Goal: Task Accomplishment & Management: Use online tool/utility

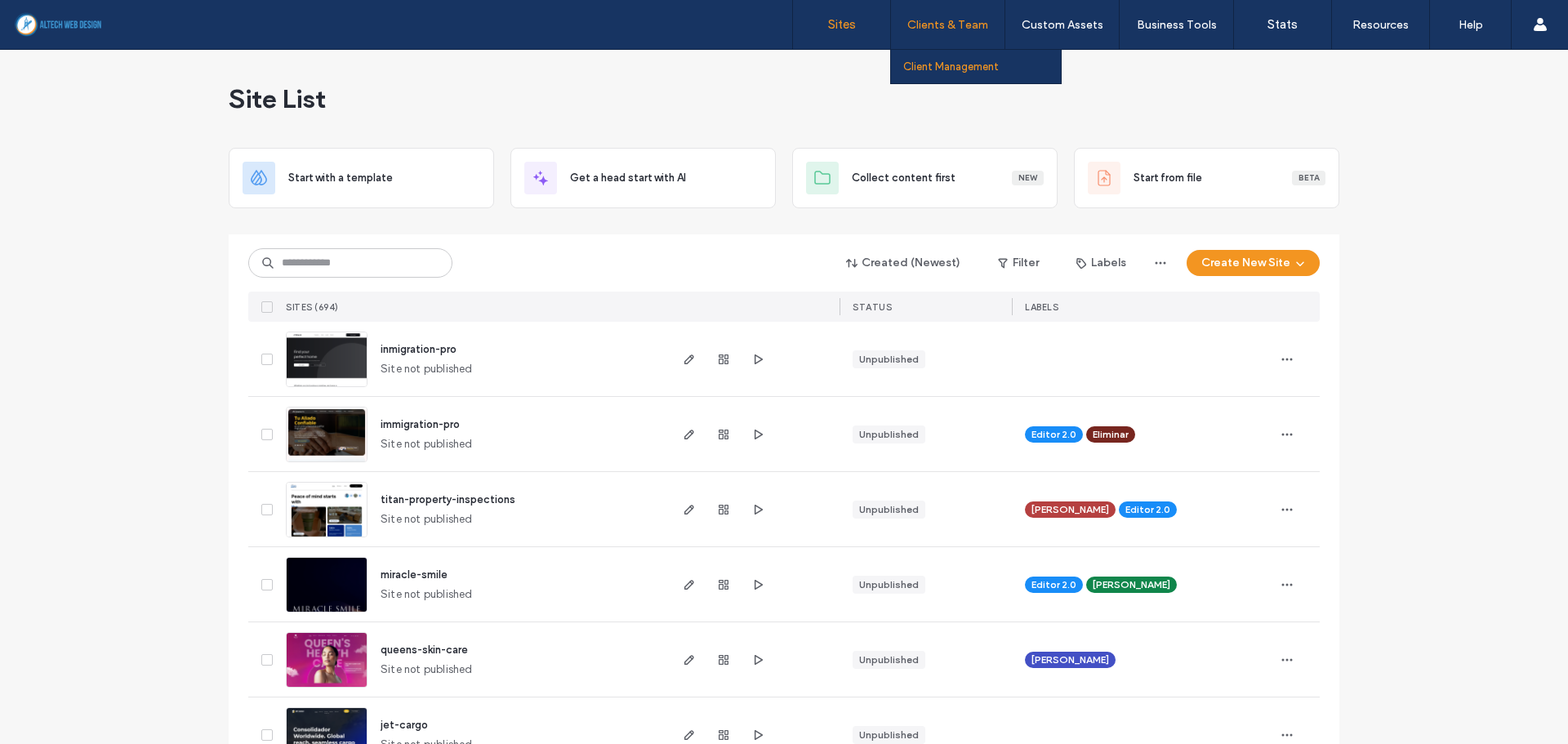
click at [945, 75] on link "Client Management" at bounding box center [982, 66] width 158 height 33
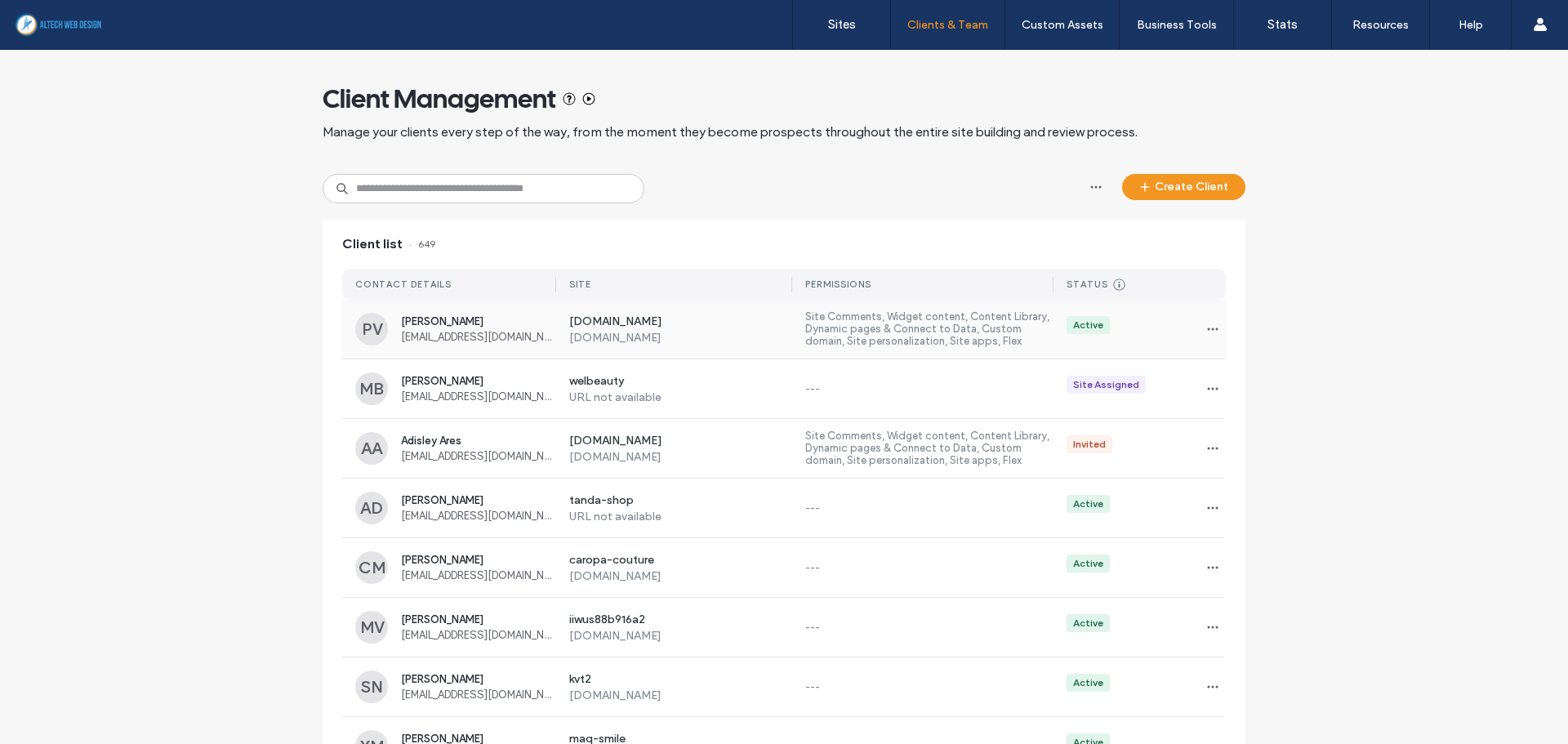
click at [475, 333] on span "[EMAIL_ADDRESS][DOMAIN_NAME]" at bounding box center [478, 337] width 155 height 12
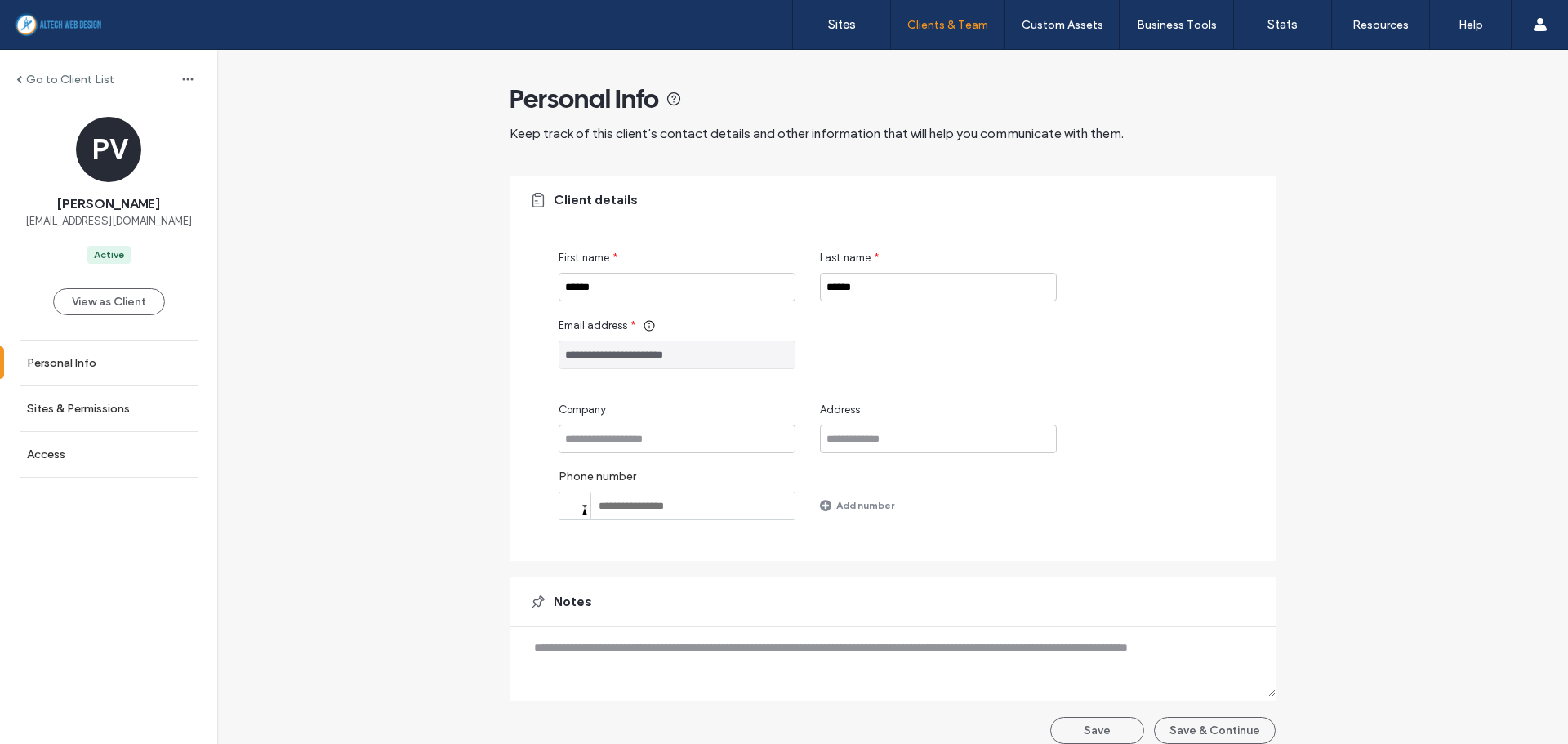
scroll to position [17, 0]
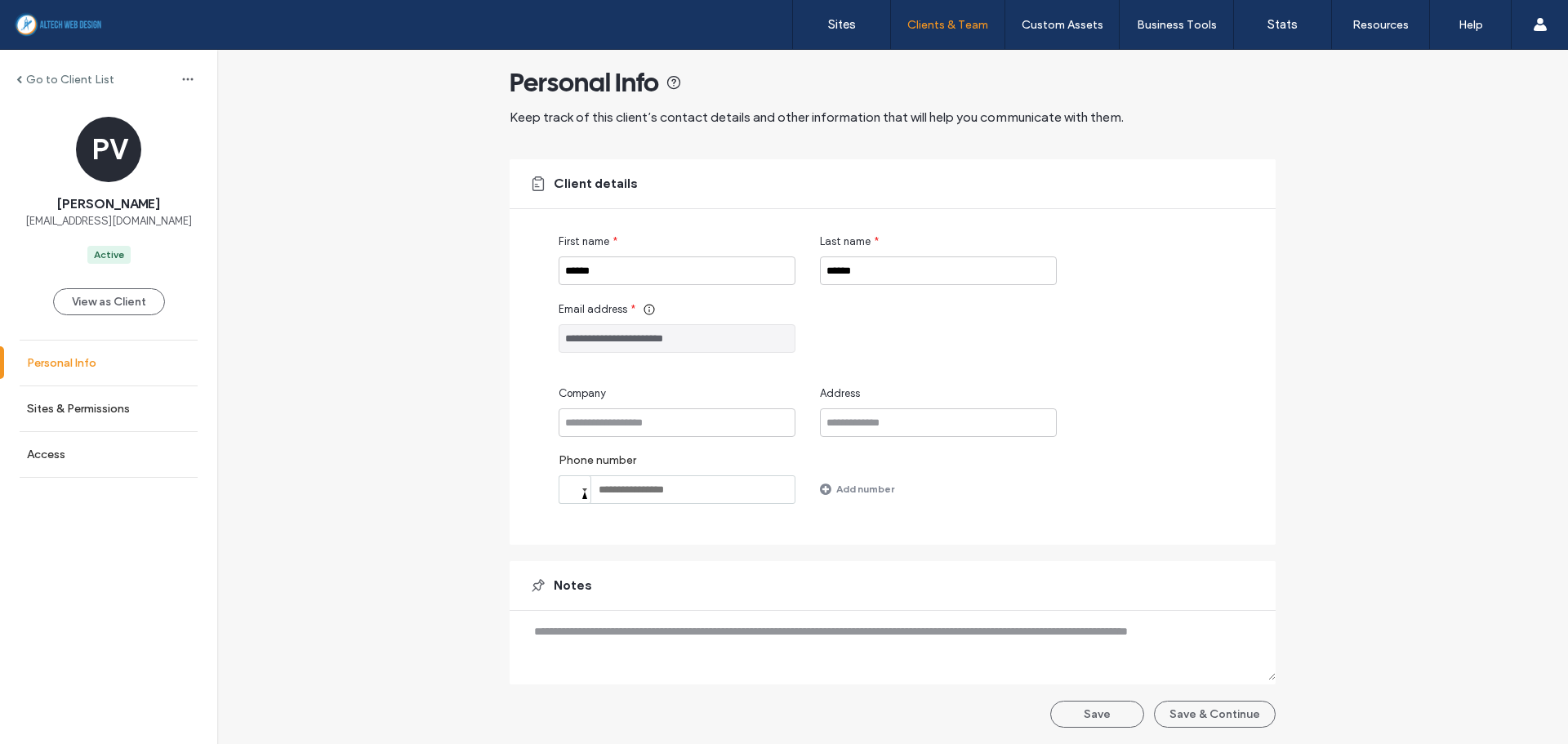
click at [101, 362] on link "Personal Info" at bounding box center [109, 362] width 217 height 45
click at [674, 342] on input "**********" at bounding box center [676, 338] width 236 height 28
click at [643, 311] on icon at bounding box center [650, 309] width 13 height 13
click at [495, 347] on div "**********" at bounding box center [893, 388] width 1351 height 710
click at [34, 406] on label "Sites & Permissions" at bounding box center [78, 408] width 103 height 14
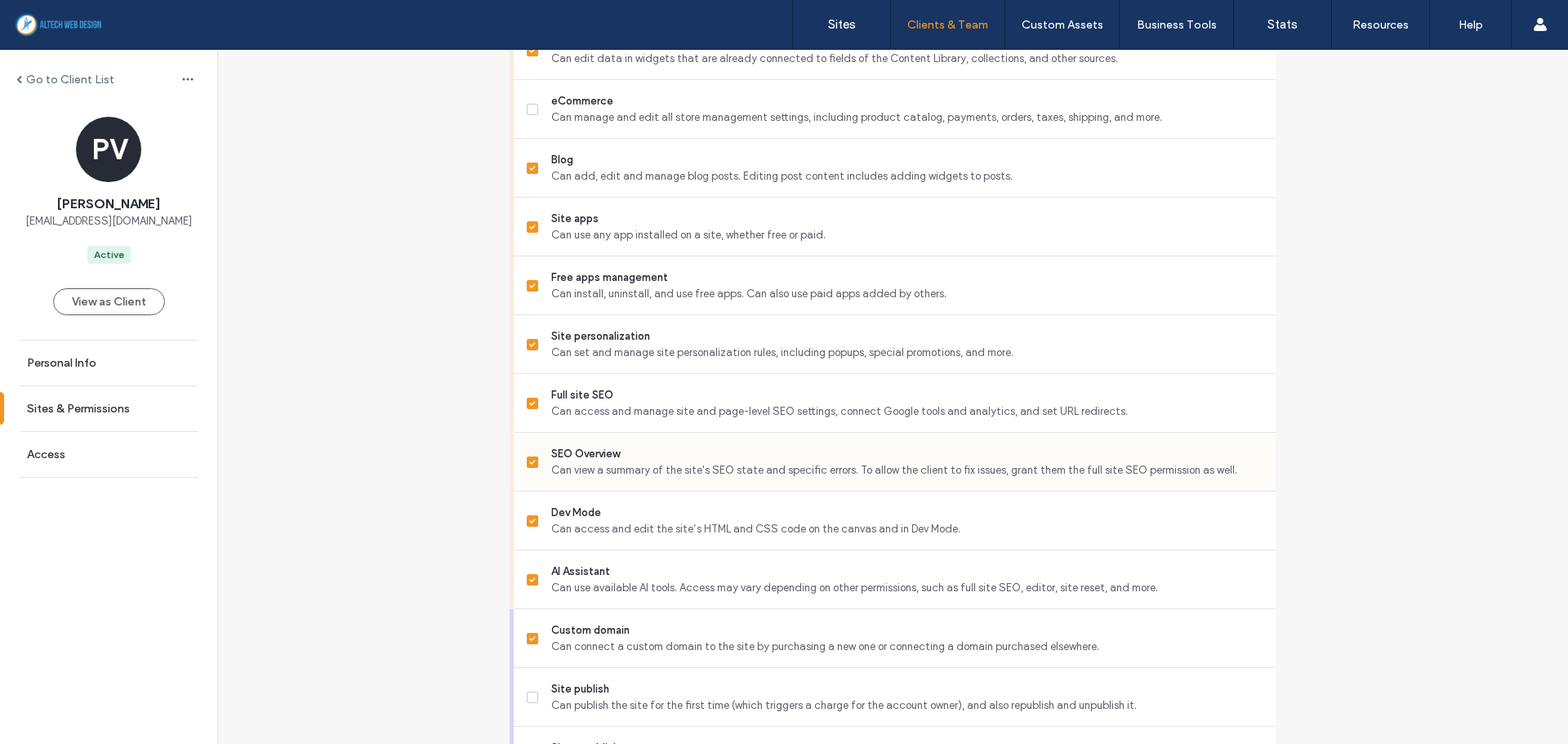
scroll to position [1325, 0]
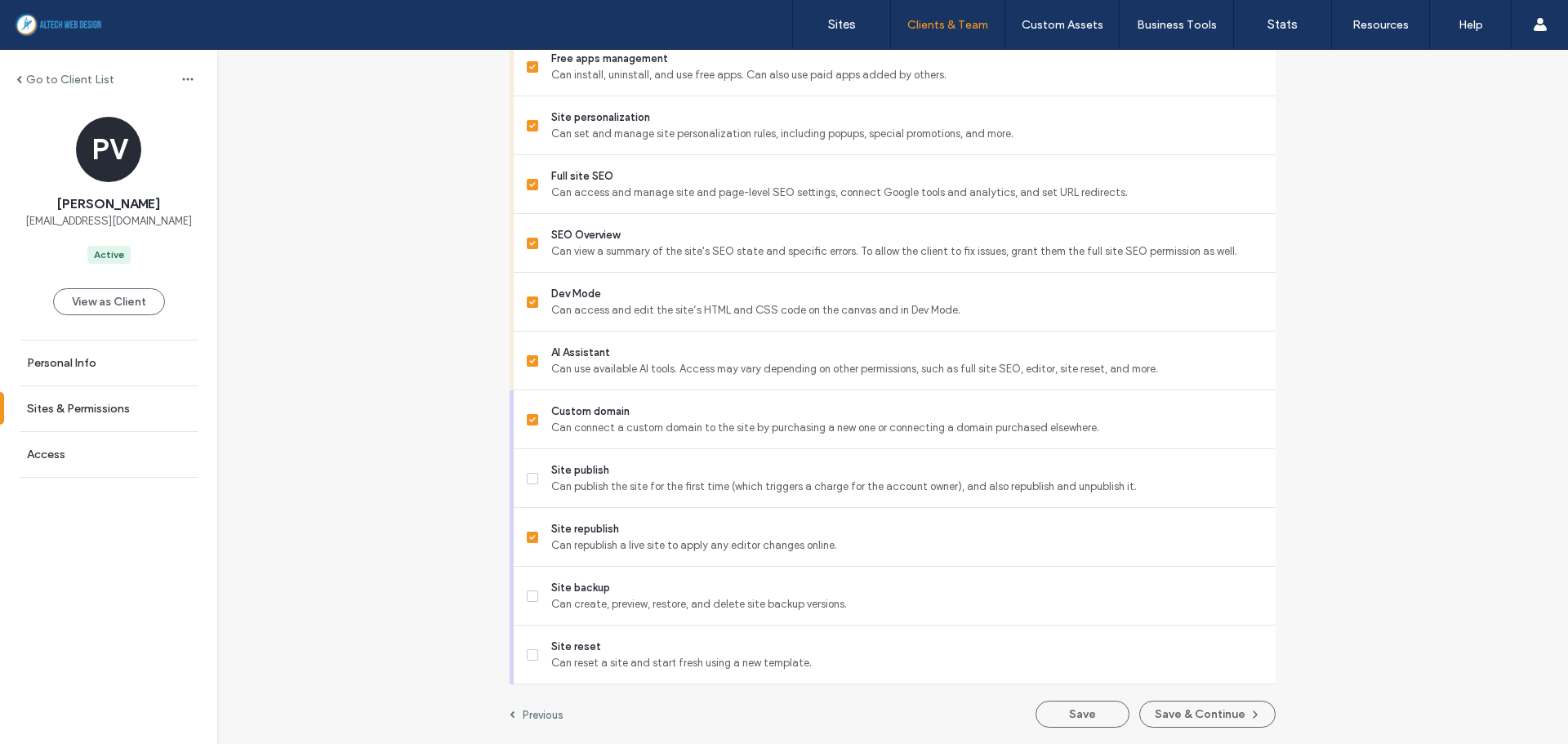
click at [49, 71] on div "Go to Client List" at bounding box center [109, 79] width 217 height 26
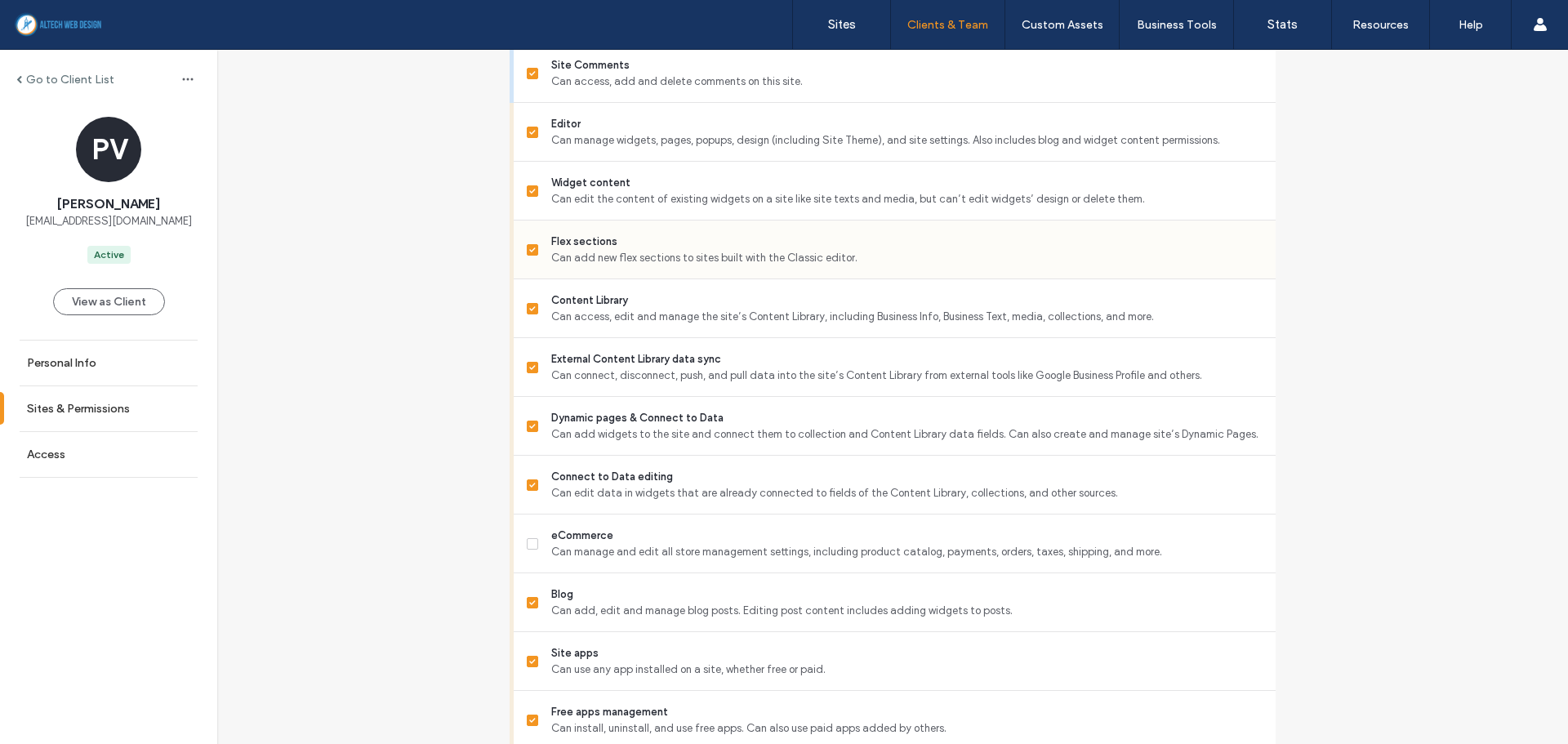
scroll to position [19, 0]
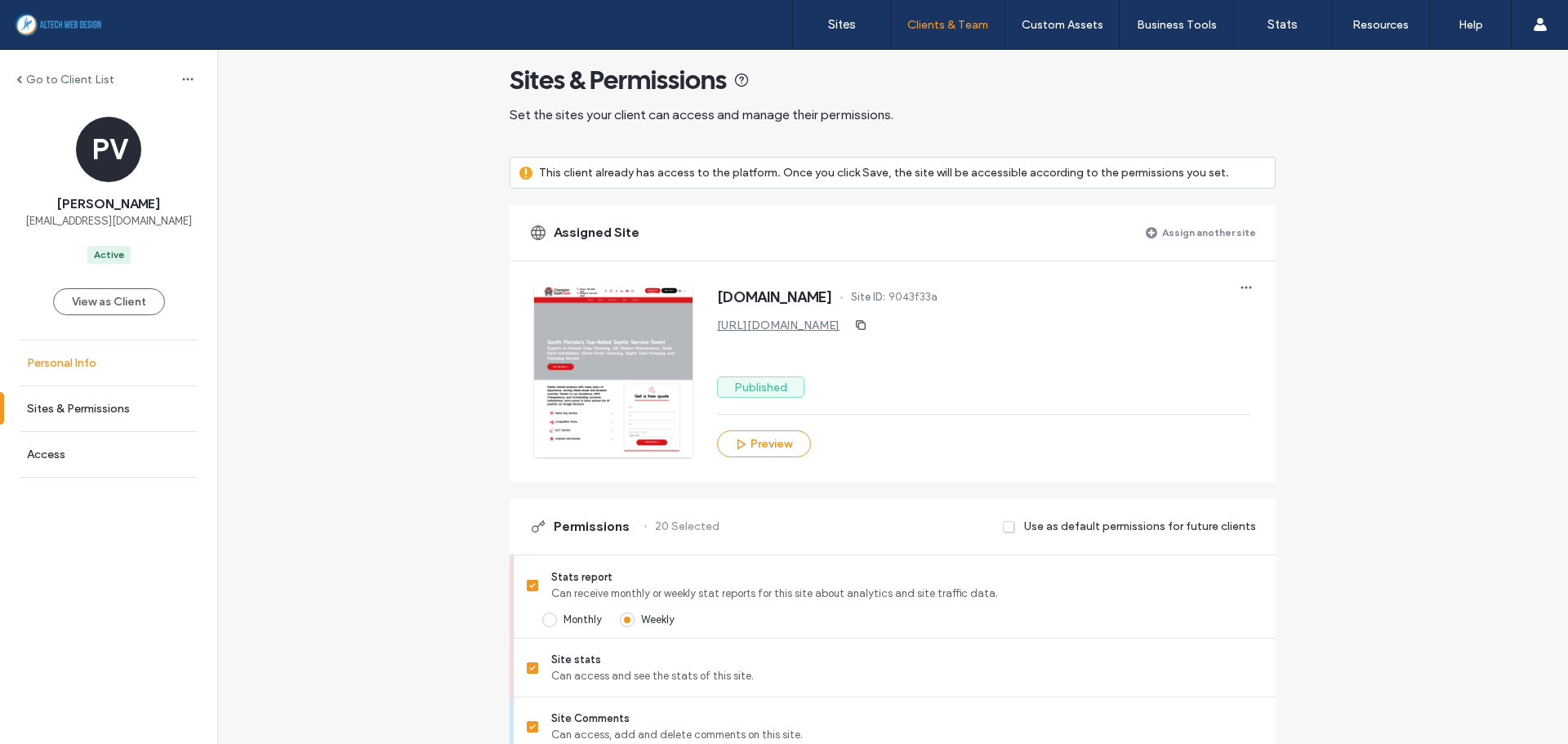
click at [80, 353] on link "Personal Info" at bounding box center [109, 362] width 217 height 45
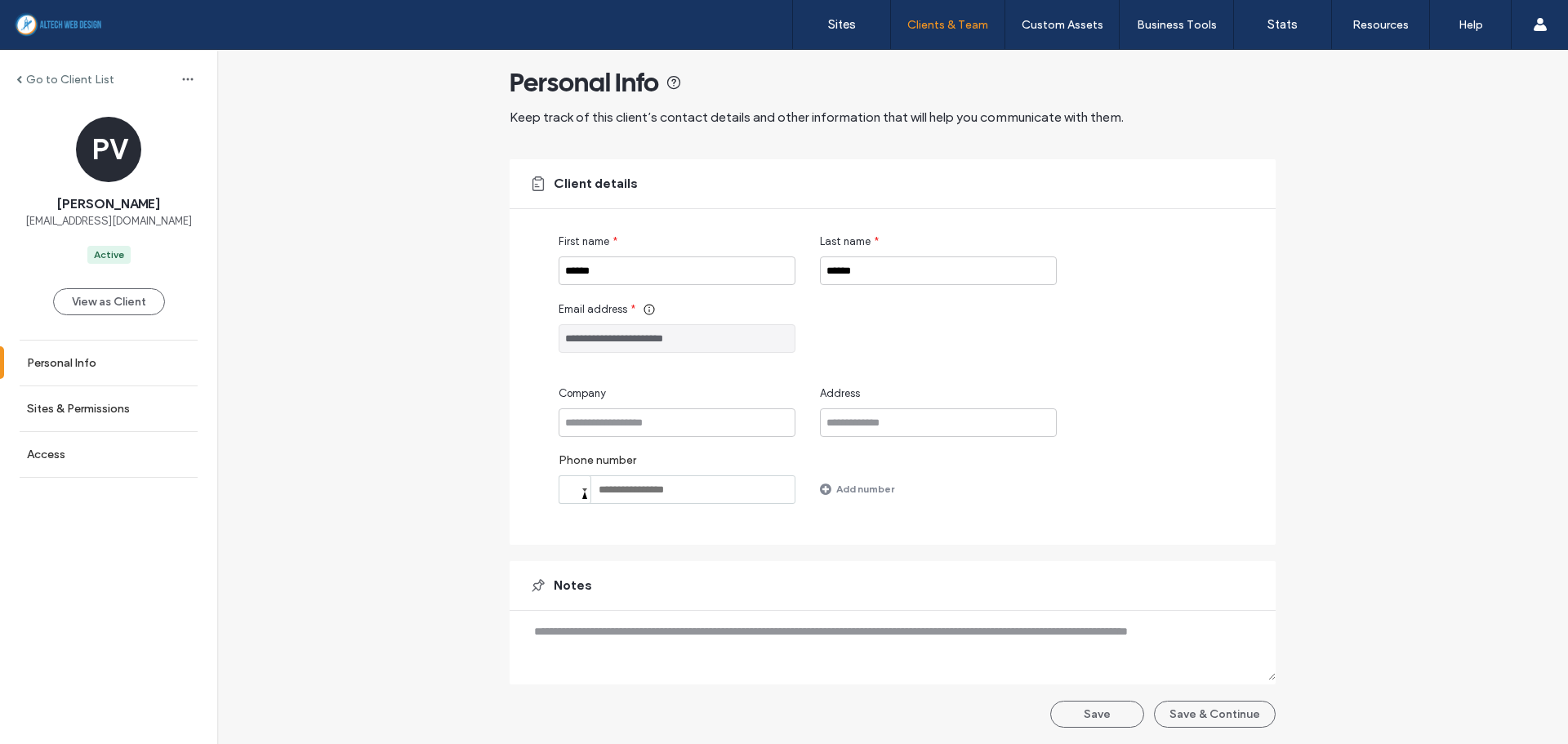
click at [70, 80] on label "Go to Client List" at bounding box center [70, 80] width 88 height 14
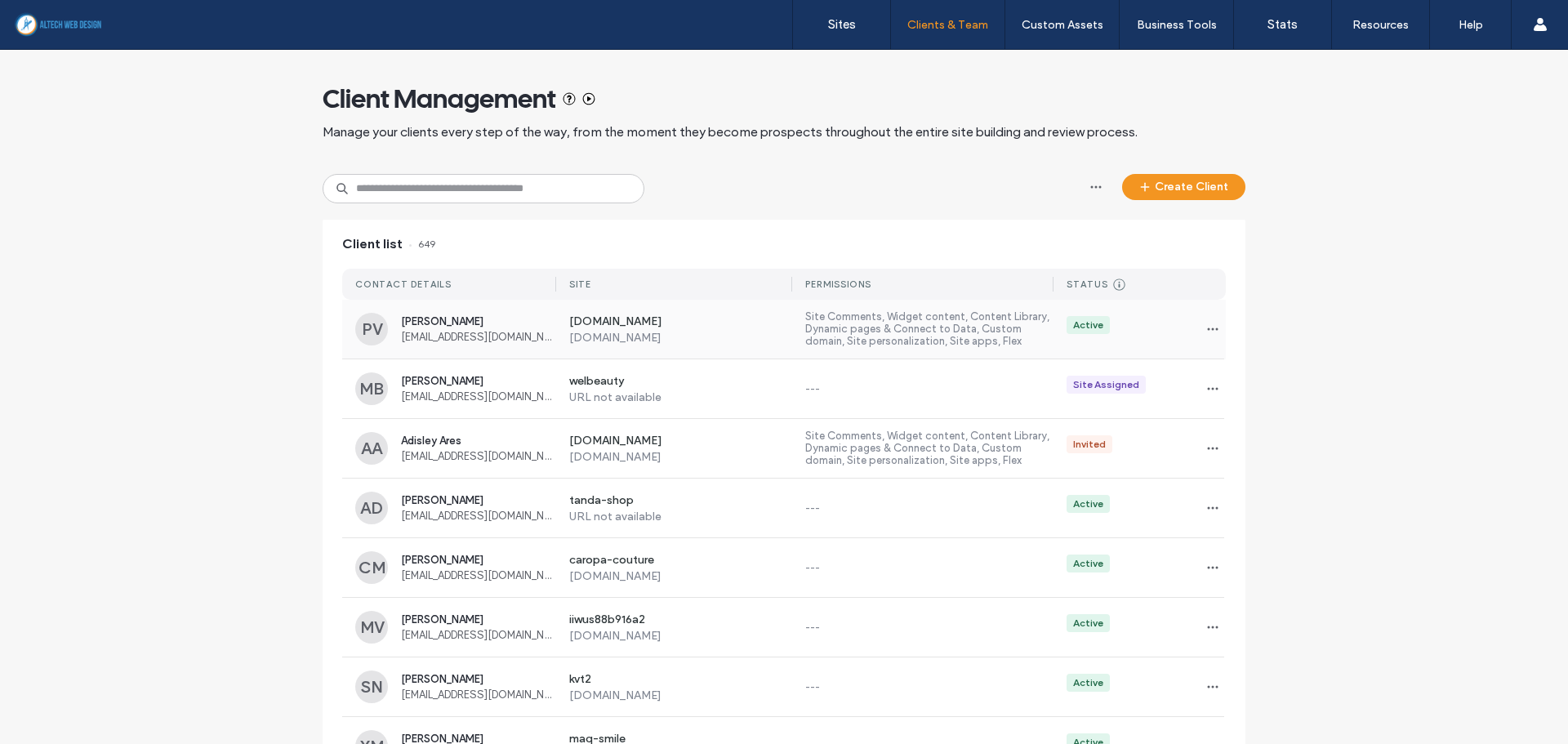
click at [480, 327] on span "[PERSON_NAME]" at bounding box center [478, 321] width 155 height 12
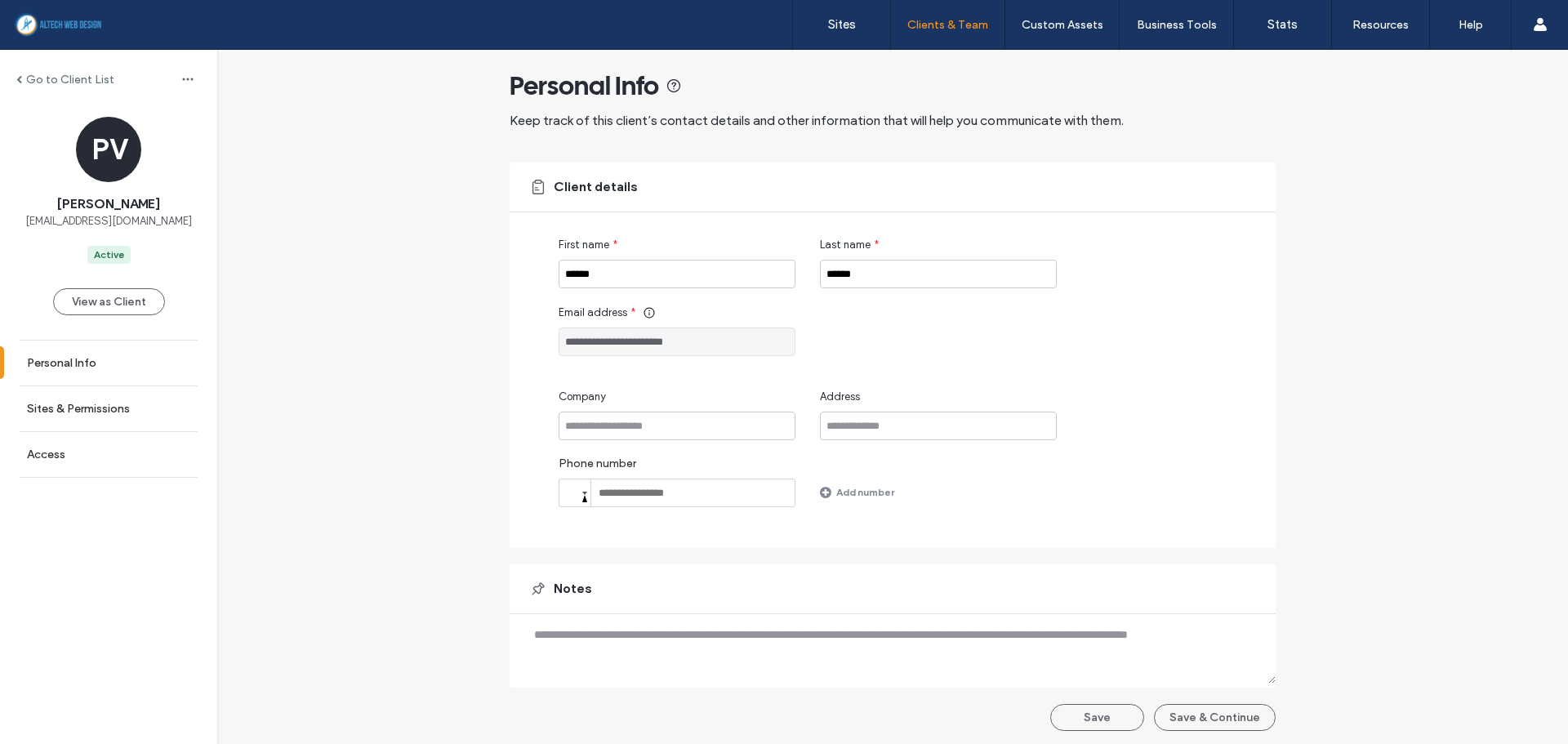
scroll to position [17, 0]
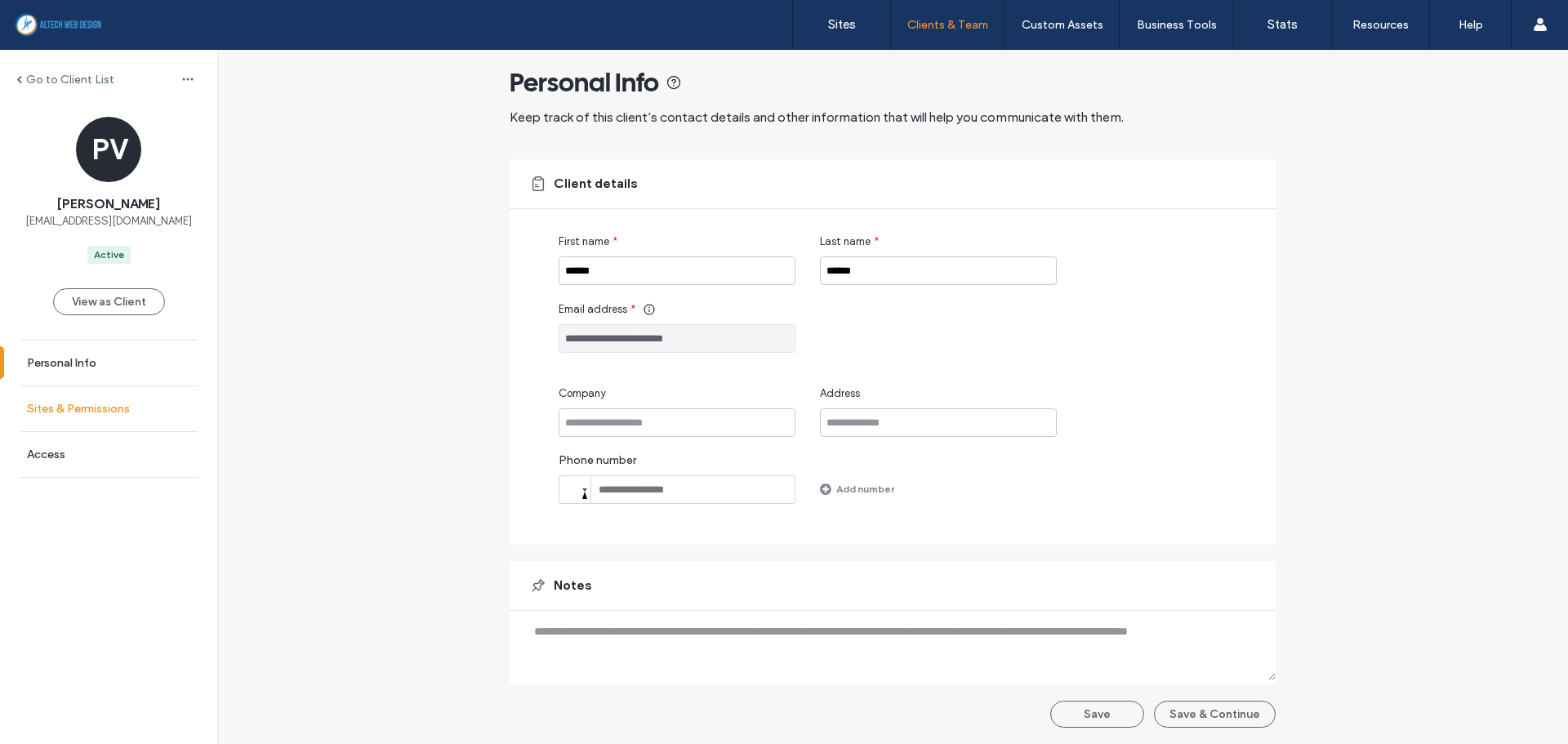
click at [110, 402] on label "Sites & Permissions" at bounding box center [78, 408] width 103 height 14
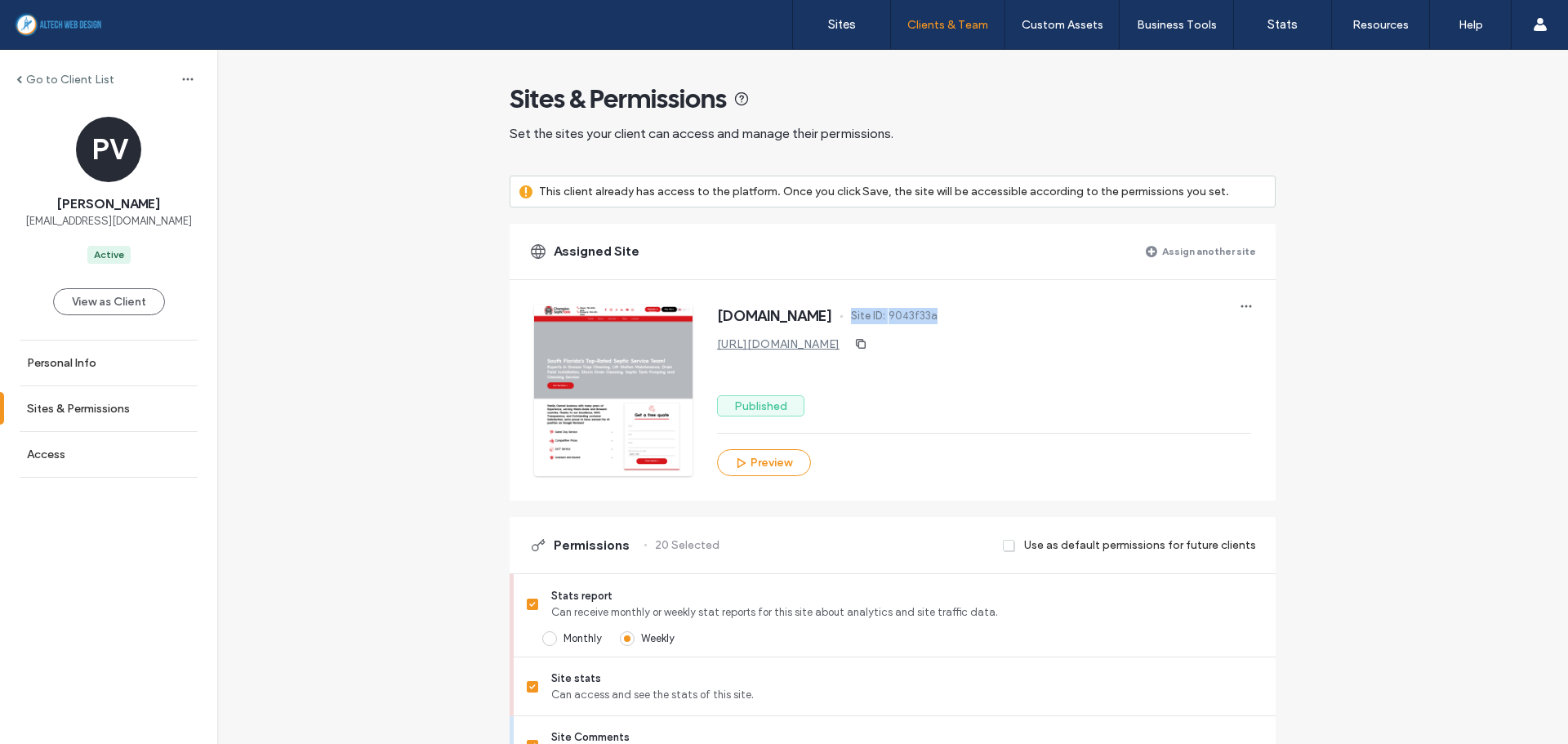
drag, startPoint x: 948, startPoint y: 311, endPoint x: 1071, endPoint y: 312, distance: 123.0
click at [1071, 312] on div "[DOMAIN_NAME] Site ID: 9043f33a" at bounding box center [984, 317] width 534 height 26
click at [1056, 398] on div "Published" at bounding box center [984, 406] width 534 height 22
click at [33, 220] on span "[EMAIL_ADDRESS][DOMAIN_NAME]" at bounding box center [109, 221] width 167 height 17
drag, startPoint x: 31, startPoint y: 223, endPoint x: 291, endPoint y: 213, distance: 260.2
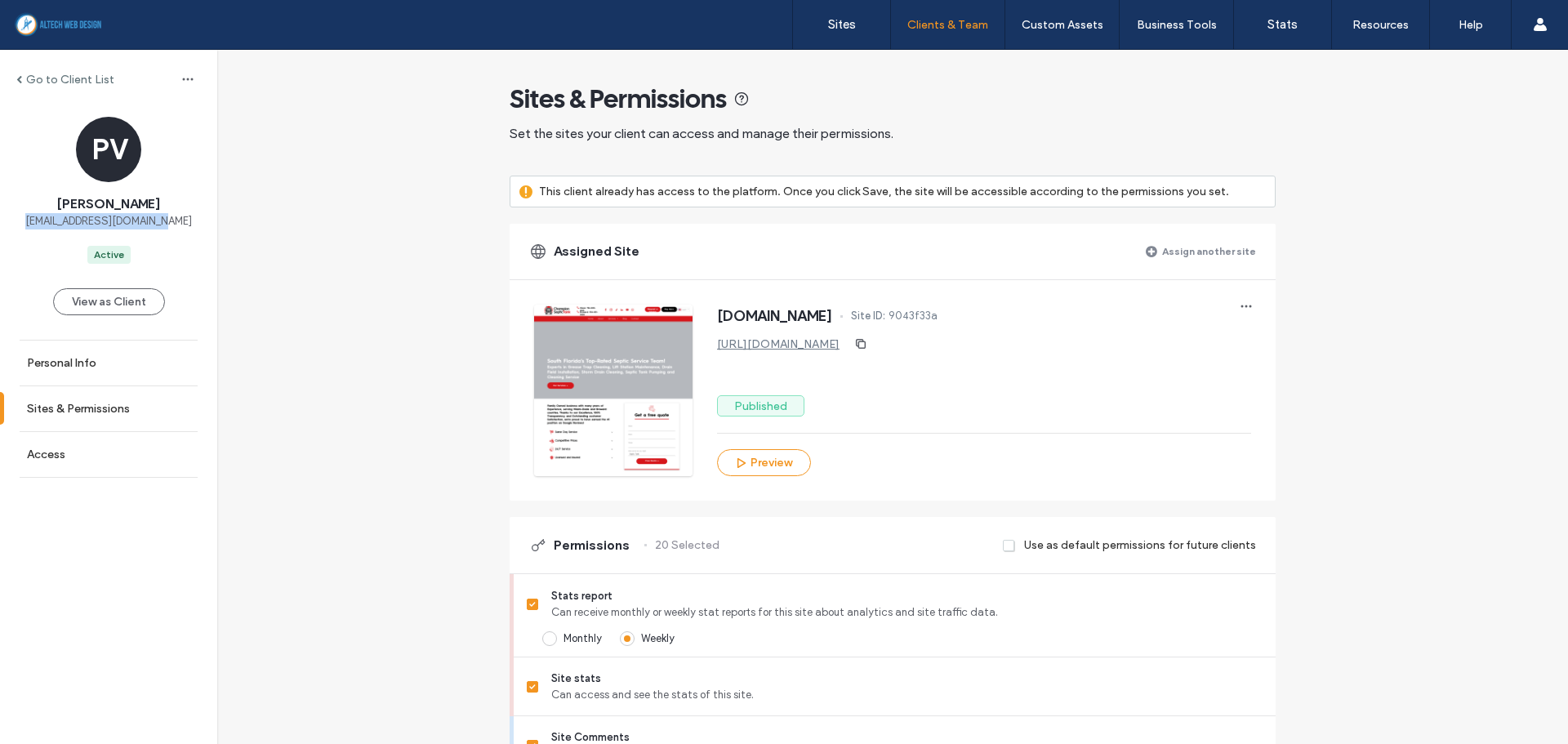
click at [202, 213] on div "PV [PERSON_NAME] [EMAIL_ADDRESS][DOMAIN_NAME] Active" at bounding box center [109, 190] width 217 height 147
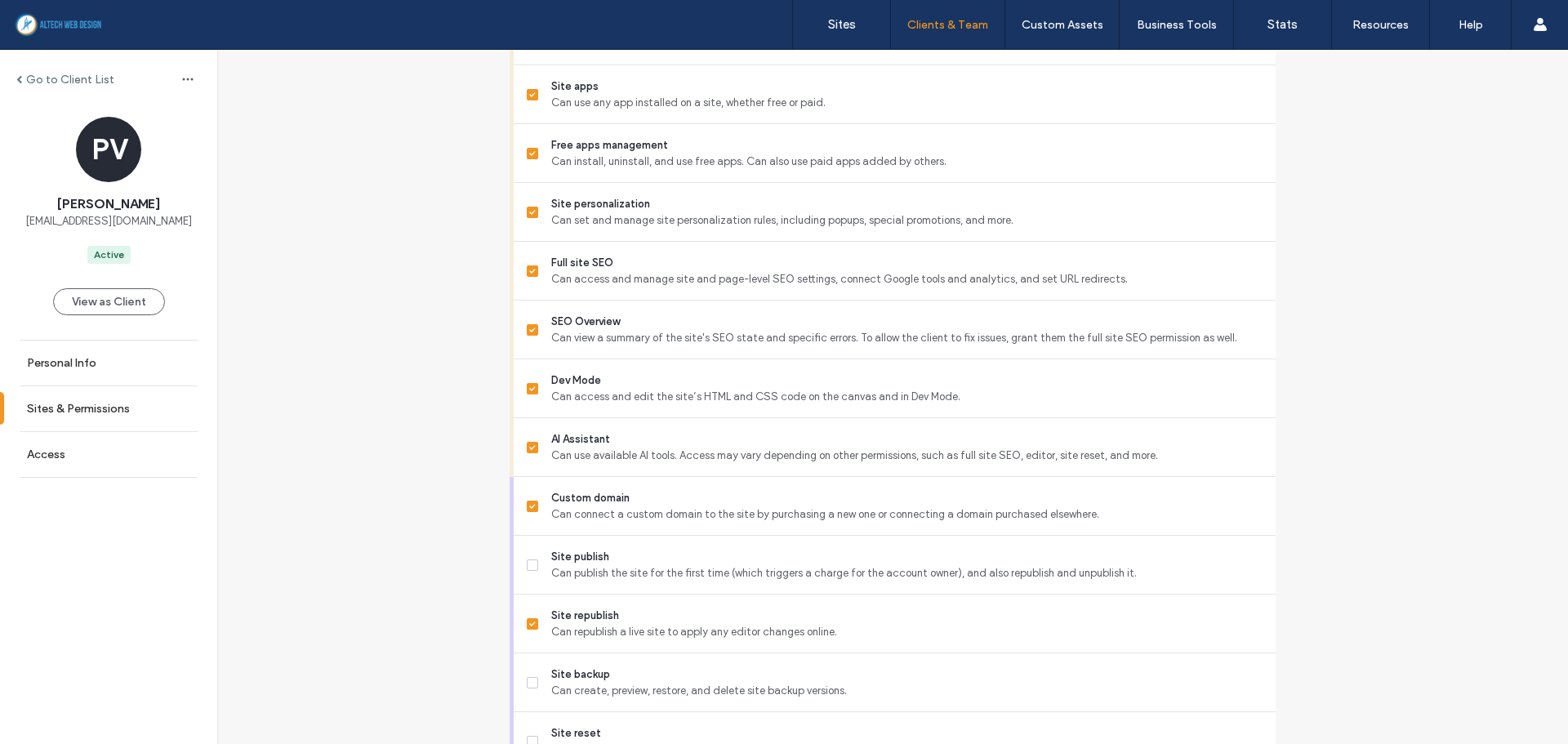
scroll to position [1325, 0]
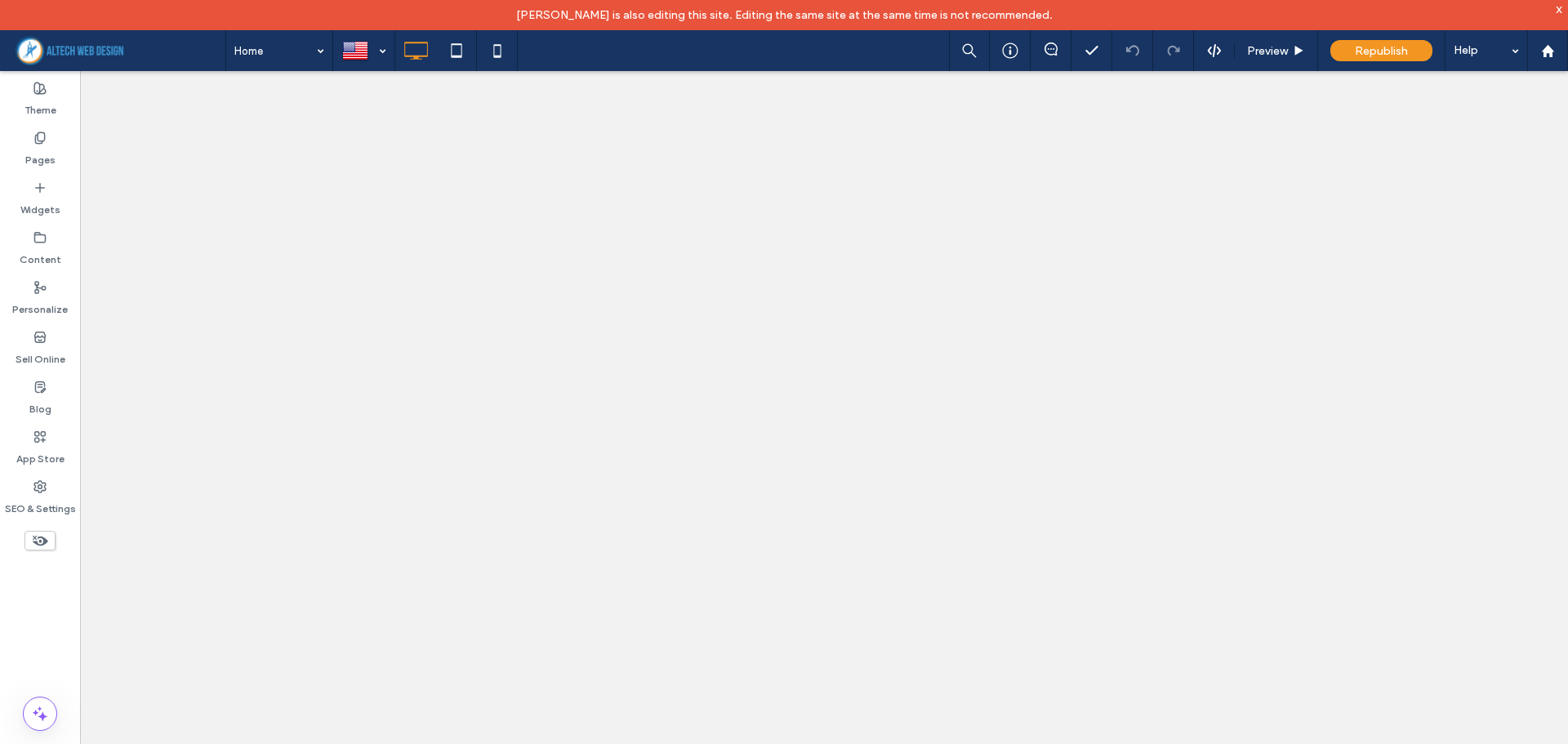
select select "**********"
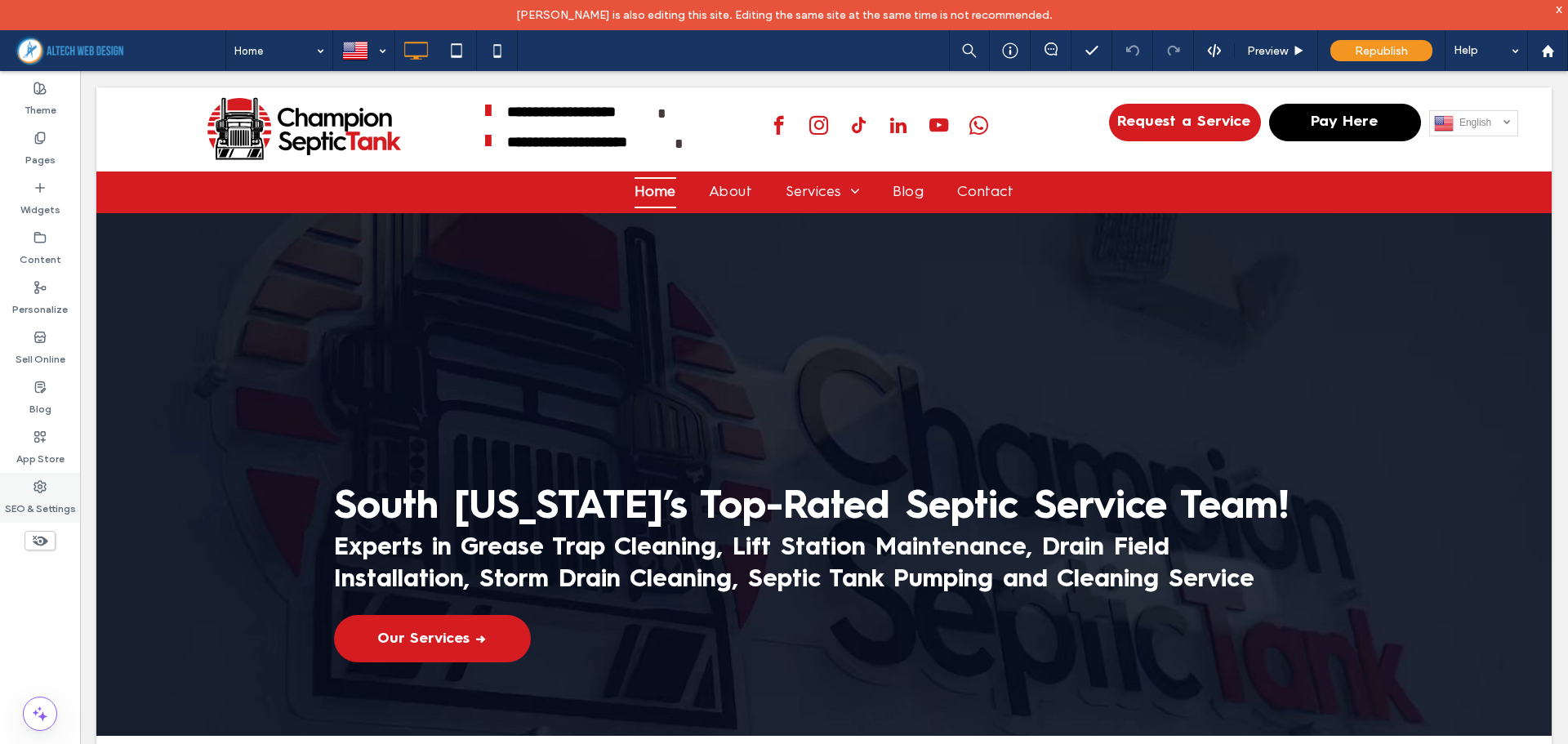
click at [40, 495] on label "SEO & Settings" at bounding box center [41, 505] width 71 height 23
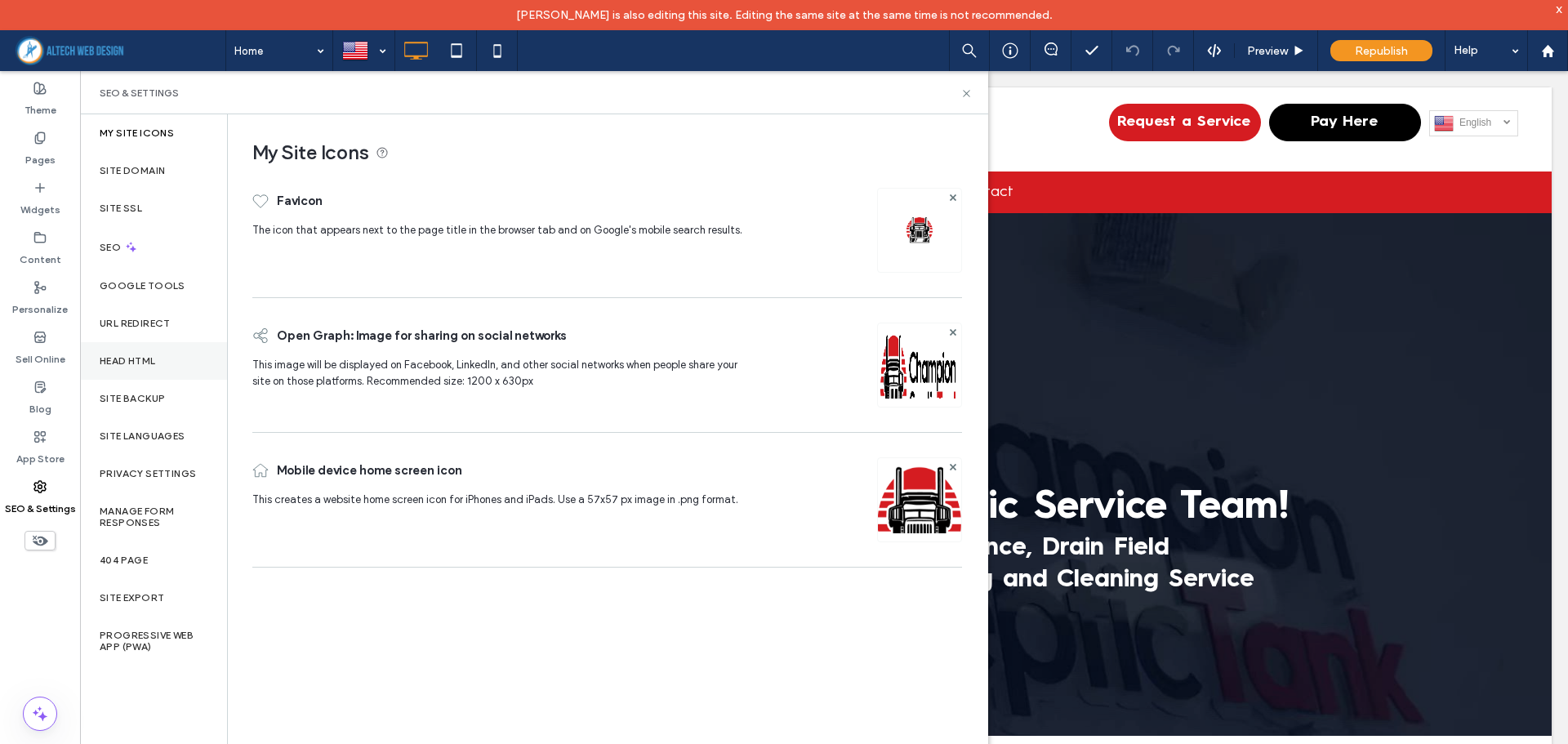
click at [130, 365] on label "Head HTML" at bounding box center [128, 361] width 56 height 12
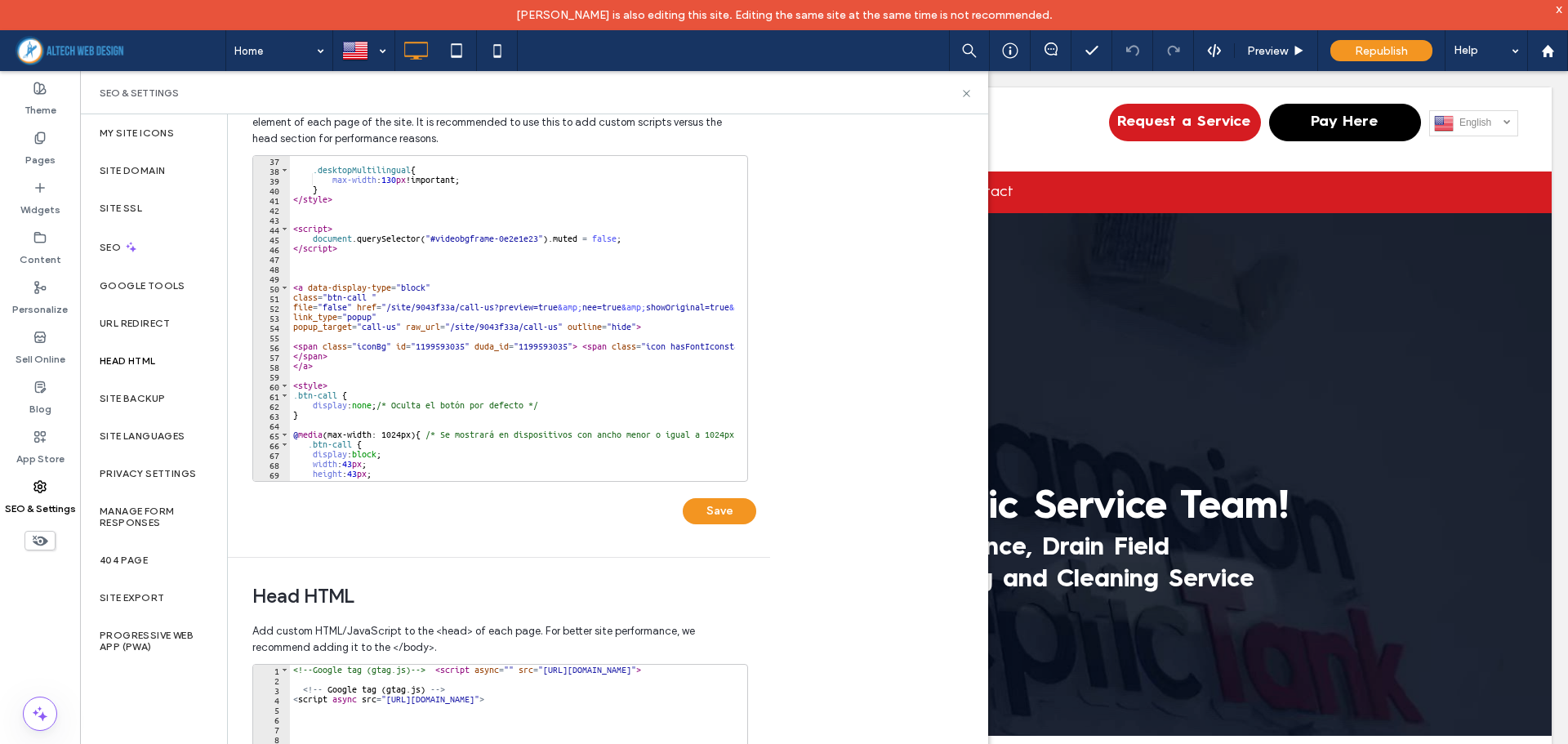
click at [260, 511] on div "Save" at bounding box center [504, 503] width 504 height 42
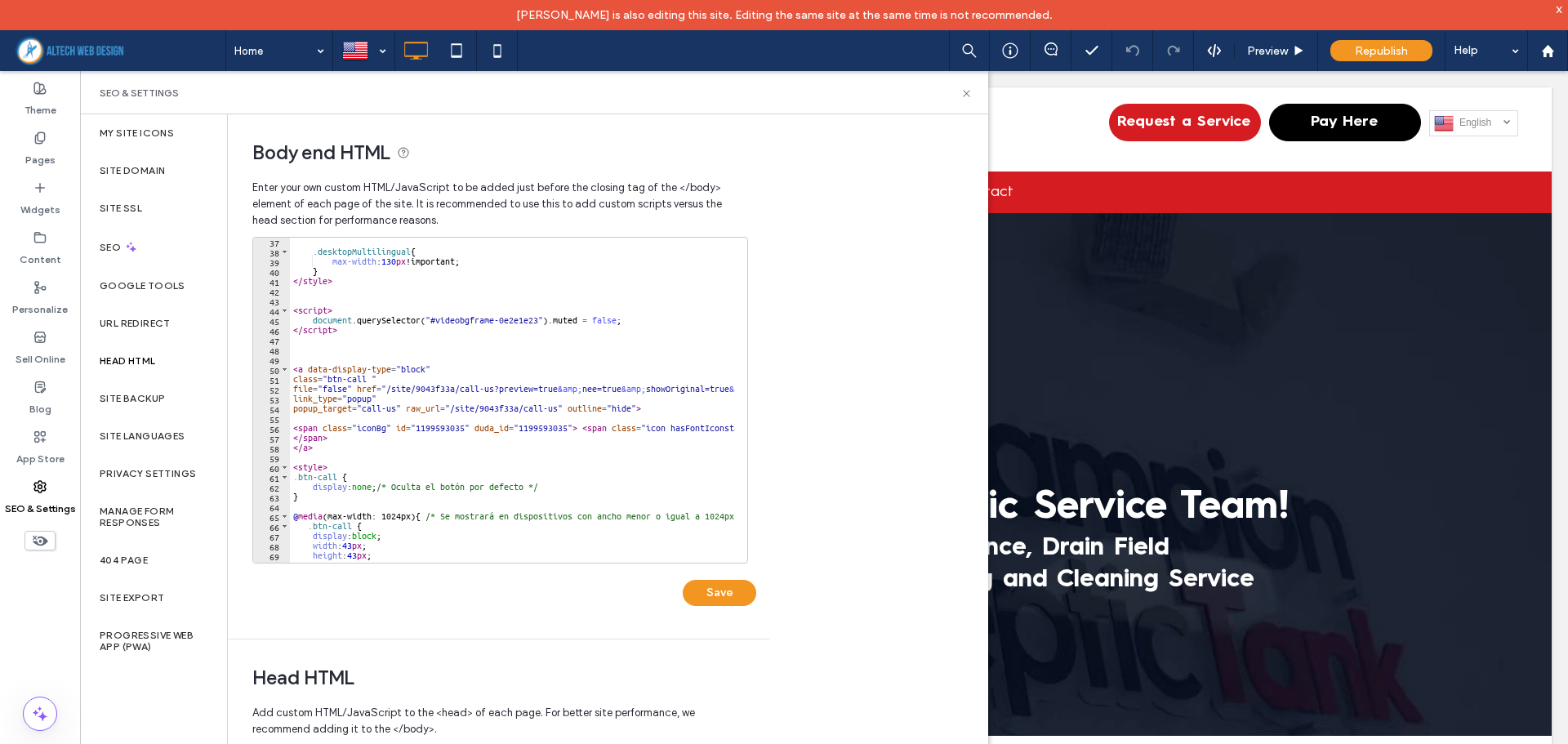
scroll to position [304, 0]
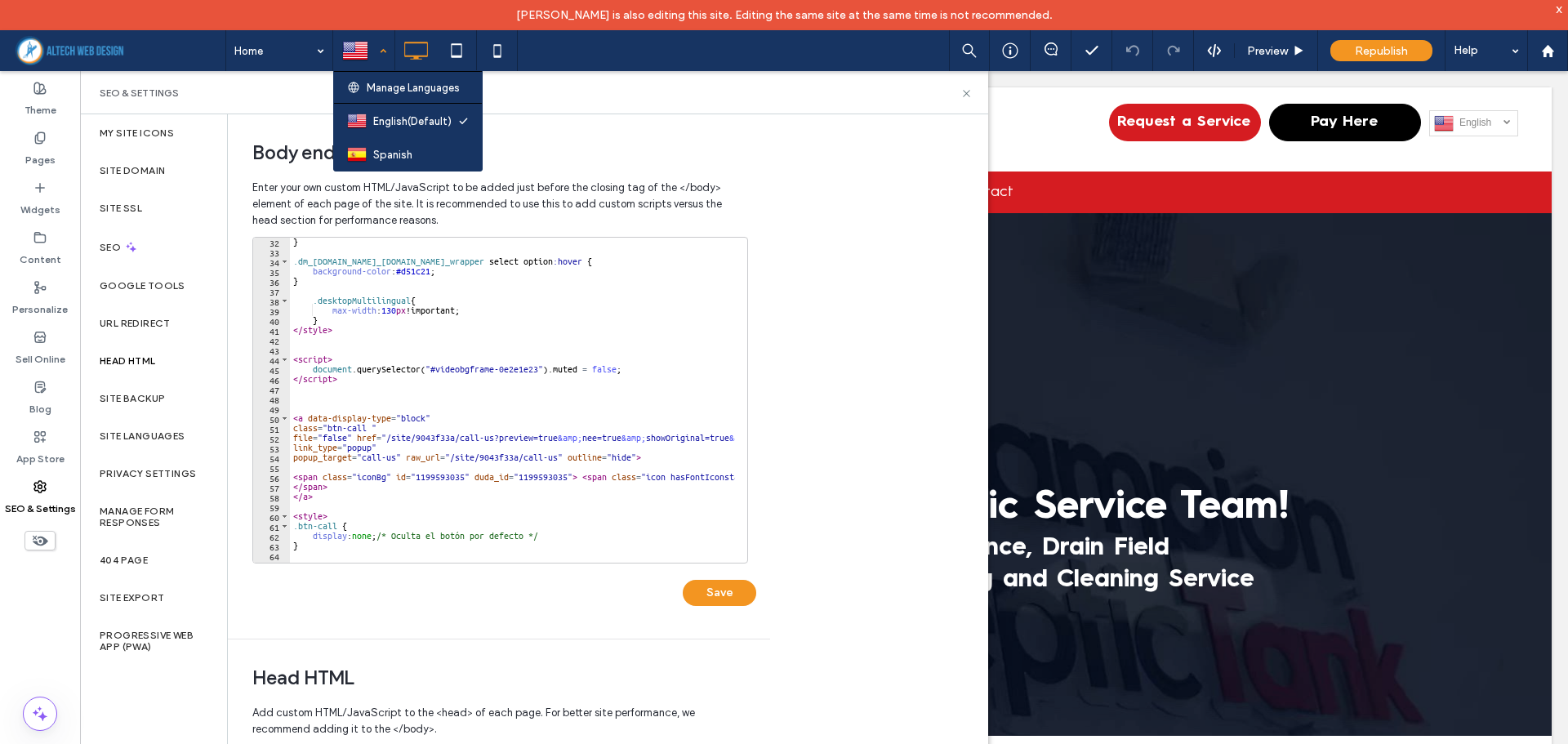
click at [388, 44] on div at bounding box center [364, 50] width 60 height 39
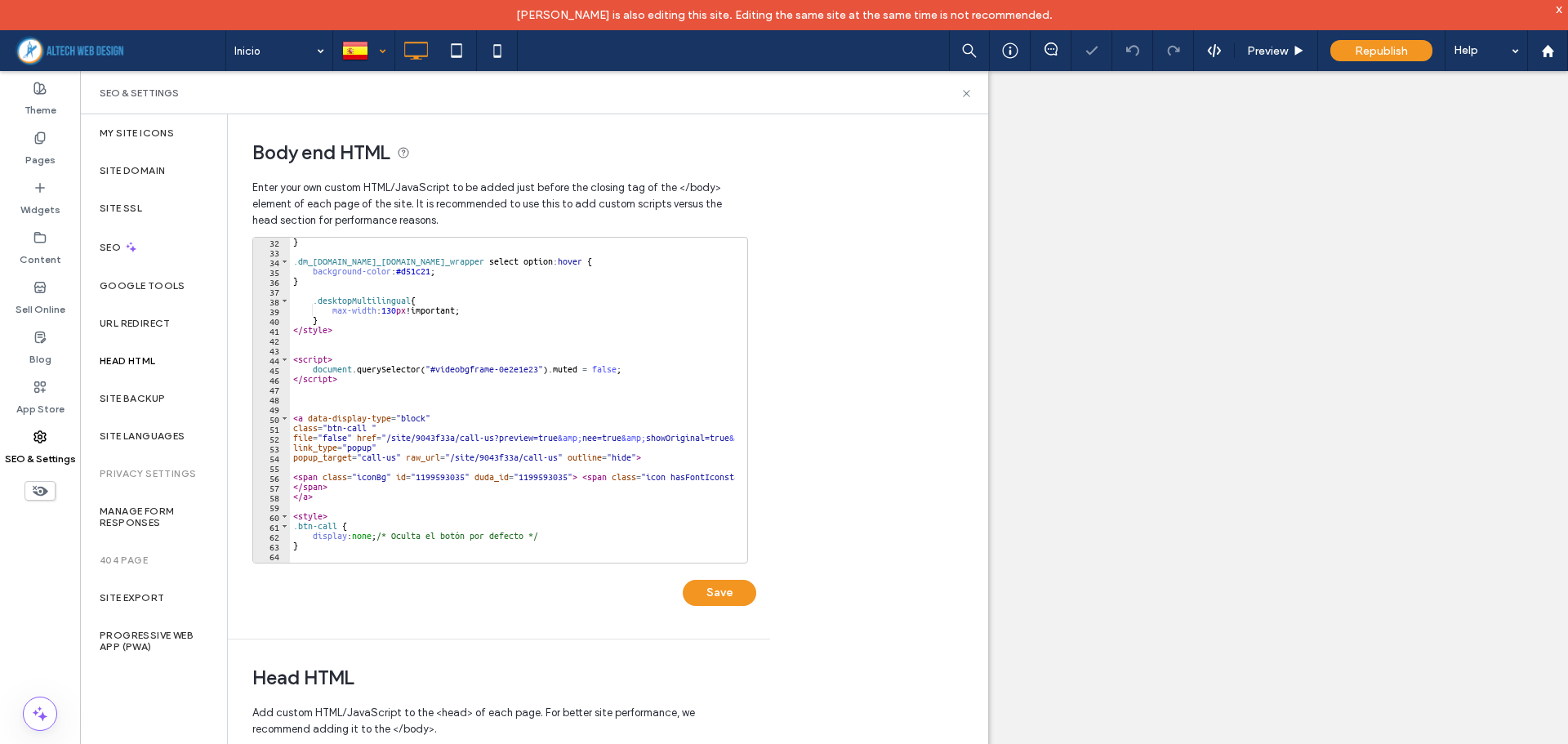
select select "**********"
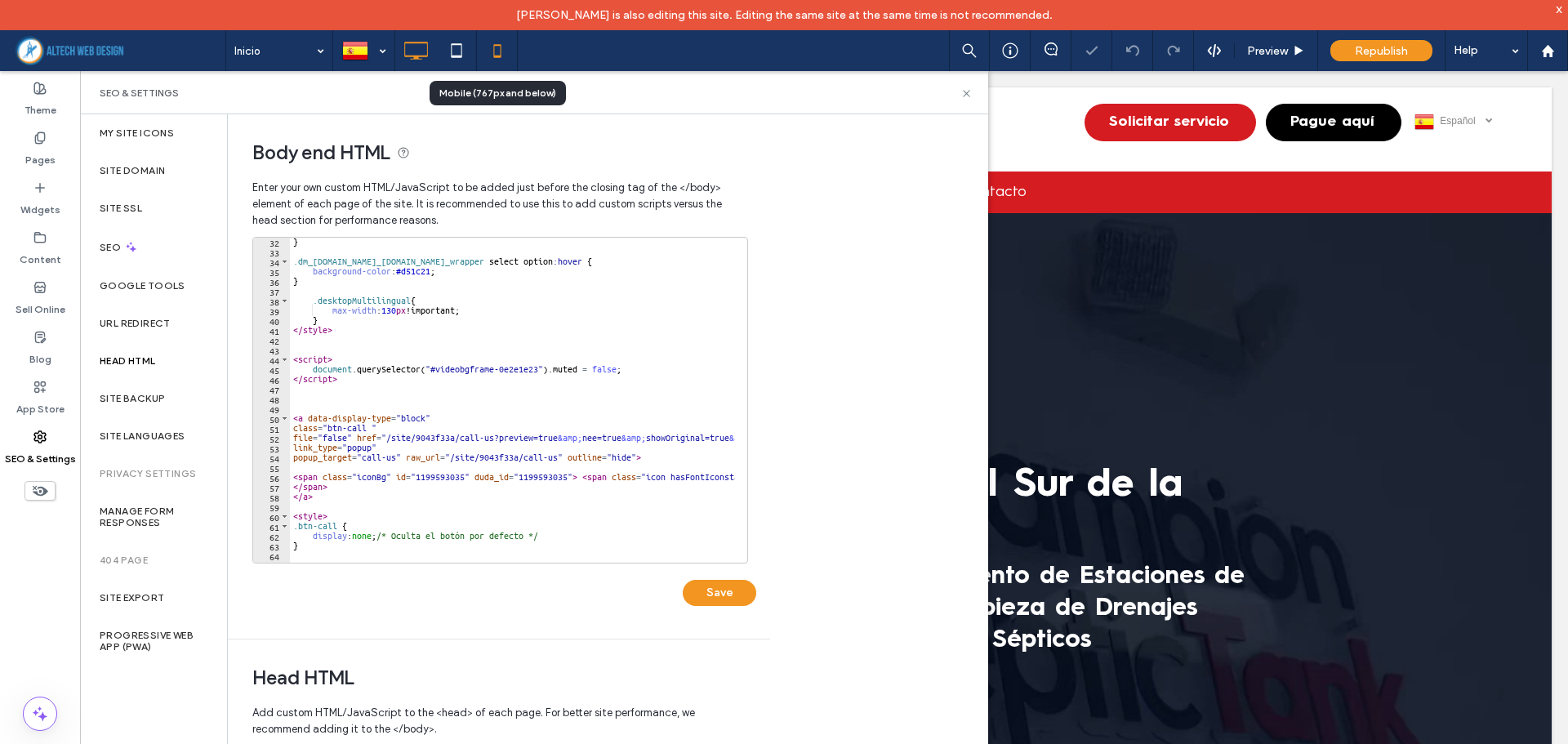
click at [494, 51] on icon at bounding box center [497, 50] width 32 height 32
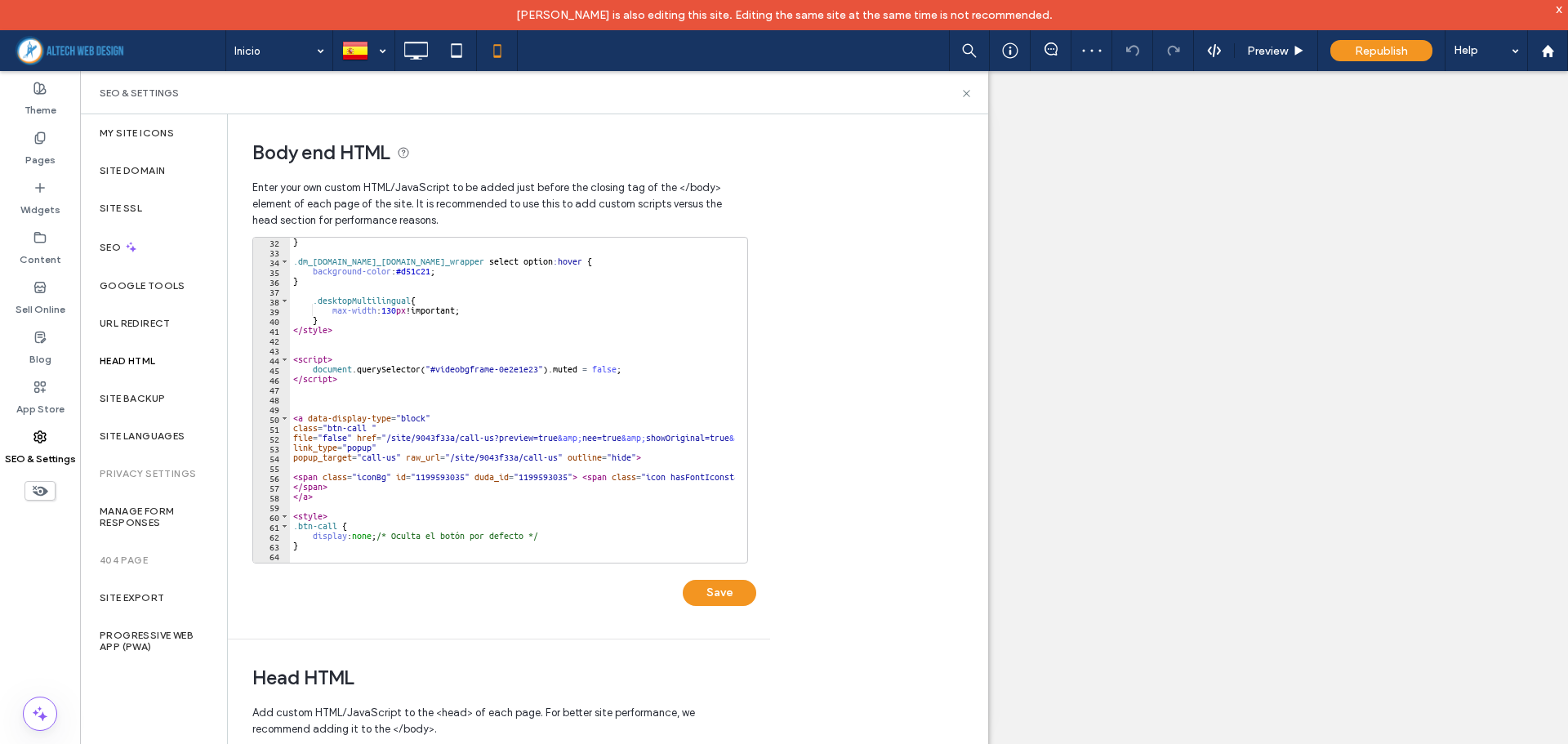
select select "**********"
click at [967, 93] on use at bounding box center [967, 93] width 7 height 7
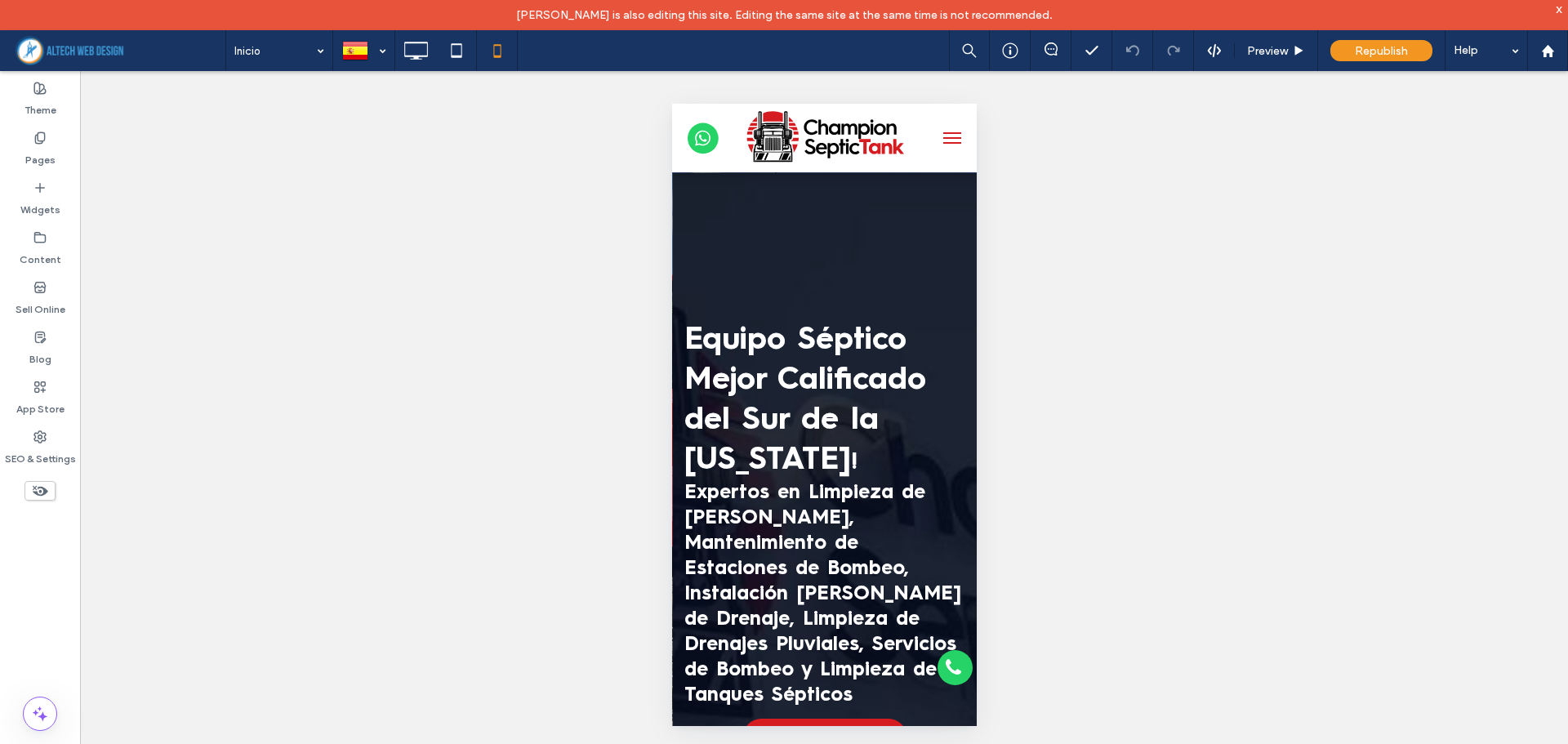
click at [945, 665] on span at bounding box center [955, 667] width 20 height 21
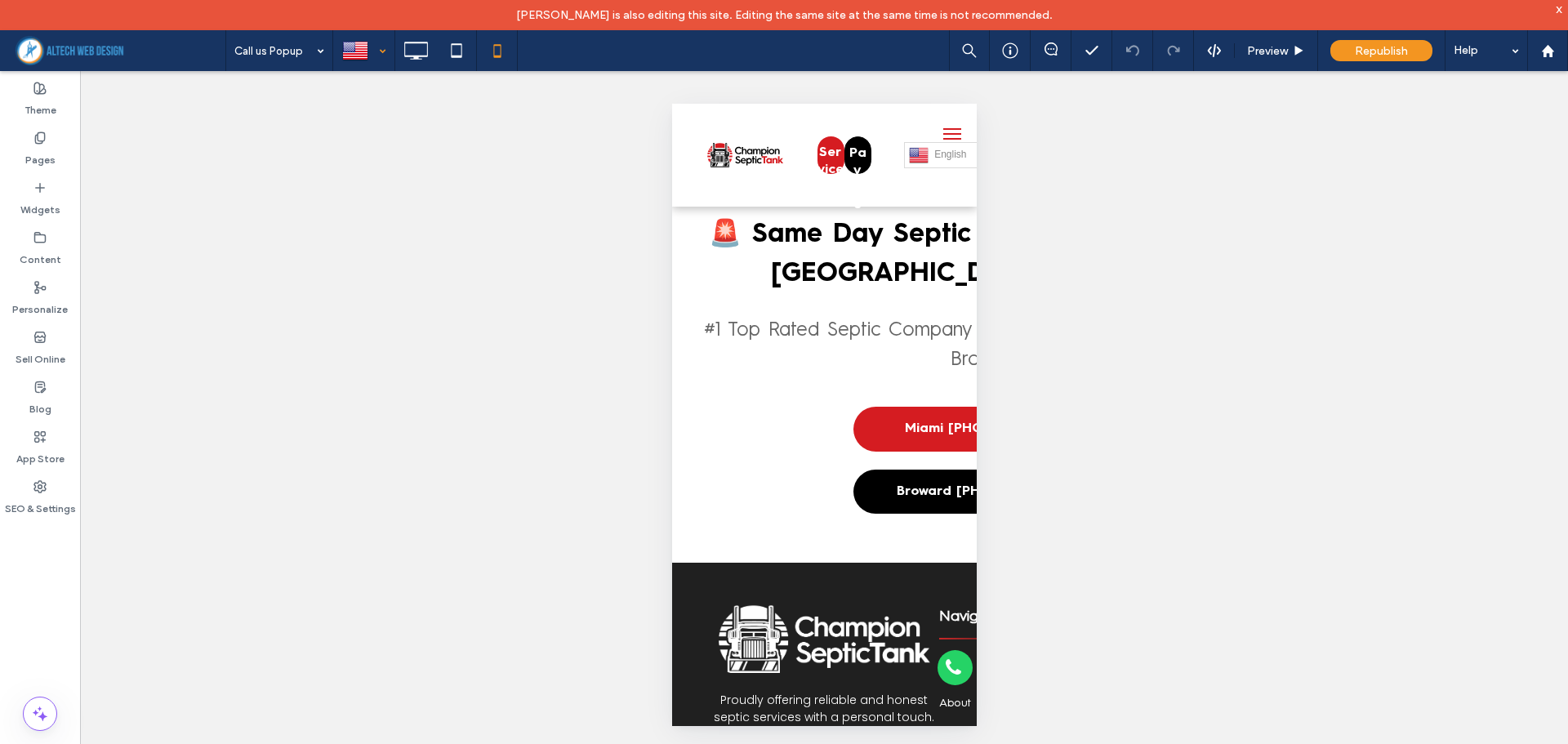
click at [381, 55] on div at bounding box center [364, 50] width 60 height 39
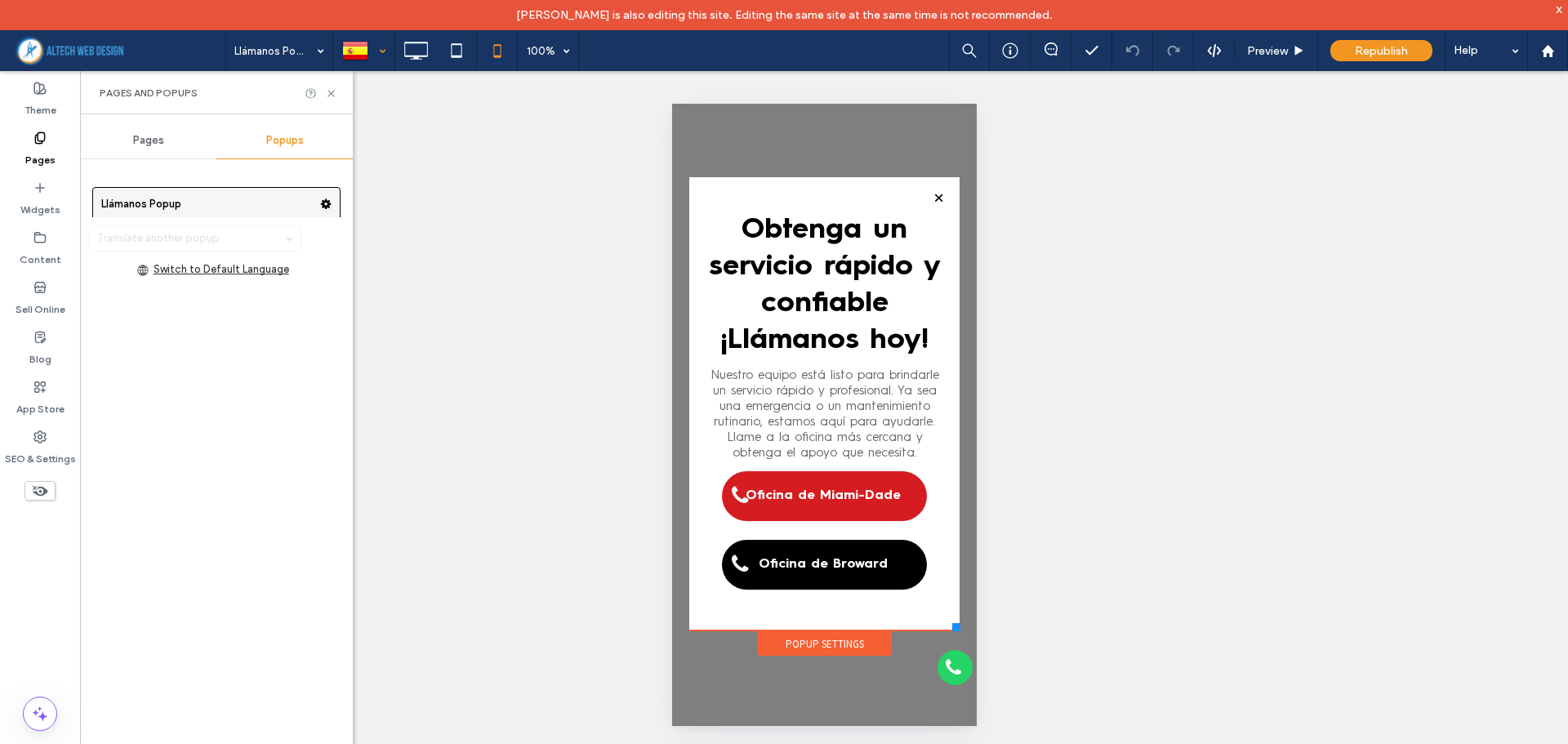
click at [320, 204] on icon at bounding box center [326, 204] width 12 height 12
click at [949, 666] on span at bounding box center [955, 667] width 20 height 21
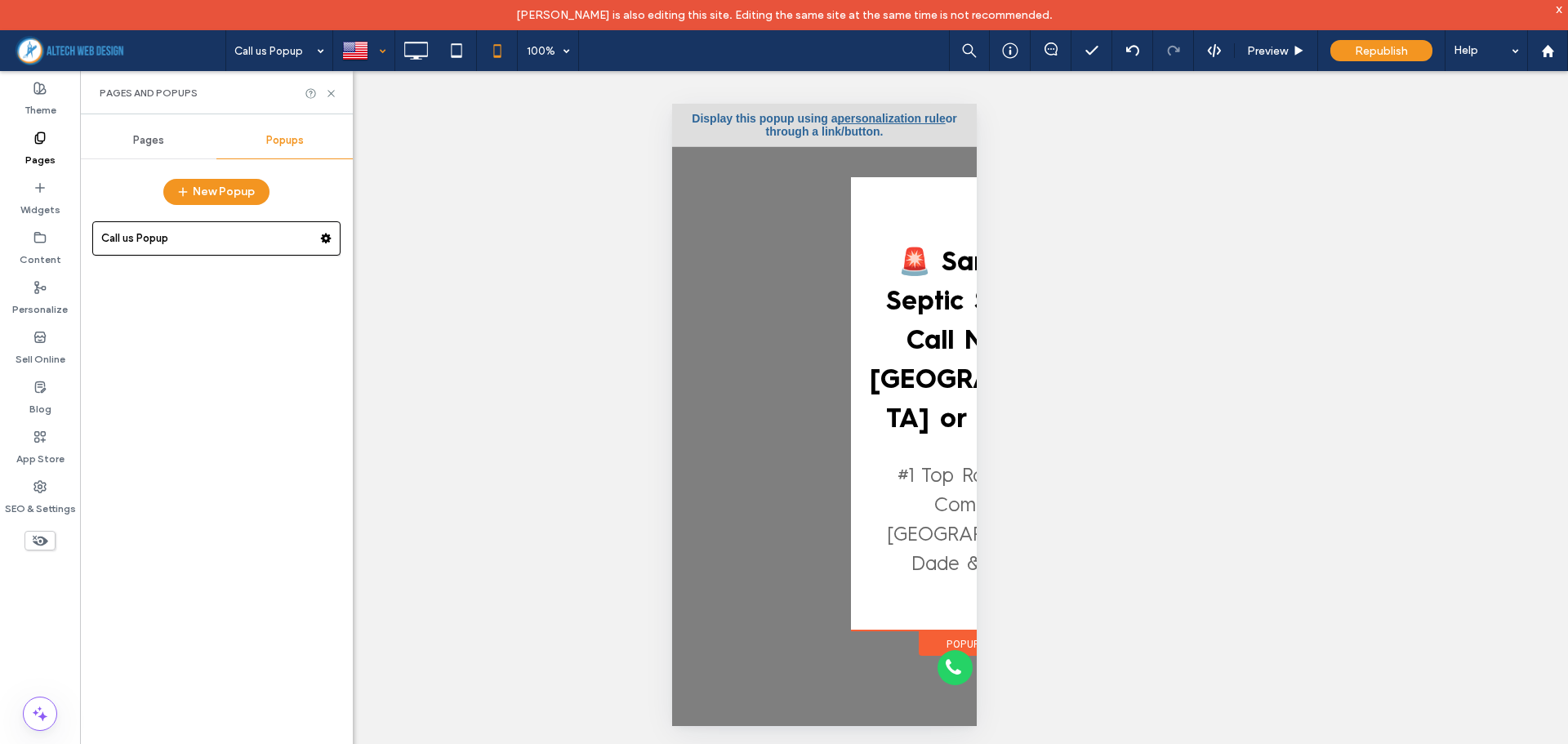
click at [381, 48] on div at bounding box center [364, 50] width 60 height 39
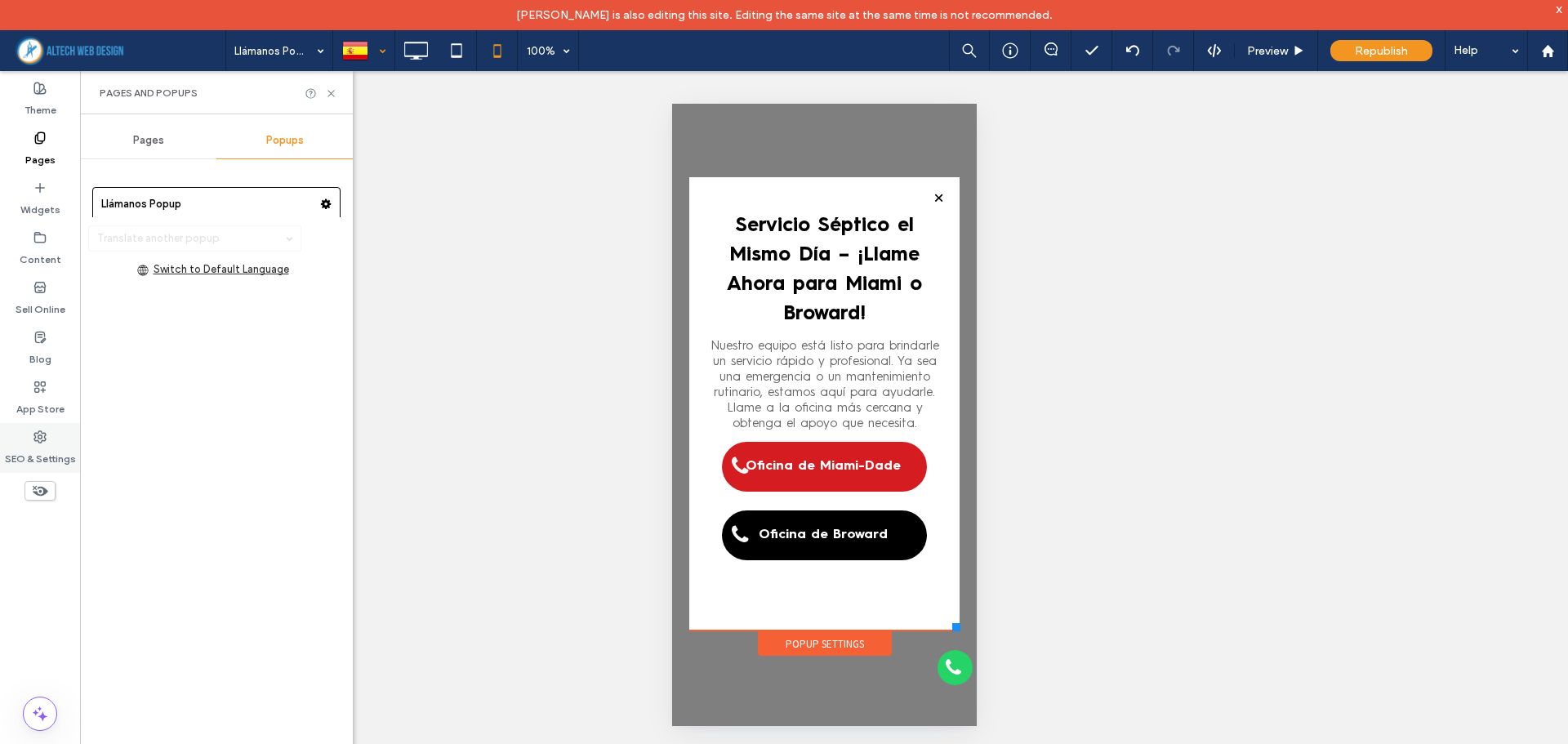
click at [25, 450] on label "SEO & Settings" at bounding box center [41, 455] width 71 height 23
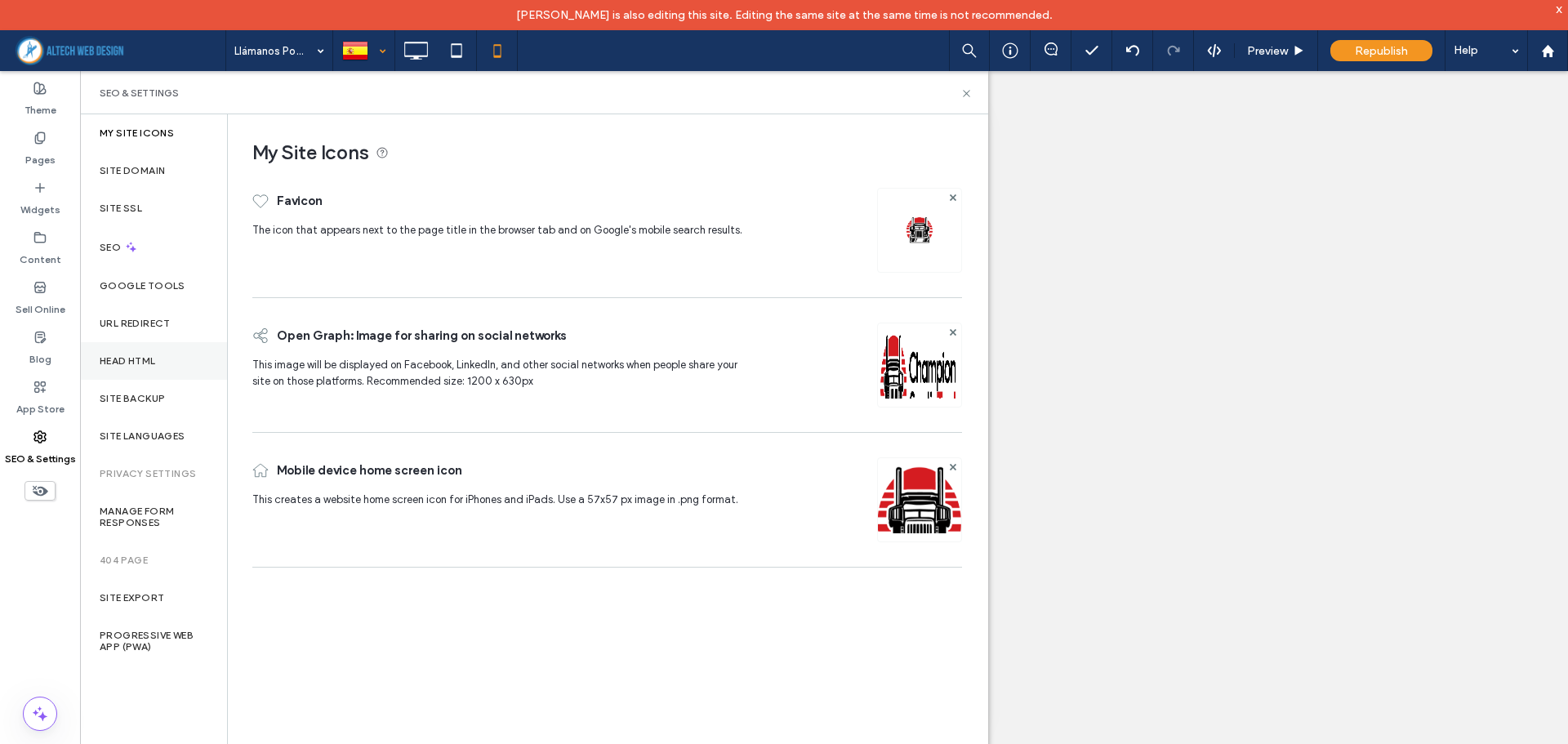
click at [148, 371] on div "Head HTML" at bounding box center [153, 360] width 147 height 37
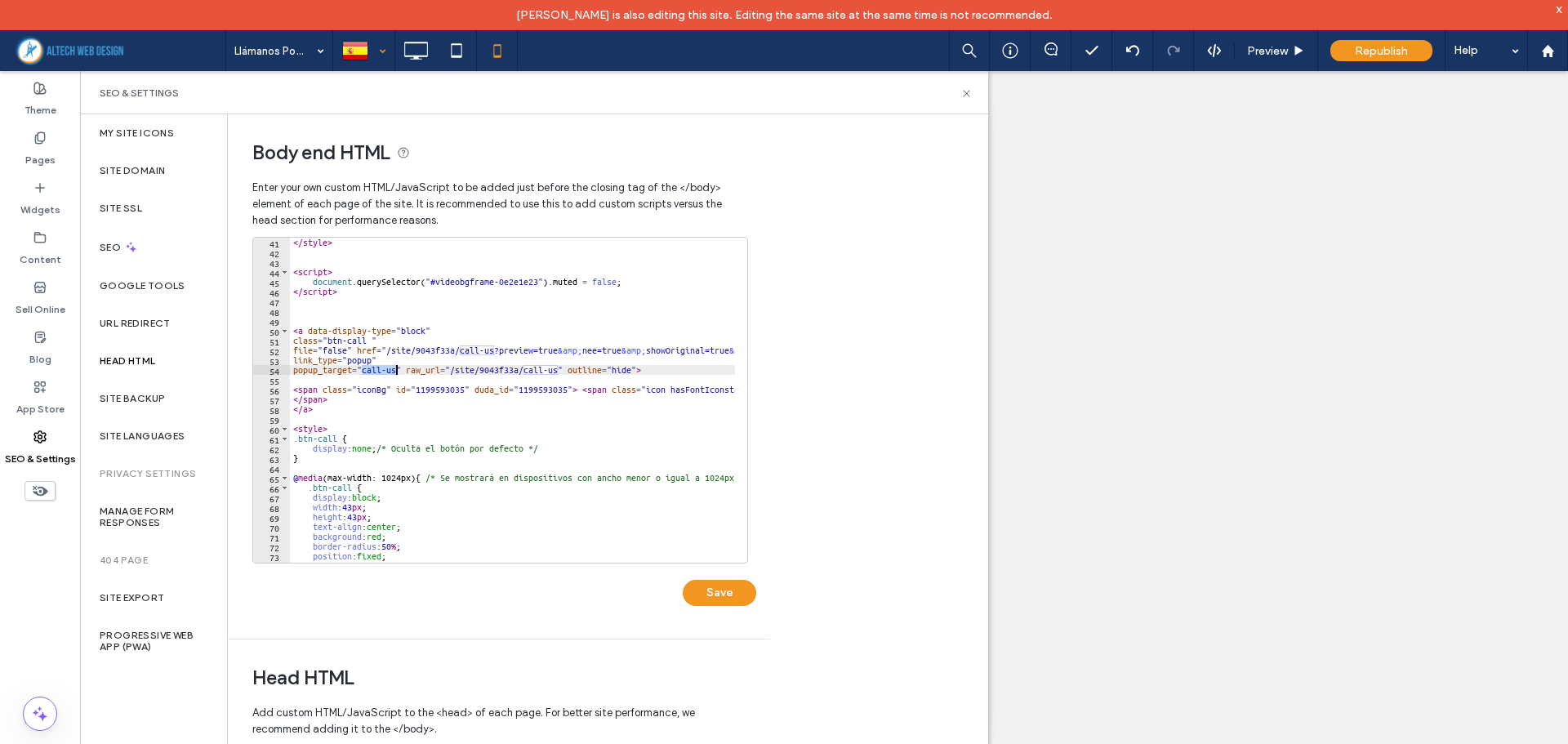
drag, startPoint x: 363, startPoint y: 367, endPoint x: 397, endPoint y: 371, distance: 34.2
click at [397, 371] on div "</ style > < script > document . querySelector ( "#videobgframe-0e2e1e23" ) . m…" at bounding box center [697, 403] width 815 height 333
click at [421, 367] on div "</ style > < script > document . querySelector ( "#videobgframe-0e2e1e23" ) . m…" at bounding box center [697, 403] width 815 height 333
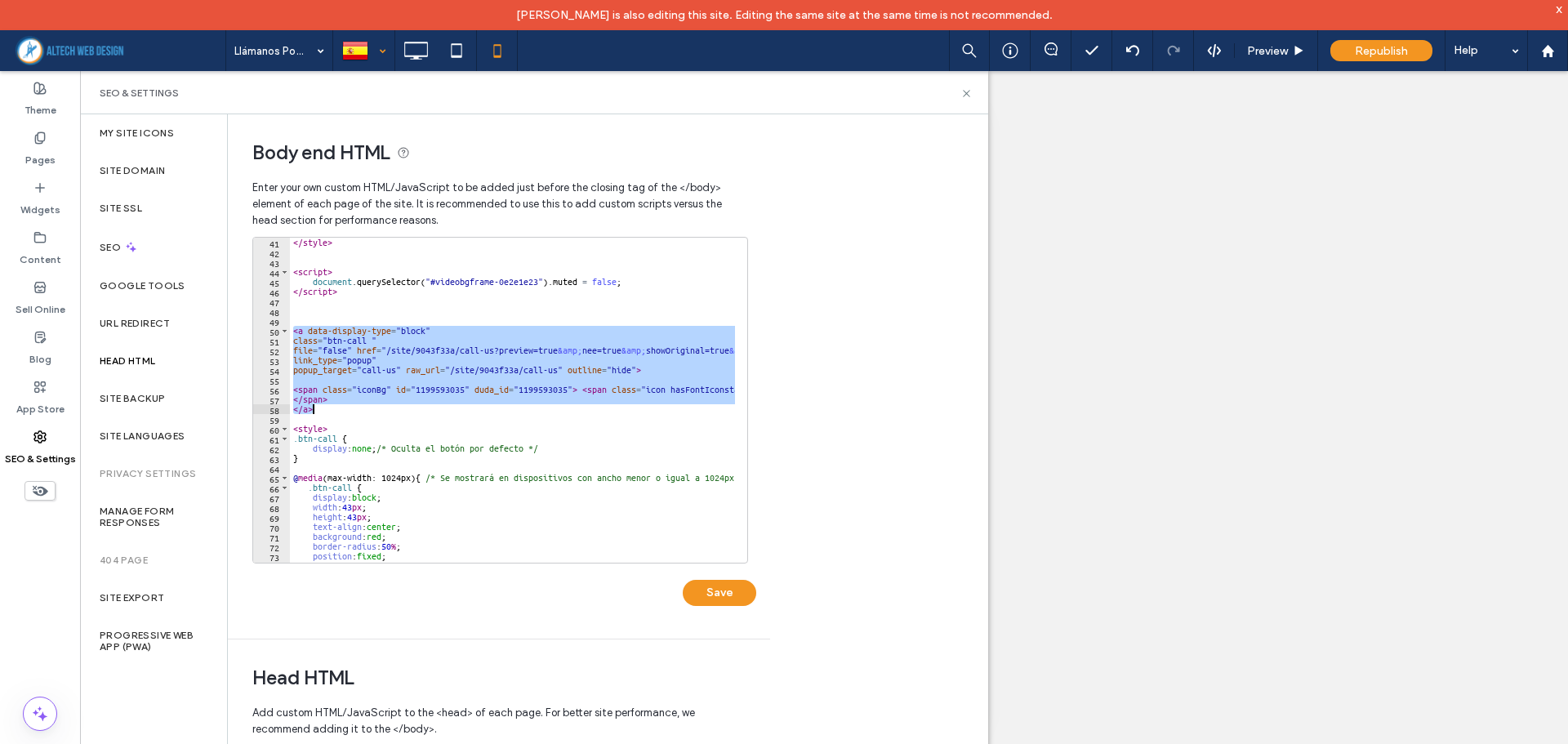
drag, startPoint x: 292, startPoint y: 332, endPoint x: 654, endPoint y: 413, distance: 371.0
click at [654, 413] on div "</ style > < script > document . querySelector ( "#videobgframe-0e2e1e23" ) . m…" at bounding box center [697, 403] width 815 height 333
type textarea "******* ****"
click at [32, 162] on label "Pages" at bounding box center [41, 156] width 30 height 23
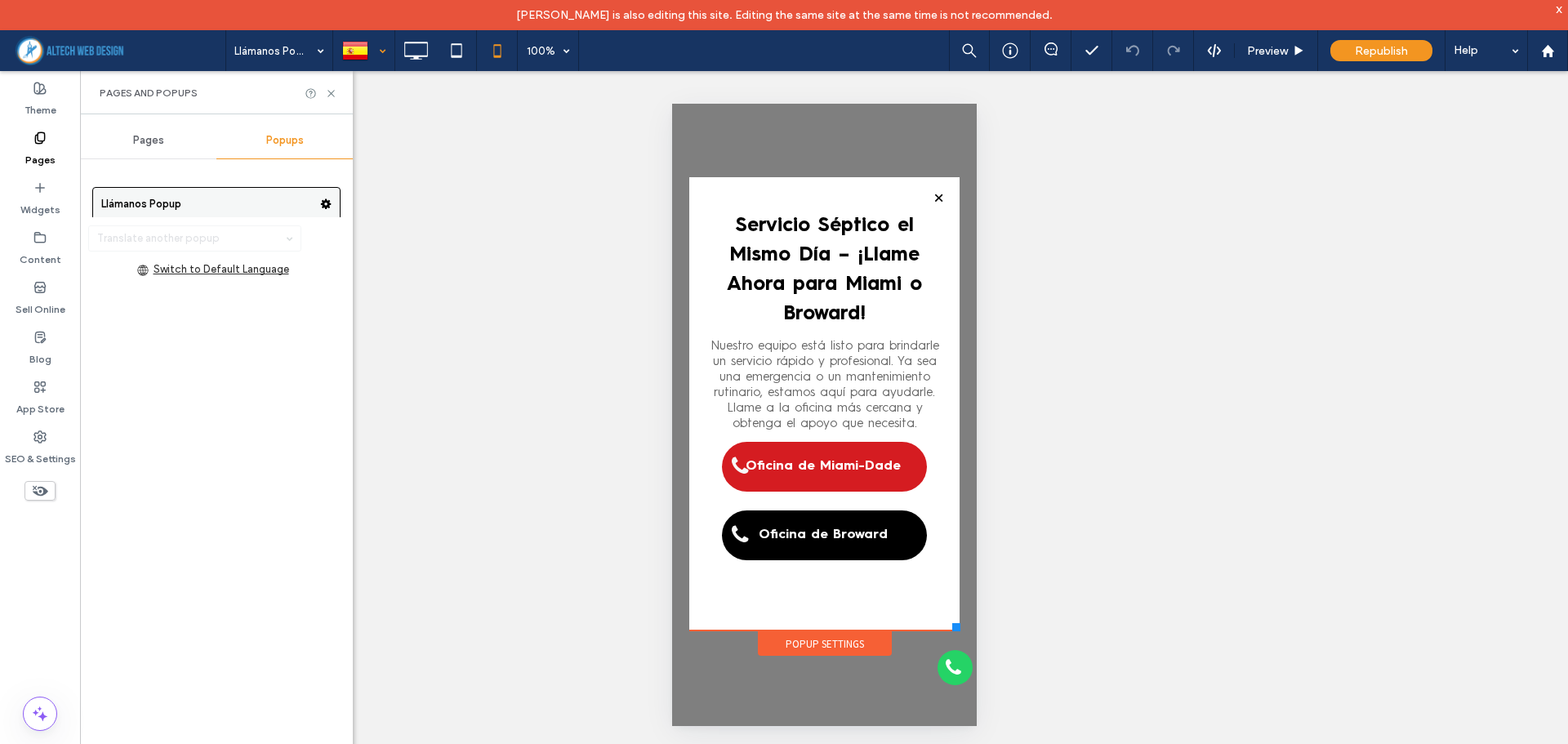
click at [320, 197] on span at bounding box center [326, 204] width 12 height 25
click at [391, 212] on span "Rename" at bounding box center [392, 207] width 44 height 14
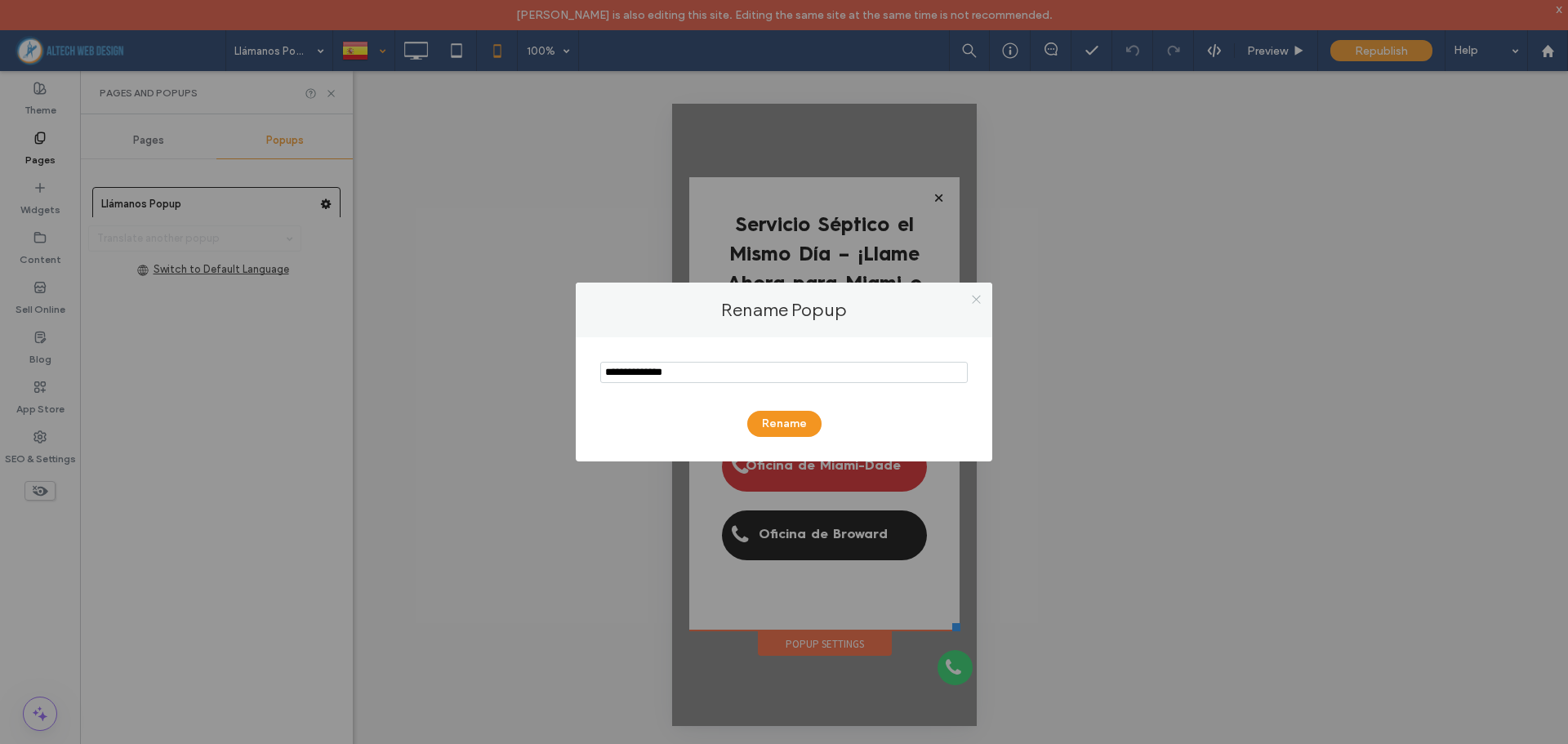
click at [976, 294] on icon at bounding box center [976, 299] width 12 height 12
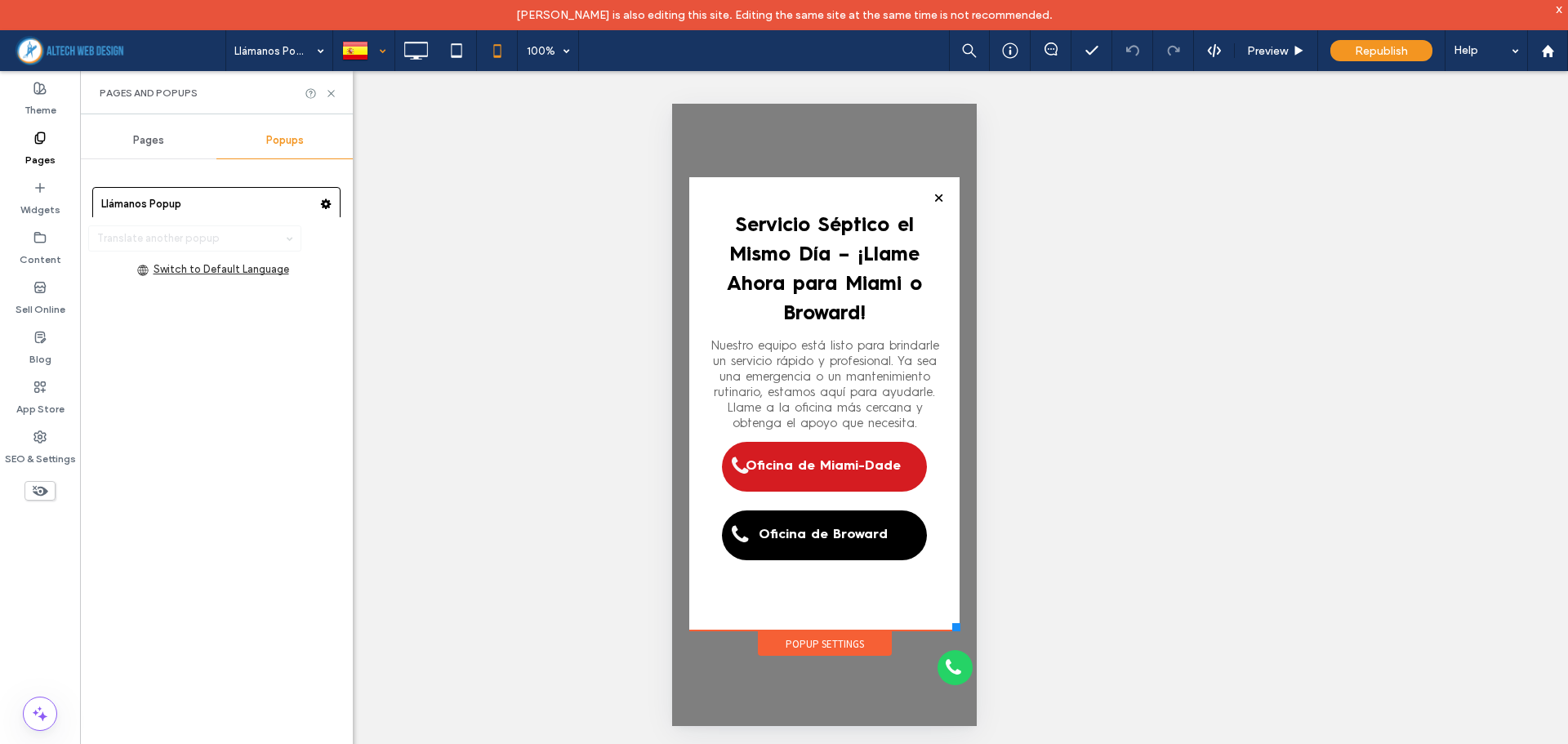
click at [378, 58] on div at bounding box center [364, 50] width 60 height 39
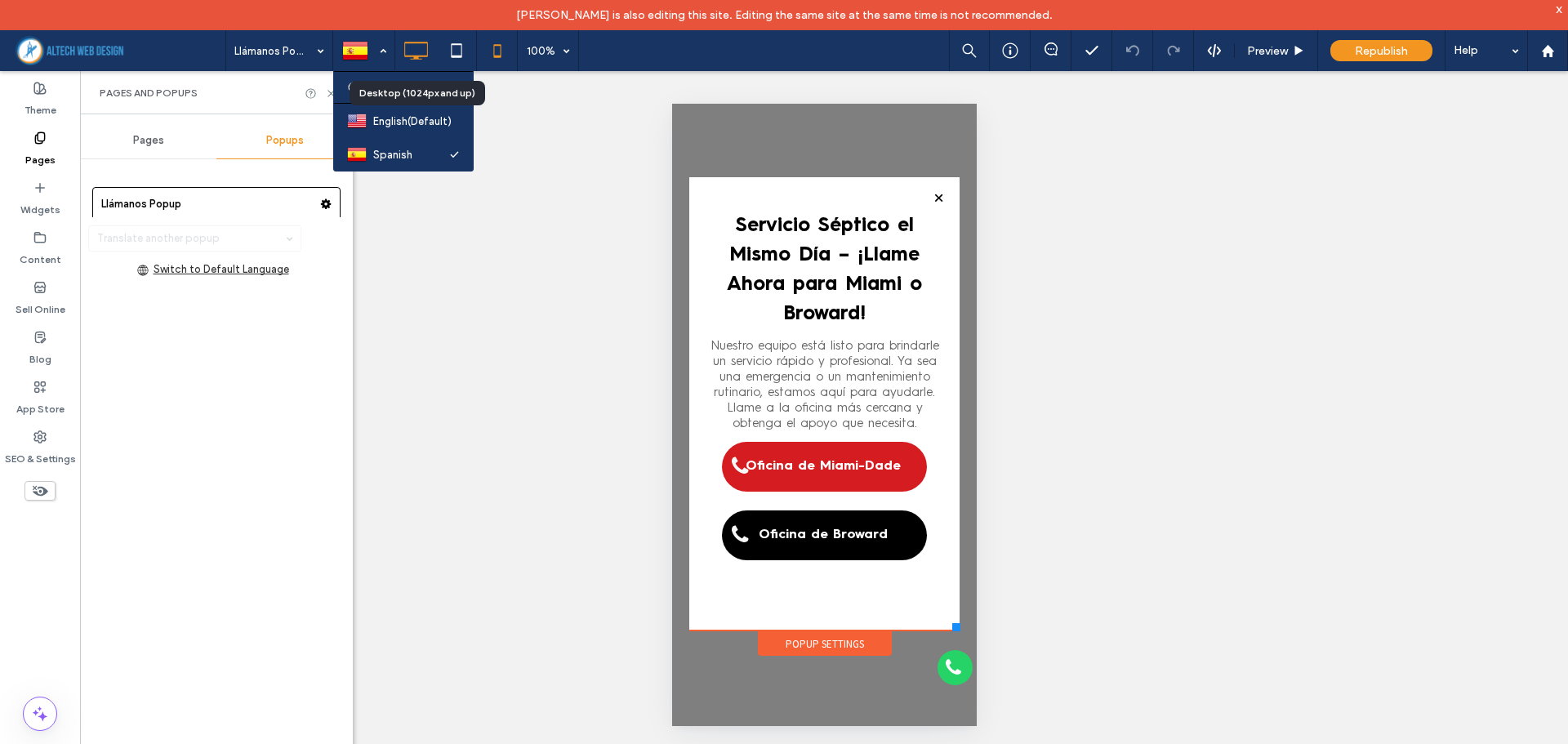
click at [422, 50] on icon at bounding box center [415, 50] width 32 height 32
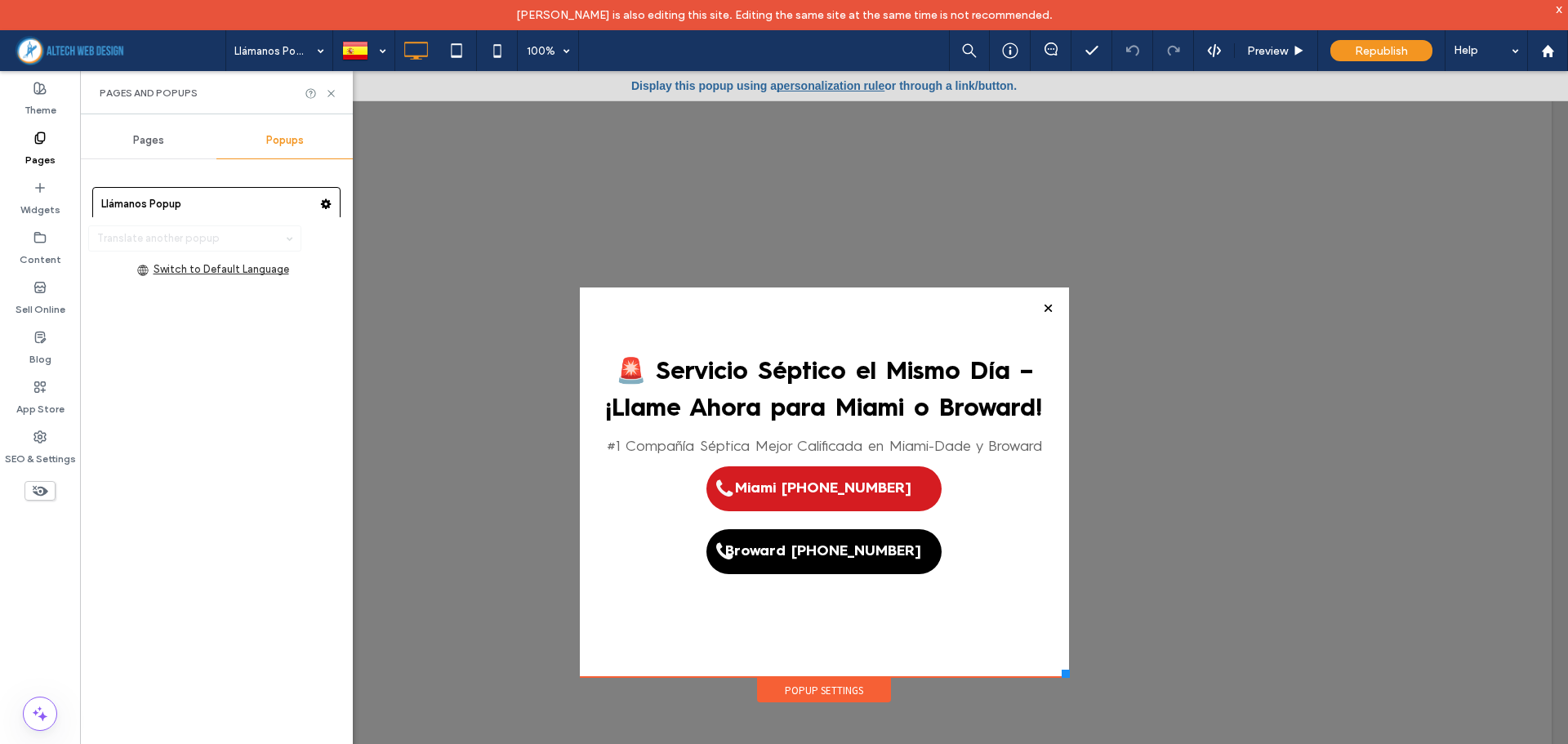
click at [38, 158] on label "Pages" at bounding box center [41, 156] width 30 height 23
click at [40, 140] on use at bounding box center [39, 137] width 9 height 11
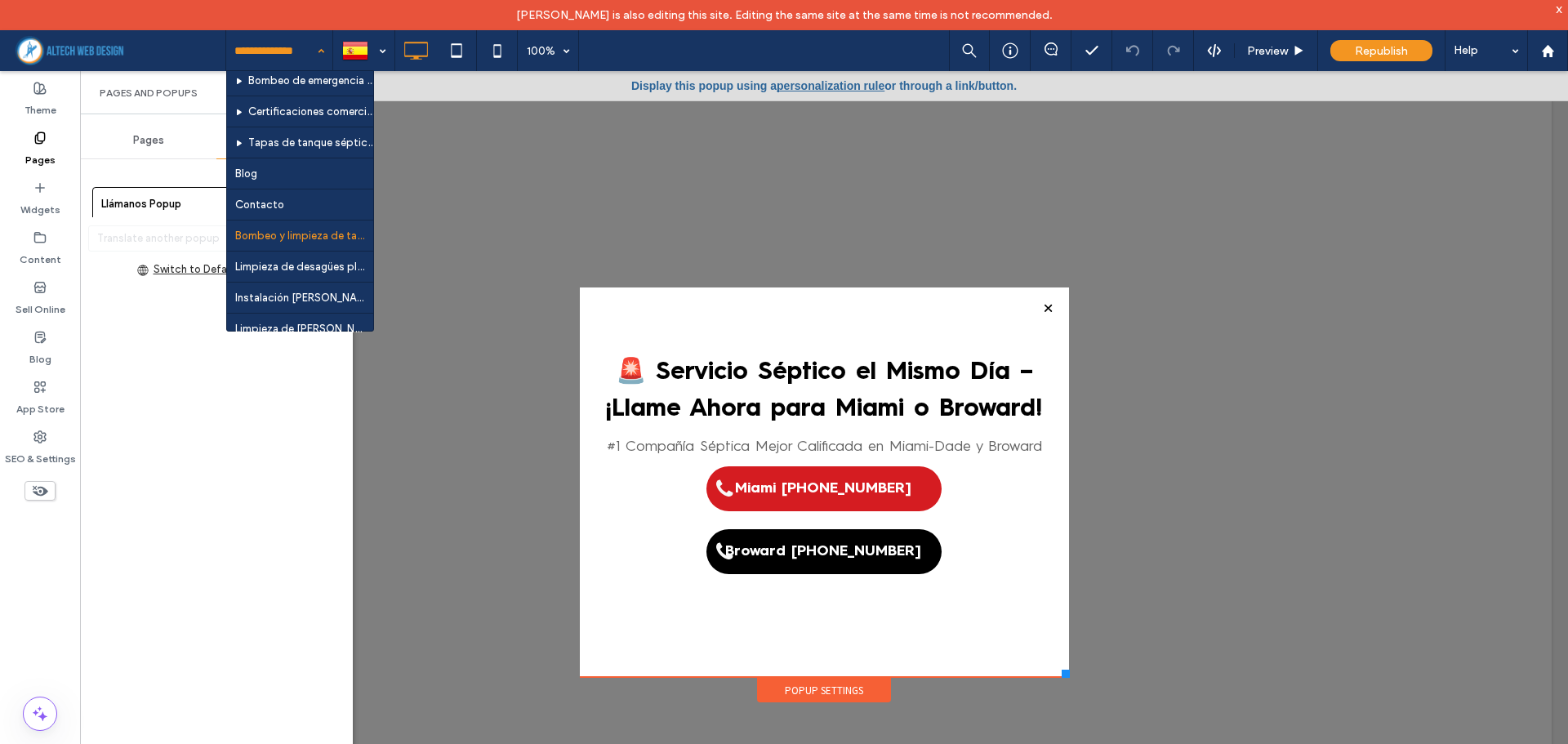
scroll to position [390, 0]
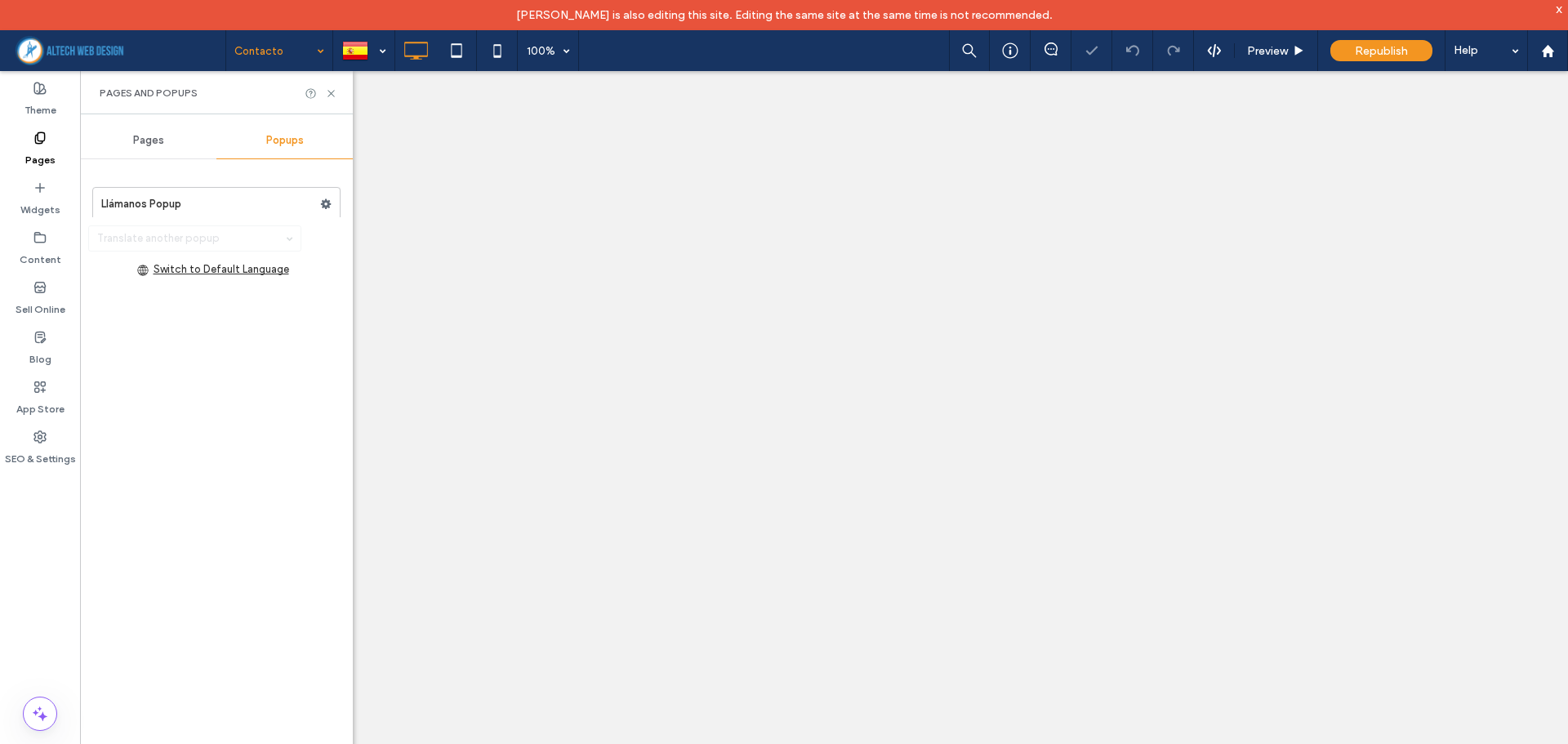
select select "**********"
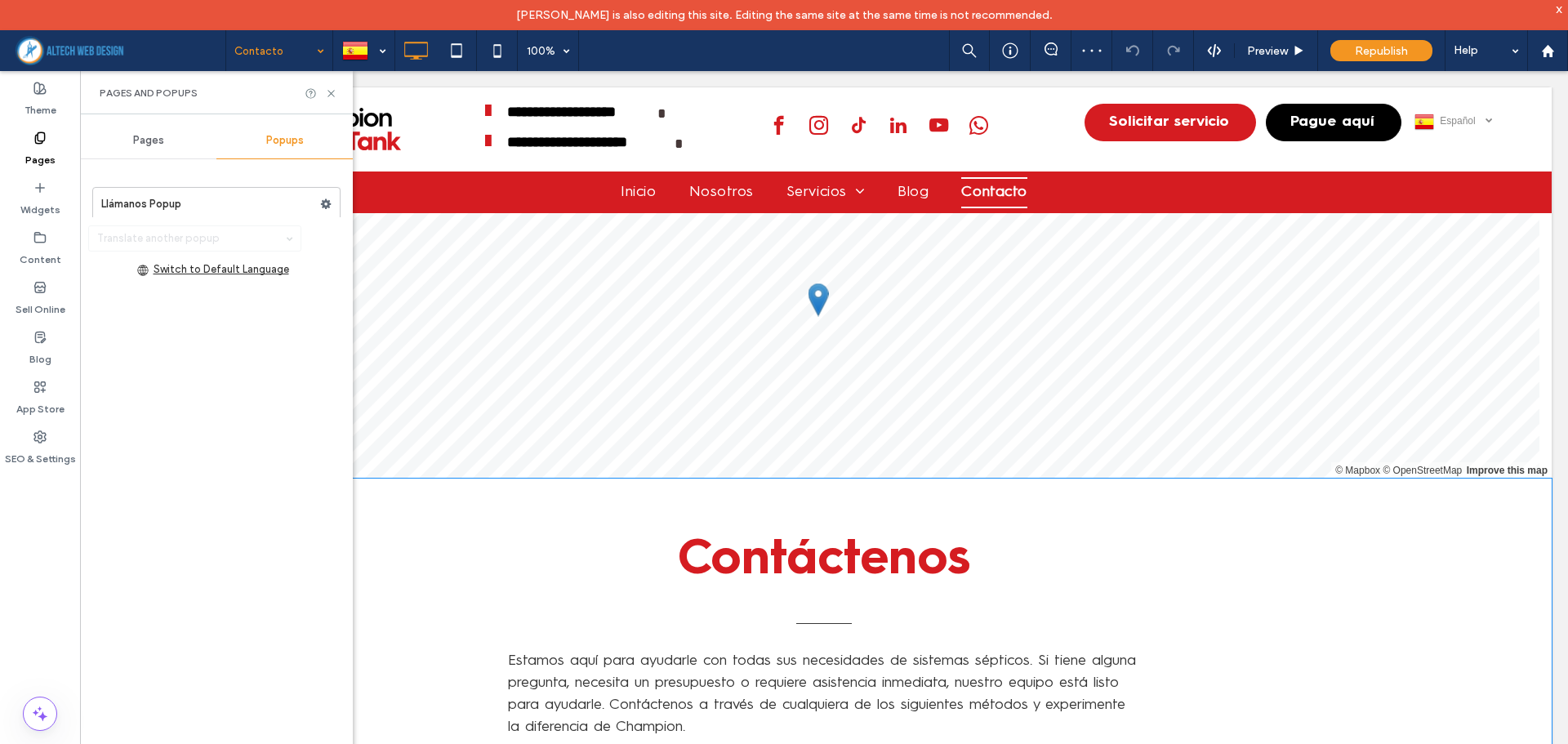
click at [1391, 600] on div "Contáctenos Estamos aquí para ayudarle con todas sus necesidades de sistemas sé…" at bounding box center [824, 630] width 1455 height 304
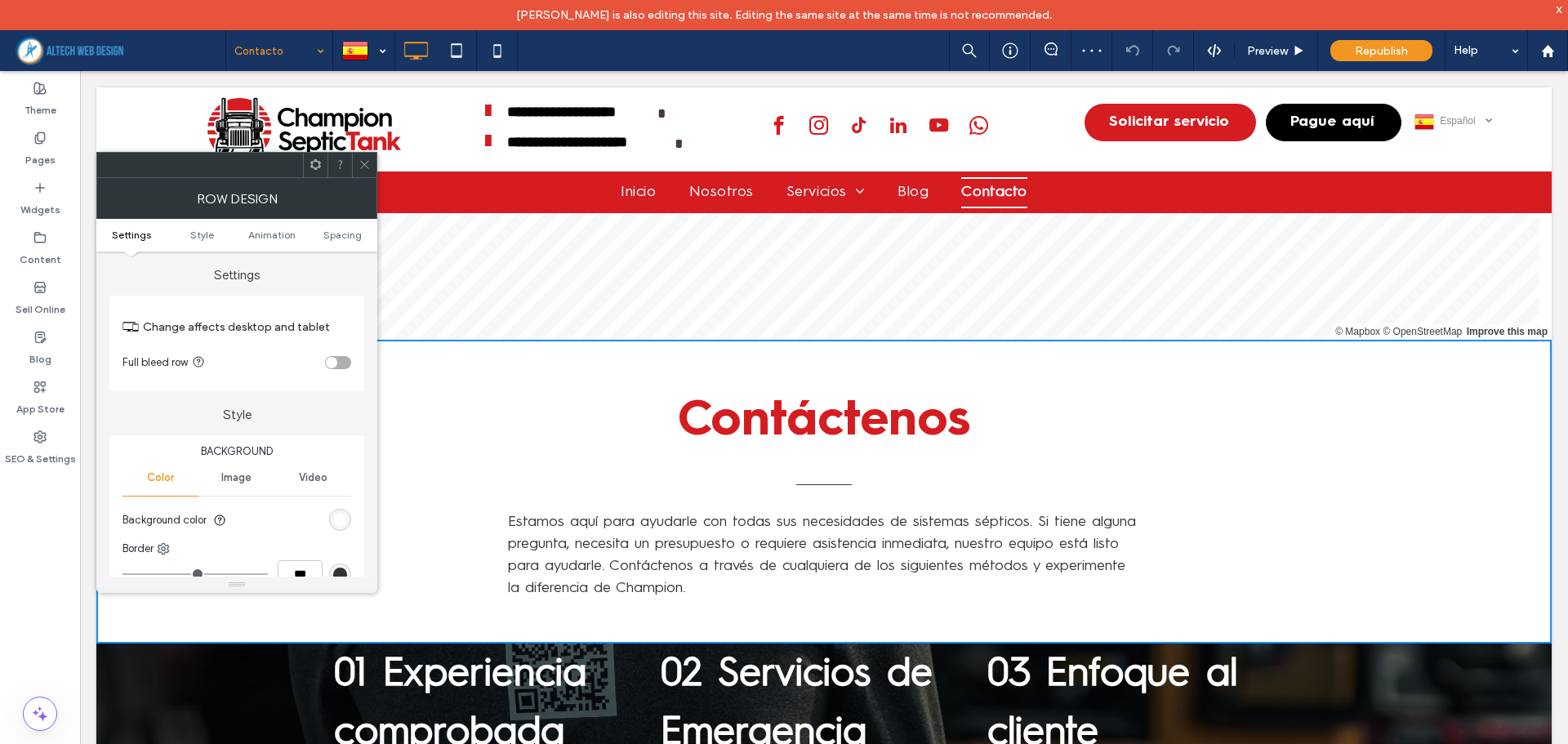
scroll to position [163, 0]
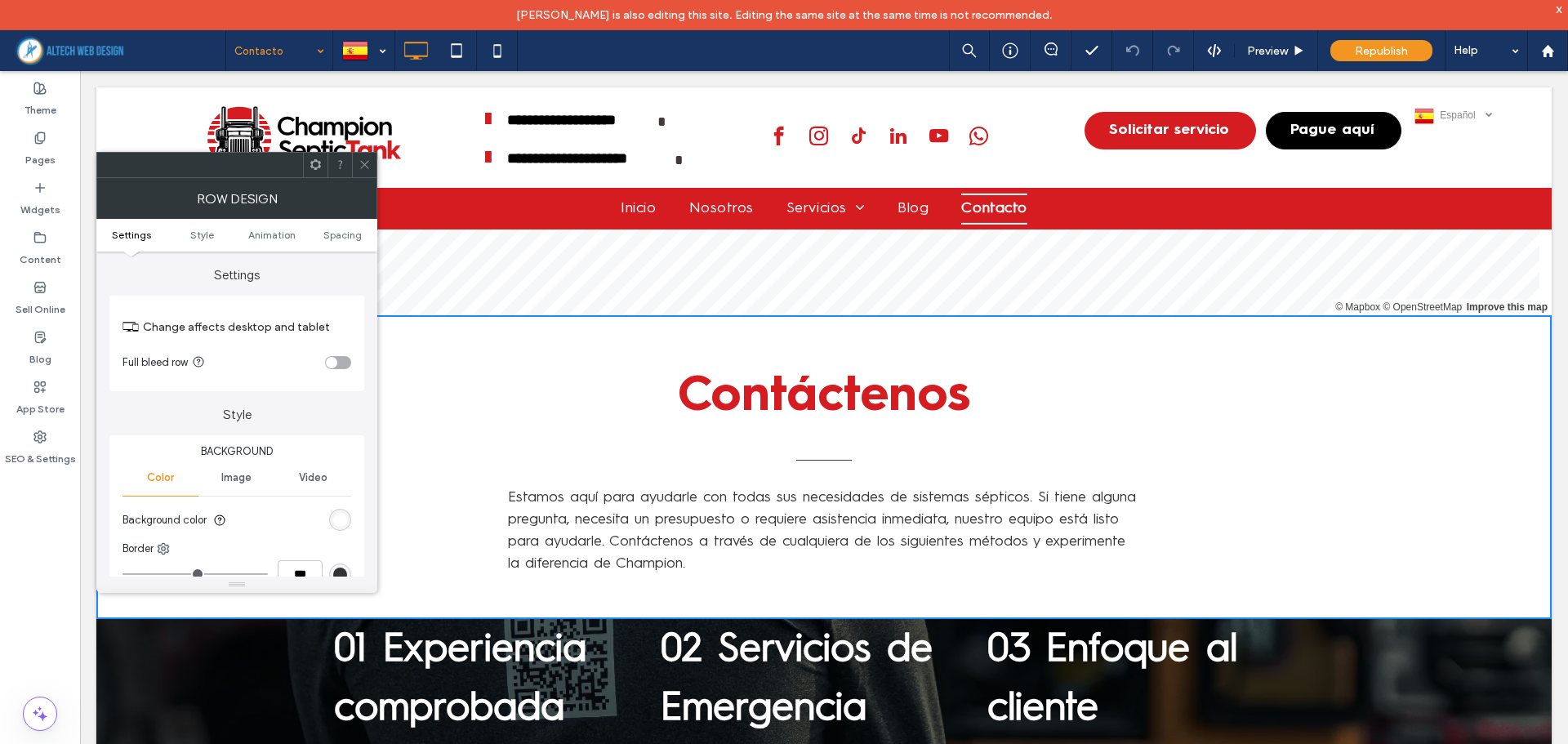
click at [360, 163] on icon at bounding box center [364, 164] width 12 height 12
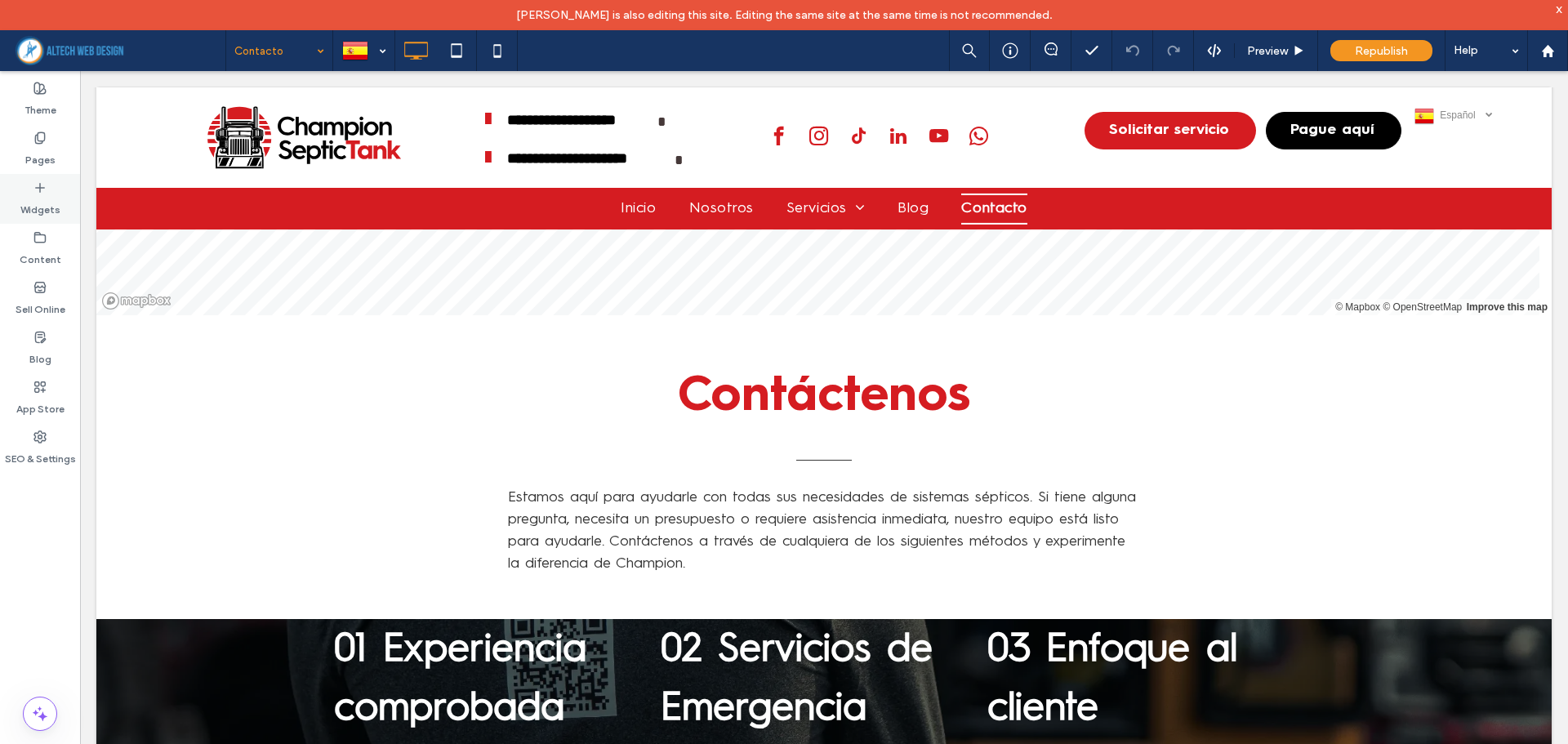
click at [27, 200] on label "Widgets" at bounding box center [41, 206] width 40 height 23
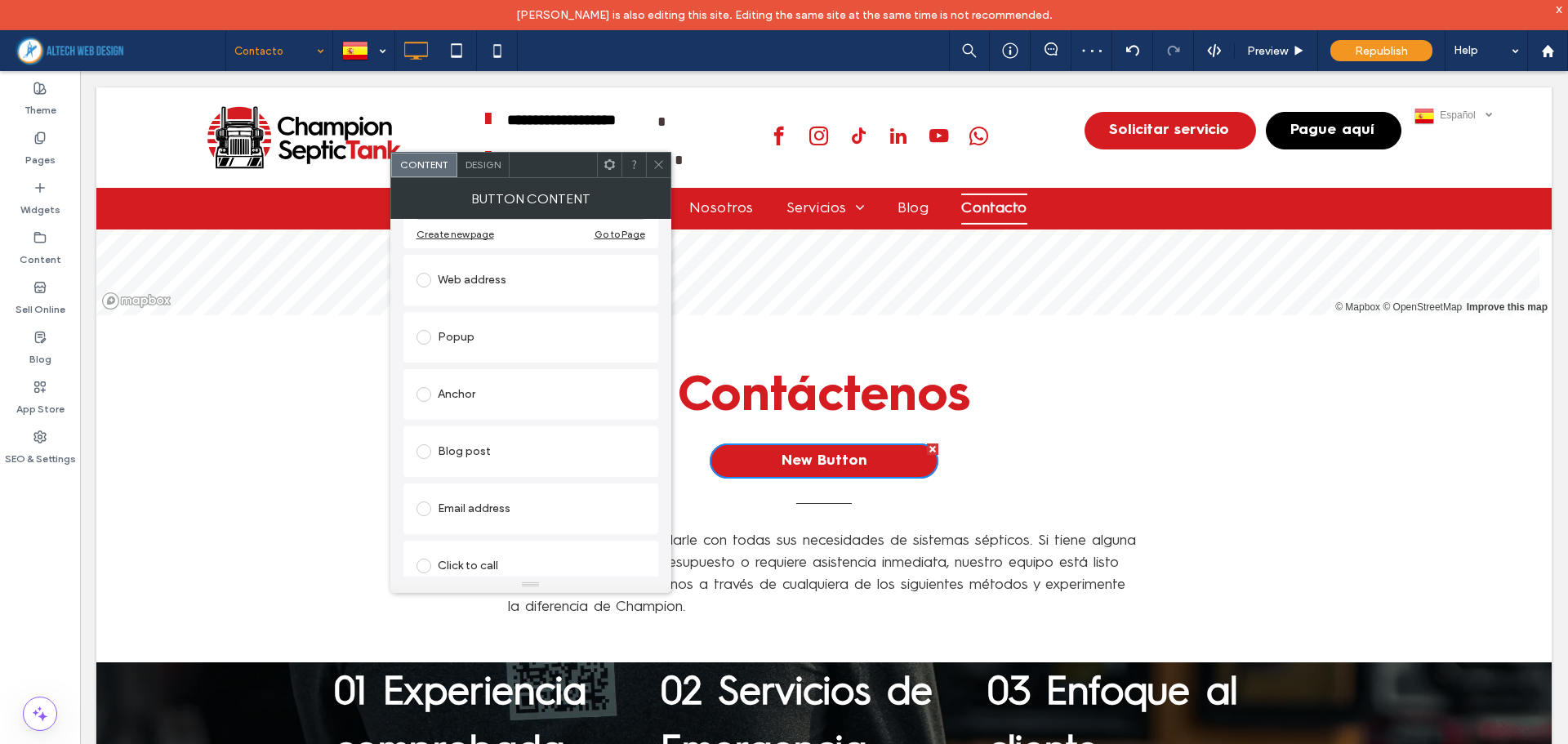
scroll to position [245, 0]
click at [450, 337] on div "Popup" at bounding box center [531, 336] width 229 height 26
click at [571, 318] on input at bounding box center [527, 320] width 202 height 12
click at [556, 368] on div "Popup Llámanos Popup Create new popup Go to popup" at bounding box center [530, 315] width 255 height 109
click at [658, 168] on icon at bounding box center [658, 164] width 12 height 12
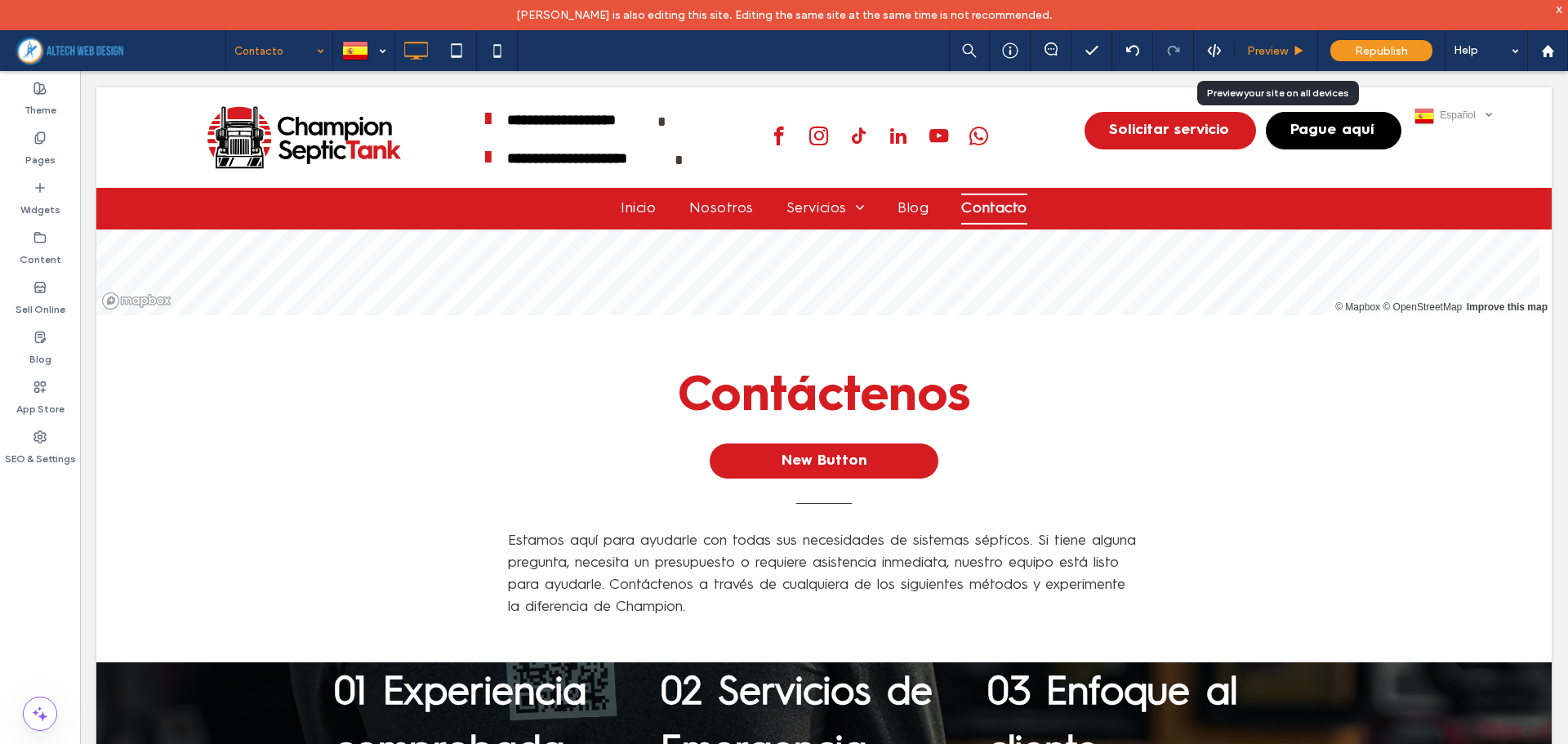
click at [1269, 57] on span "Preview" at bounding box center [1267, 51] width 41 height 14
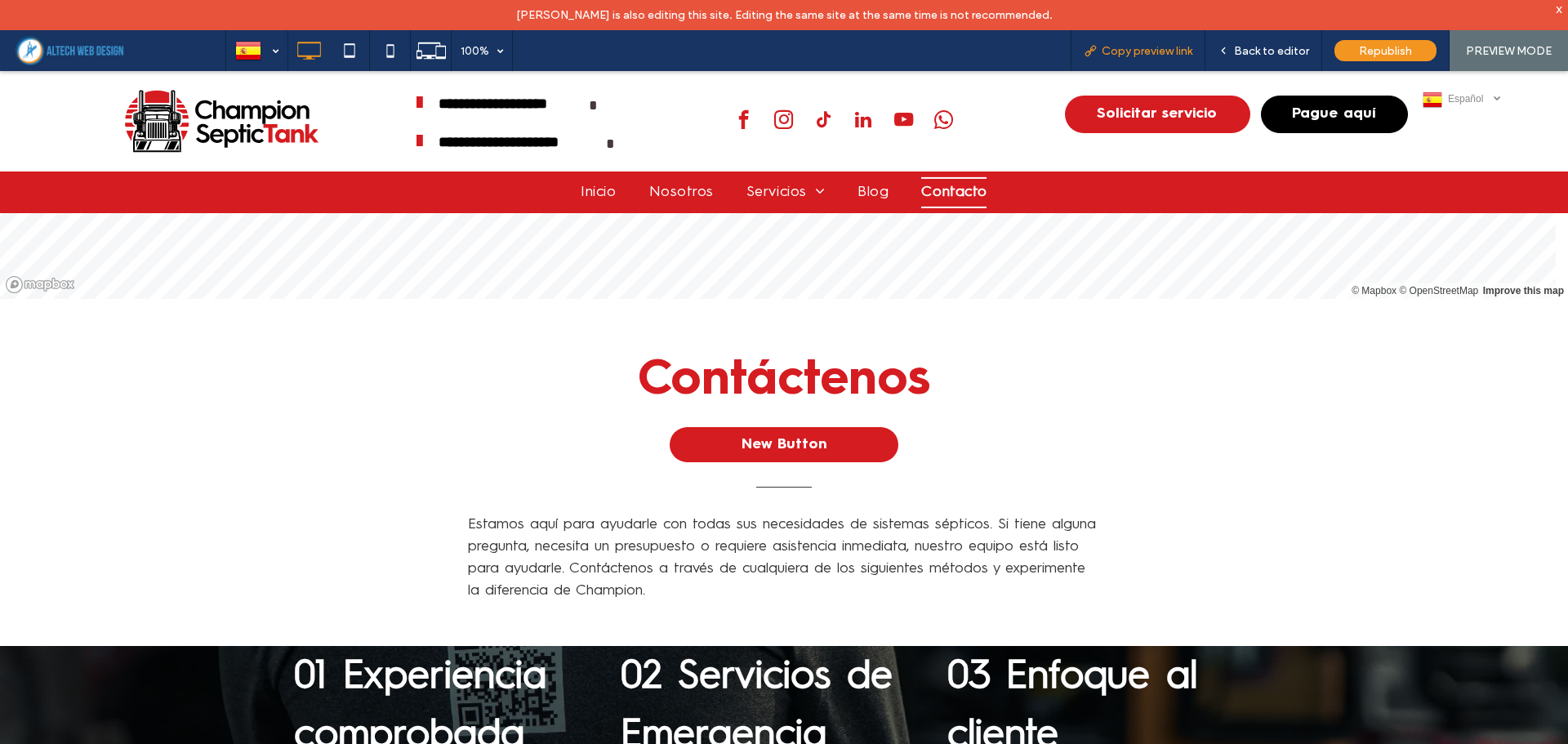
click at [1145, 54] on span "Copy preview link" at bounding box center [1147, 51] width 90 height 14
click at [1284, 51] on span "Back to editor" at bounding box center [1271, 51] width 75 height 14
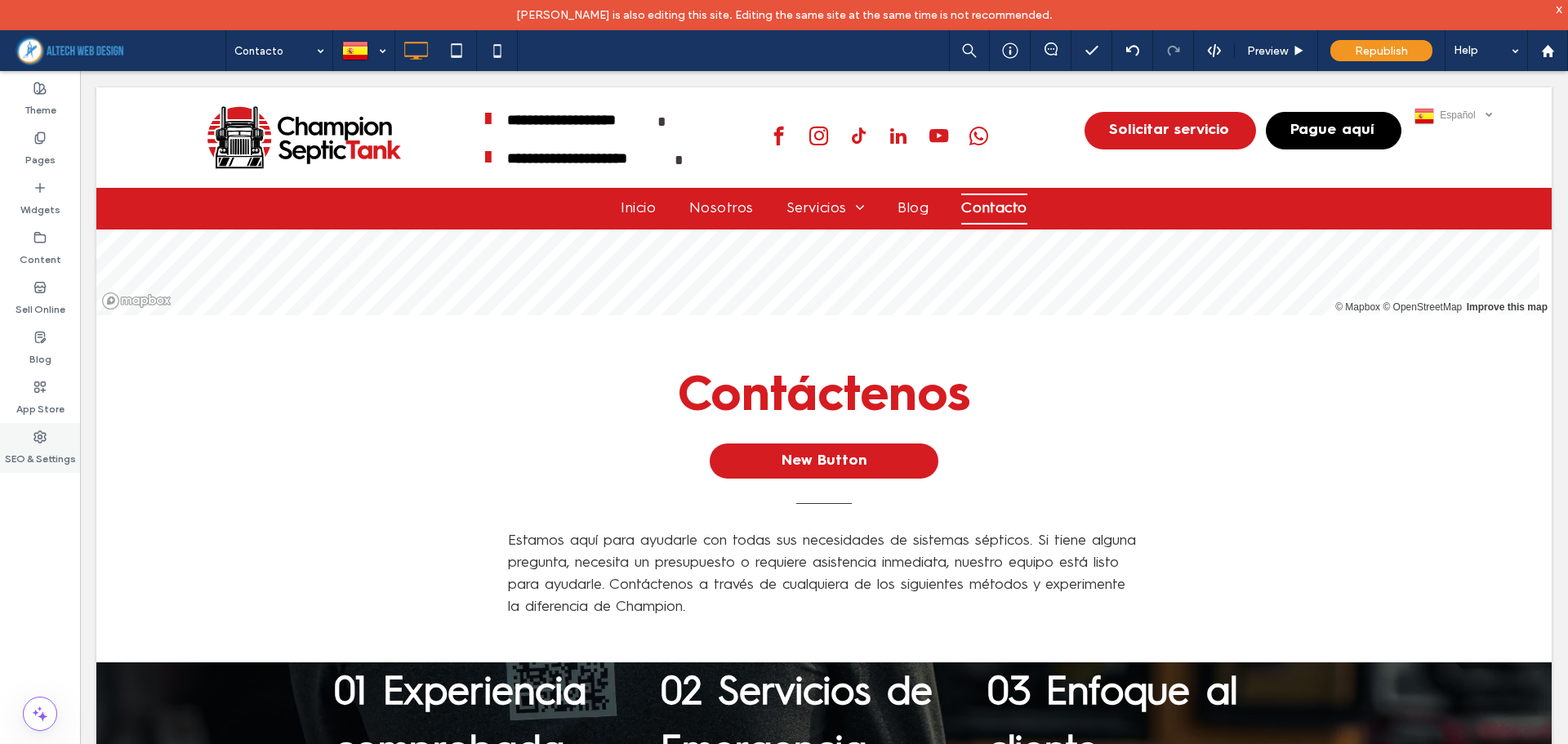
click at [31, 442] on div "SEO & Settings" at bounding box center [40, 448] width 80 height 50
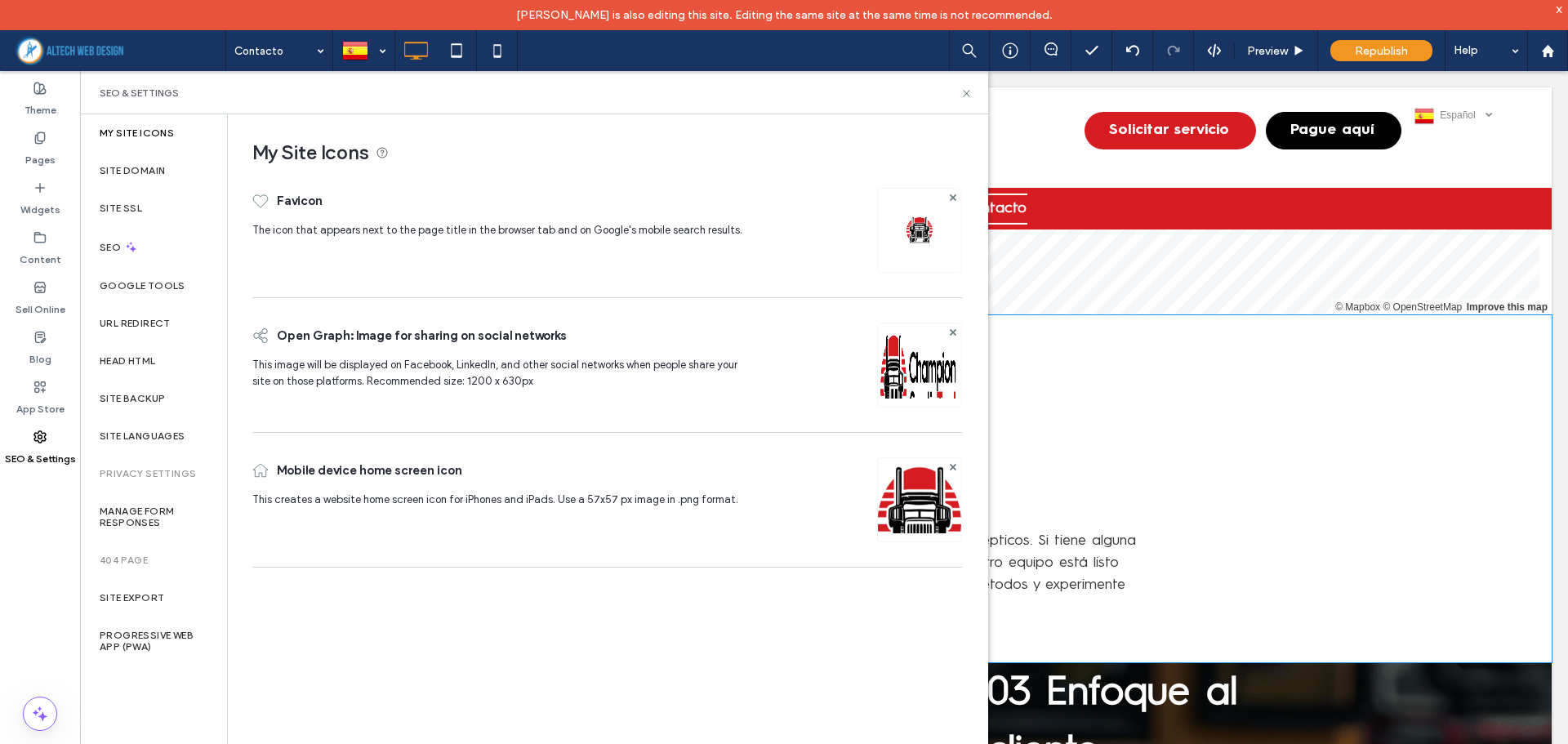
click at [1259, 404] on div "Contáctenos New Button Estamos aquí para ayudarle con todas sus necesidades de …" at bounding box center [824, 489] width 980 height 275
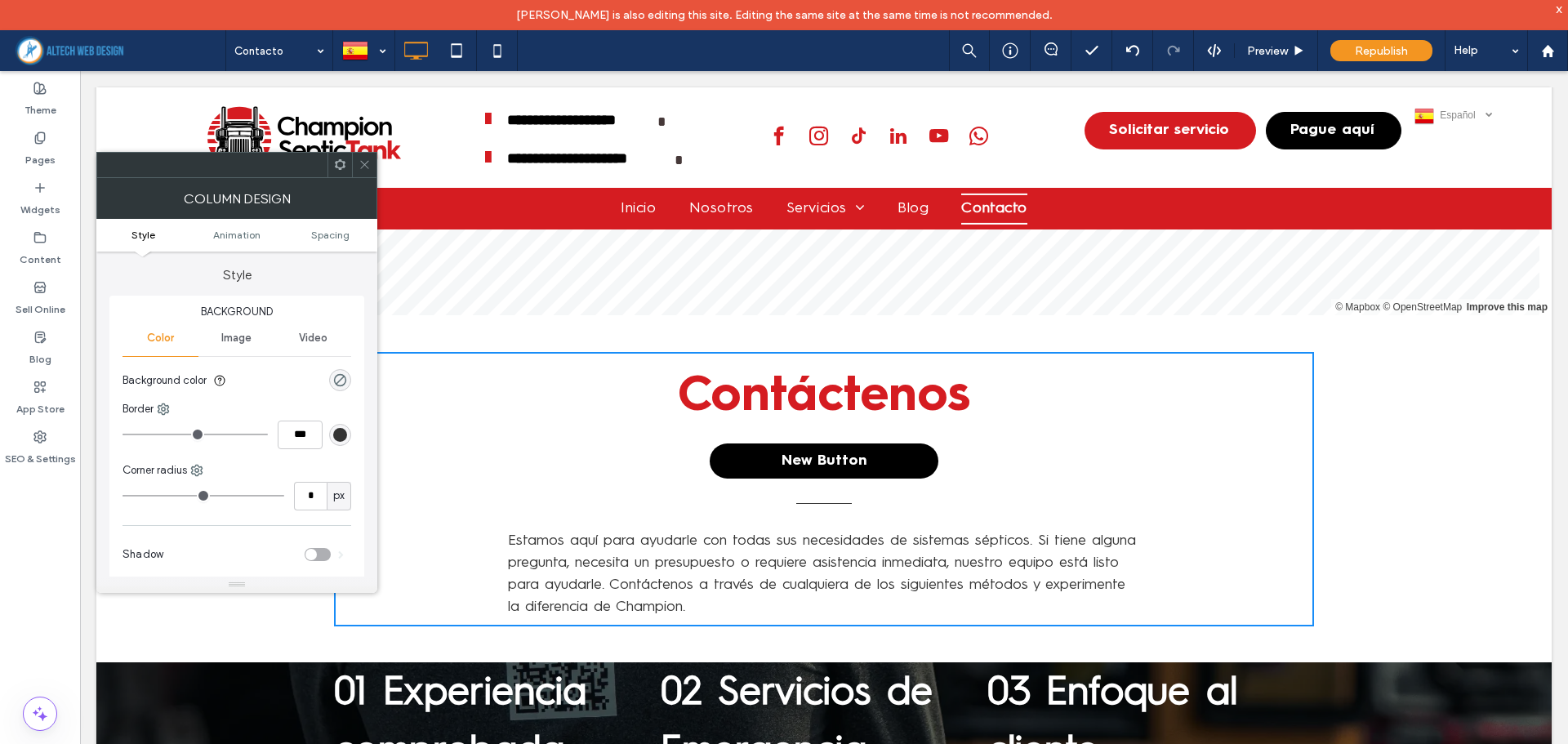
click at [890, 463] on link "New Button" at bounding box center [824, 461] width 229 height 35
click at [363, 173] on span at bounding box center [364, 165] width 12 height 25
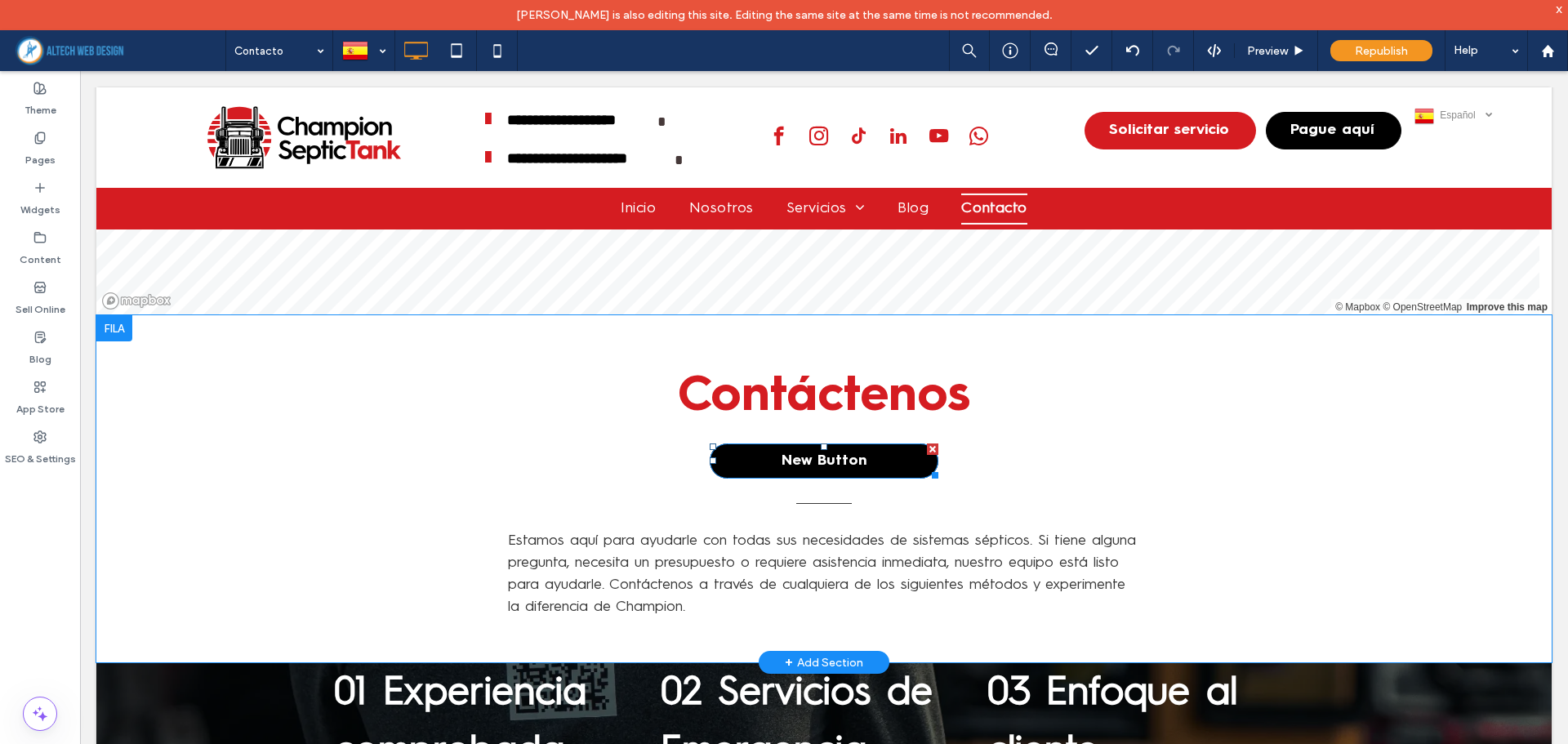
click at [927, 451] on div at bounding box center [933, 450] width 12 height 12
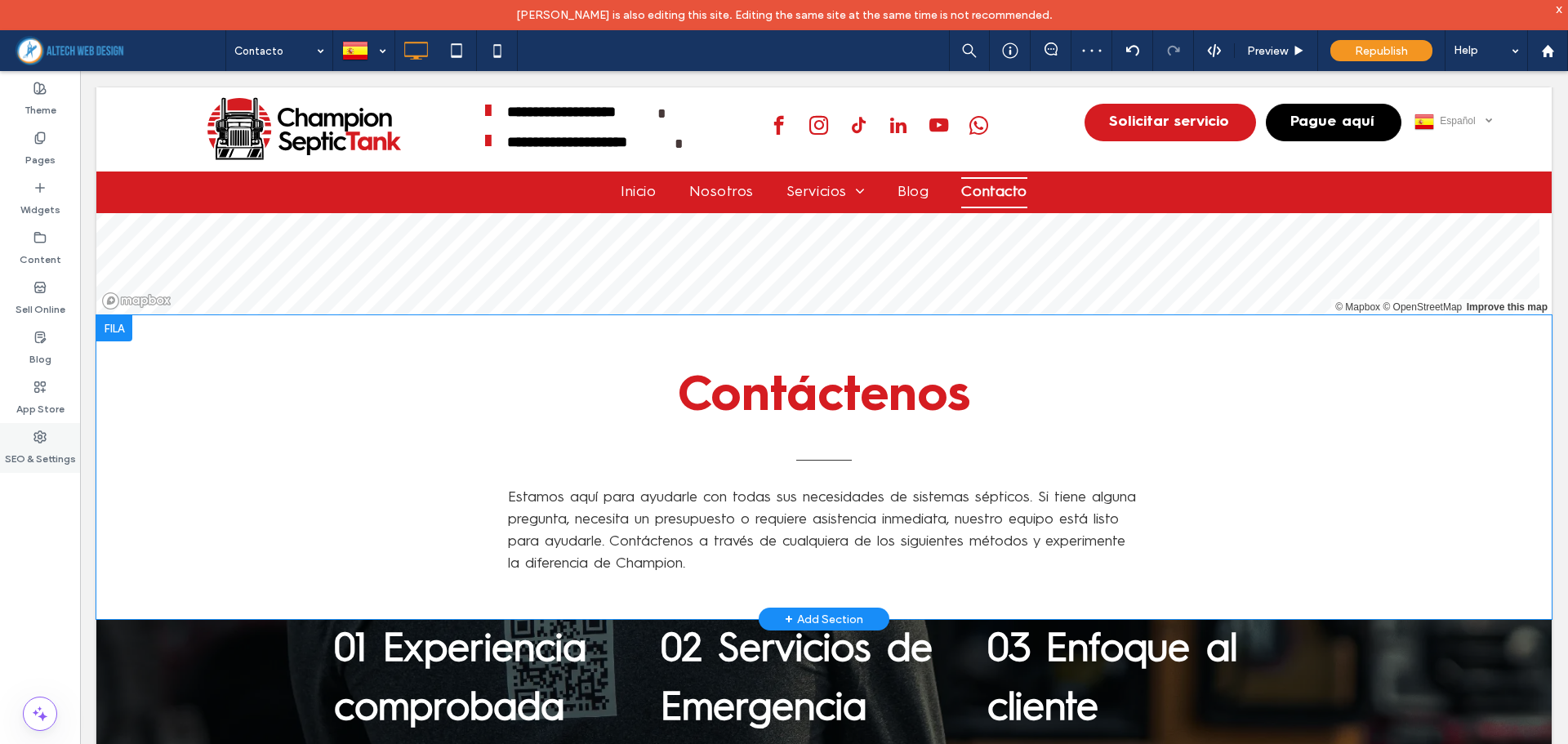
click at [23, 444] on label "SEO & Settings" at bounding box center [41, 455] width 71 height 23
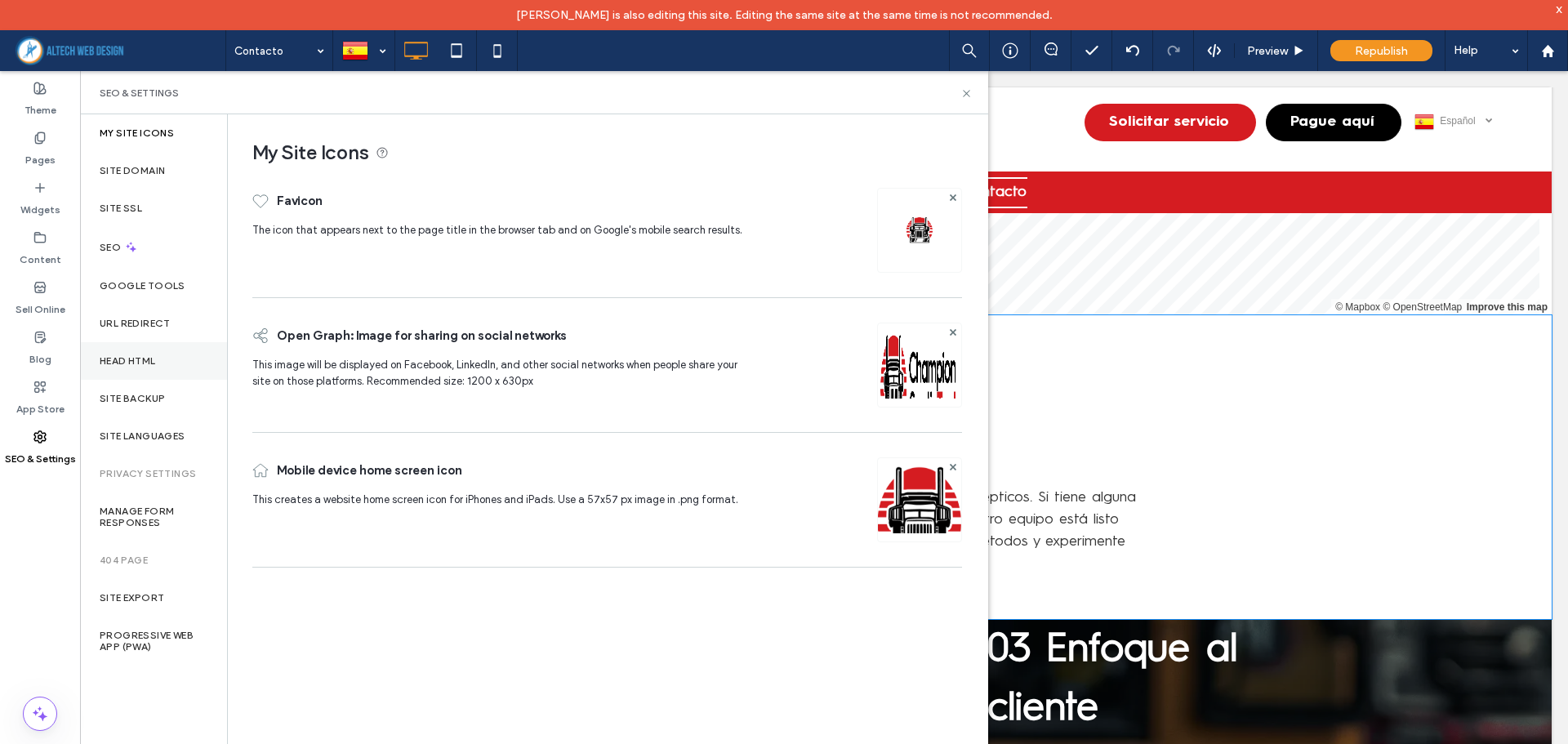
click at [111, 359] on label "Head HTML" at bounding box center [128, 361] width 56 height 12
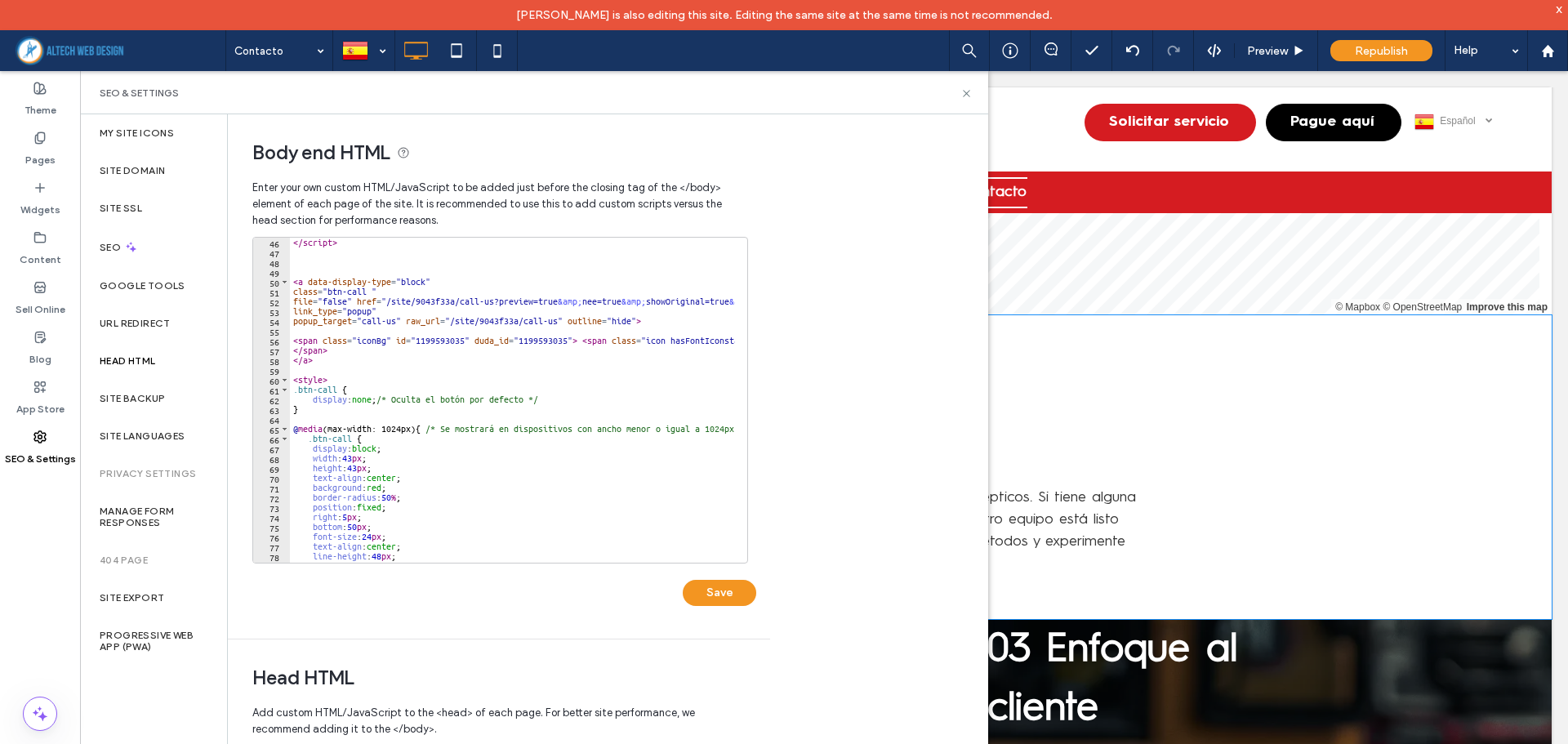
scroll to position [441, 0]
type textarea "****"
click at [318, 362] on div "</ script > < a data-display-type = "block" class = "btn-call " file = "false" …" at bounding box center [697, 403] width 815 height 333
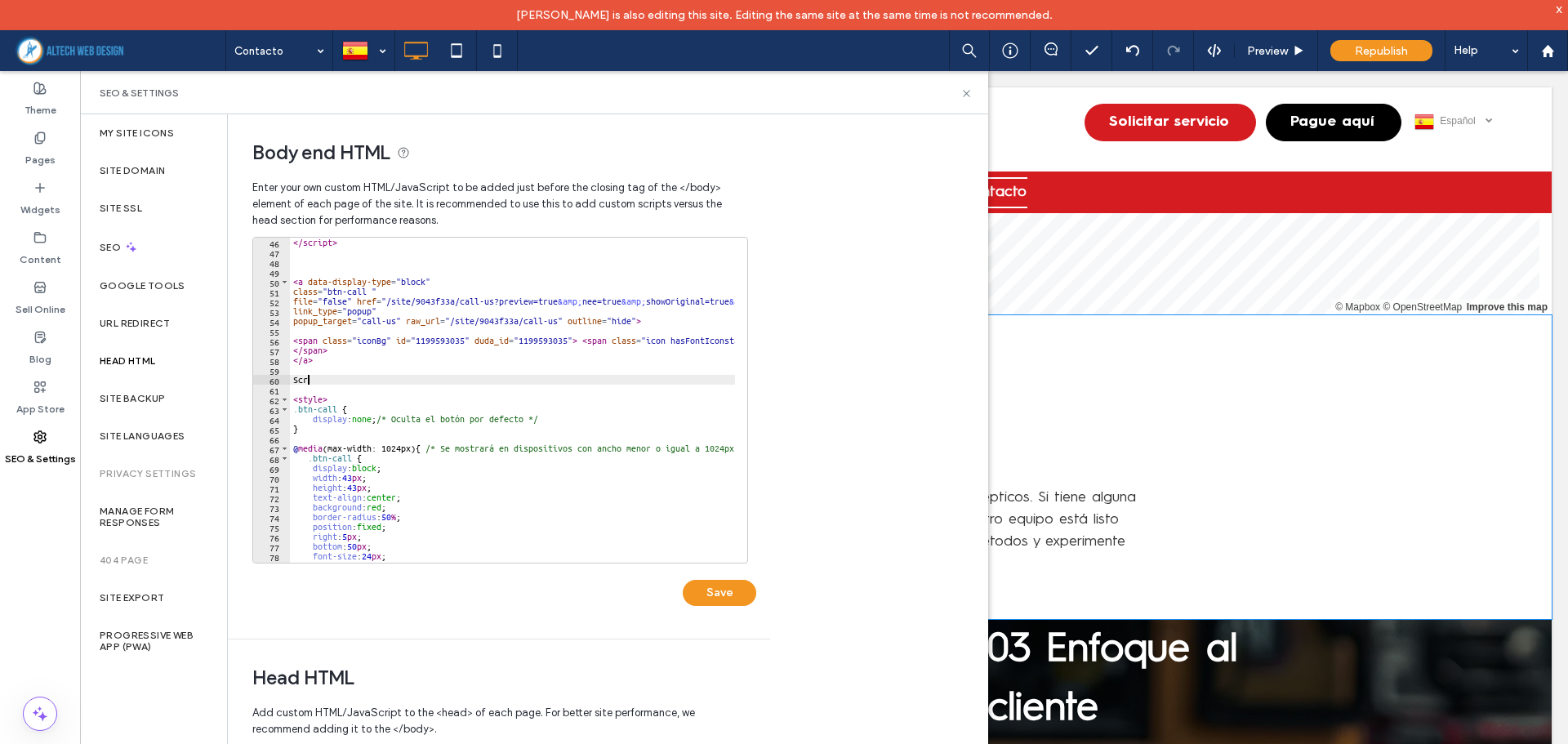
scroll to position [0, 0]
type textarea "*"
type textarea "**********"
click at [330, 384] on div "</ script > < a data-display-type = "block" class = "btn-call " file = "false" …" at bounding box center [697, 403] width 815 height 333
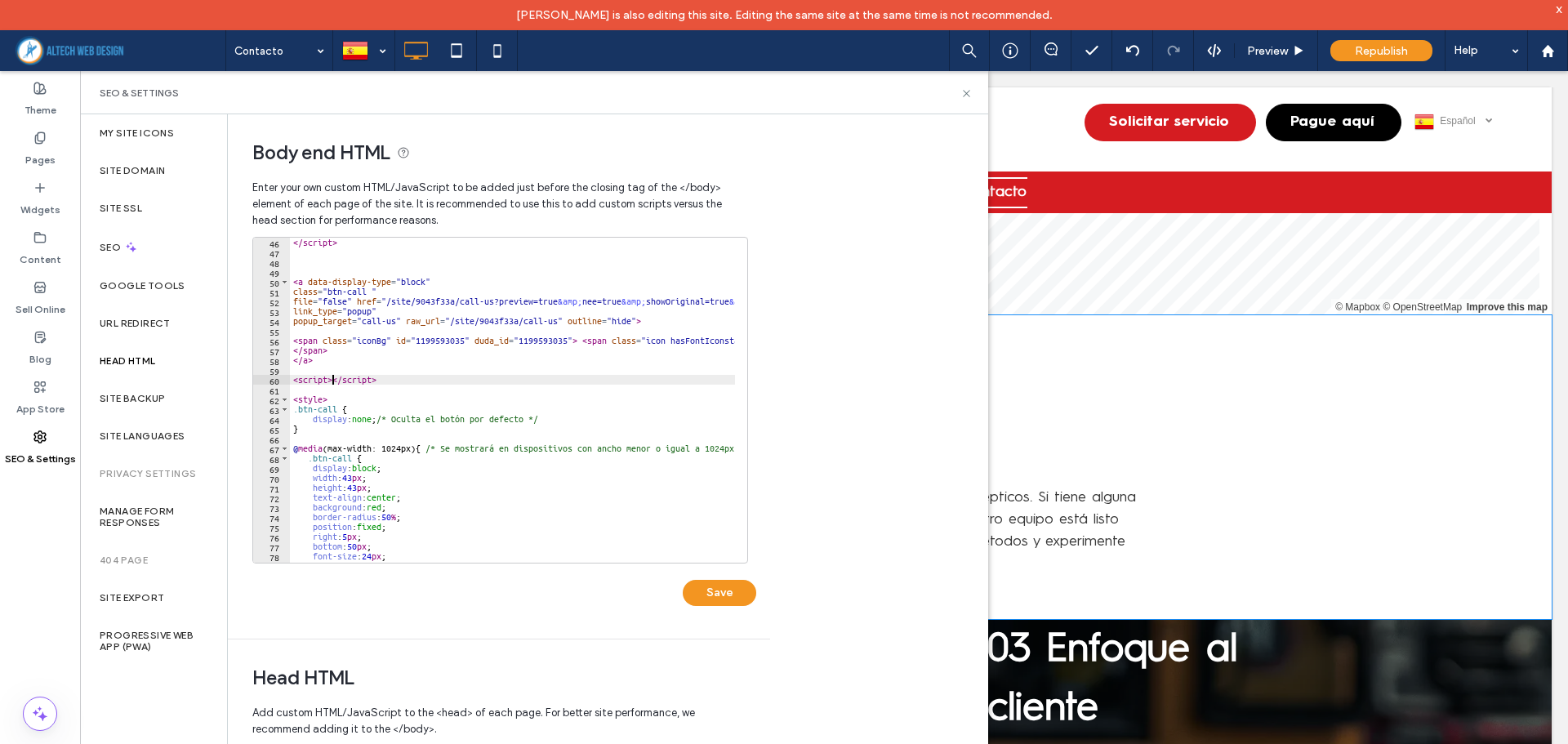
scroll to position [0, 1]
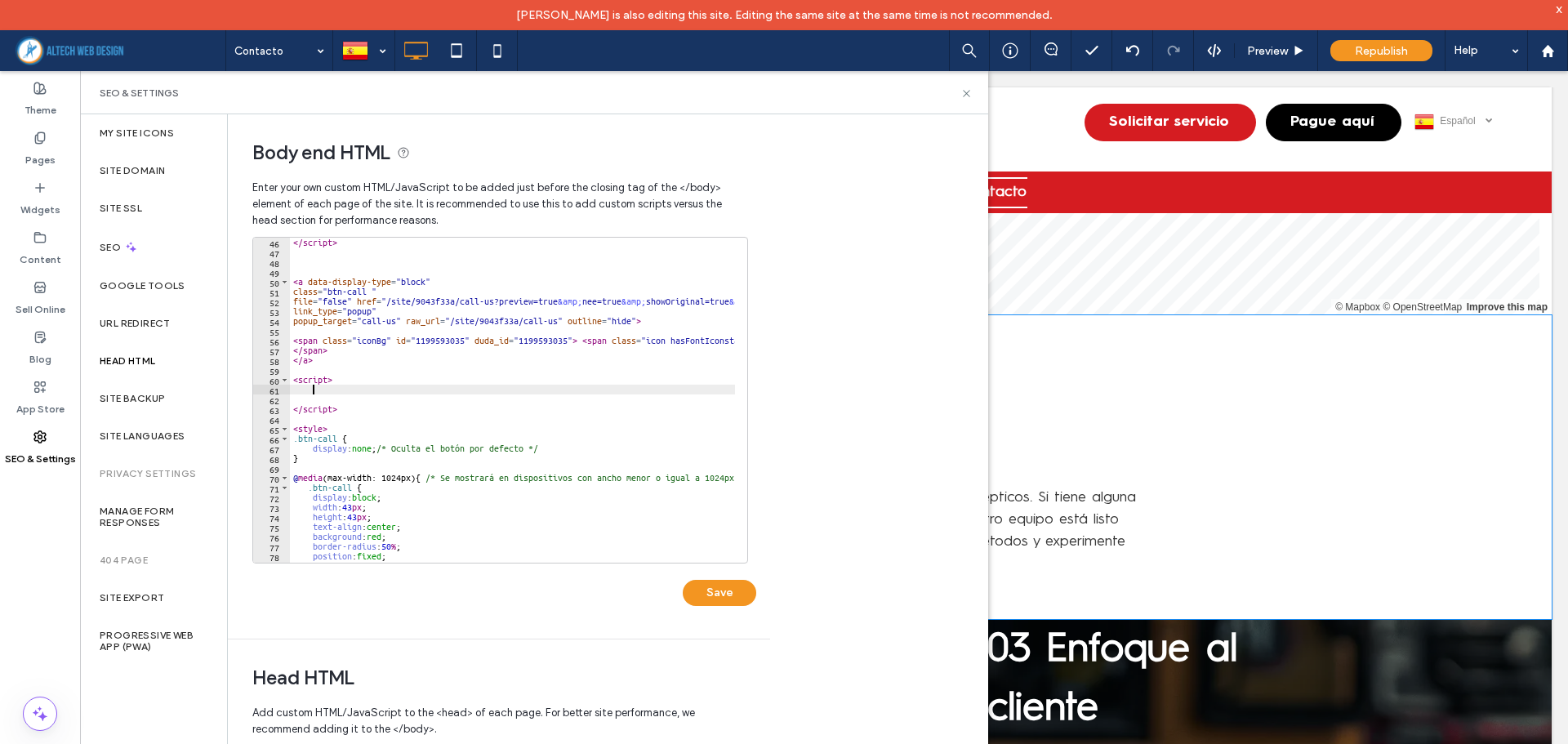
click at [321, 392] on div "</ script > < a data-display-type = "block" class = "btn-call " file = "false" …" at bounding box center [697, 403] width 815 height 333
click at [321, 395] on div "</ script > < a data-display-type = "block" class = "btn-call " file = "false" …" at bounding box center [697, 403] width 815 height 333
paste textarea "Cursor at row 61"
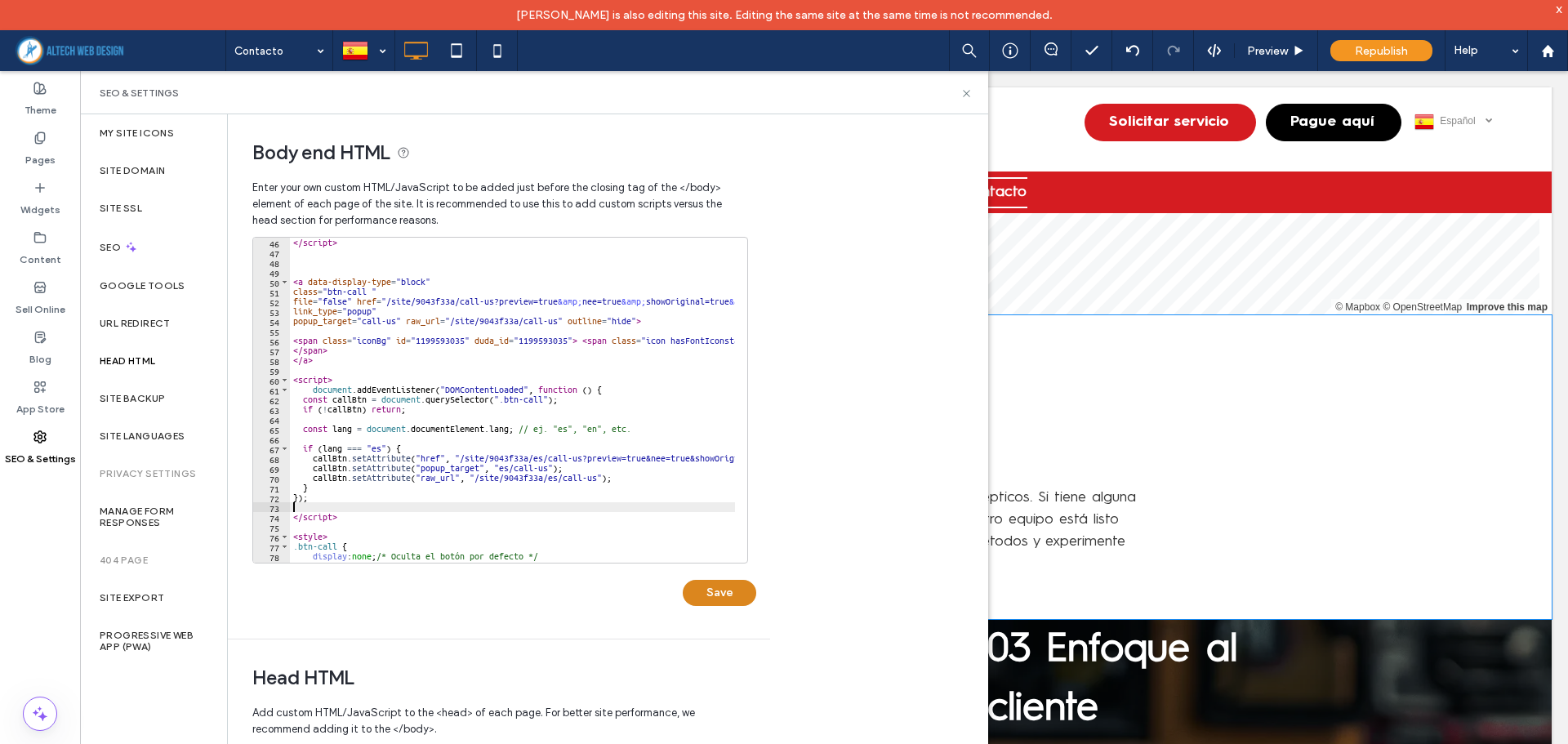
click at [704, 590] on button "Save" at bounding box center [719, 592] width 74 height 26
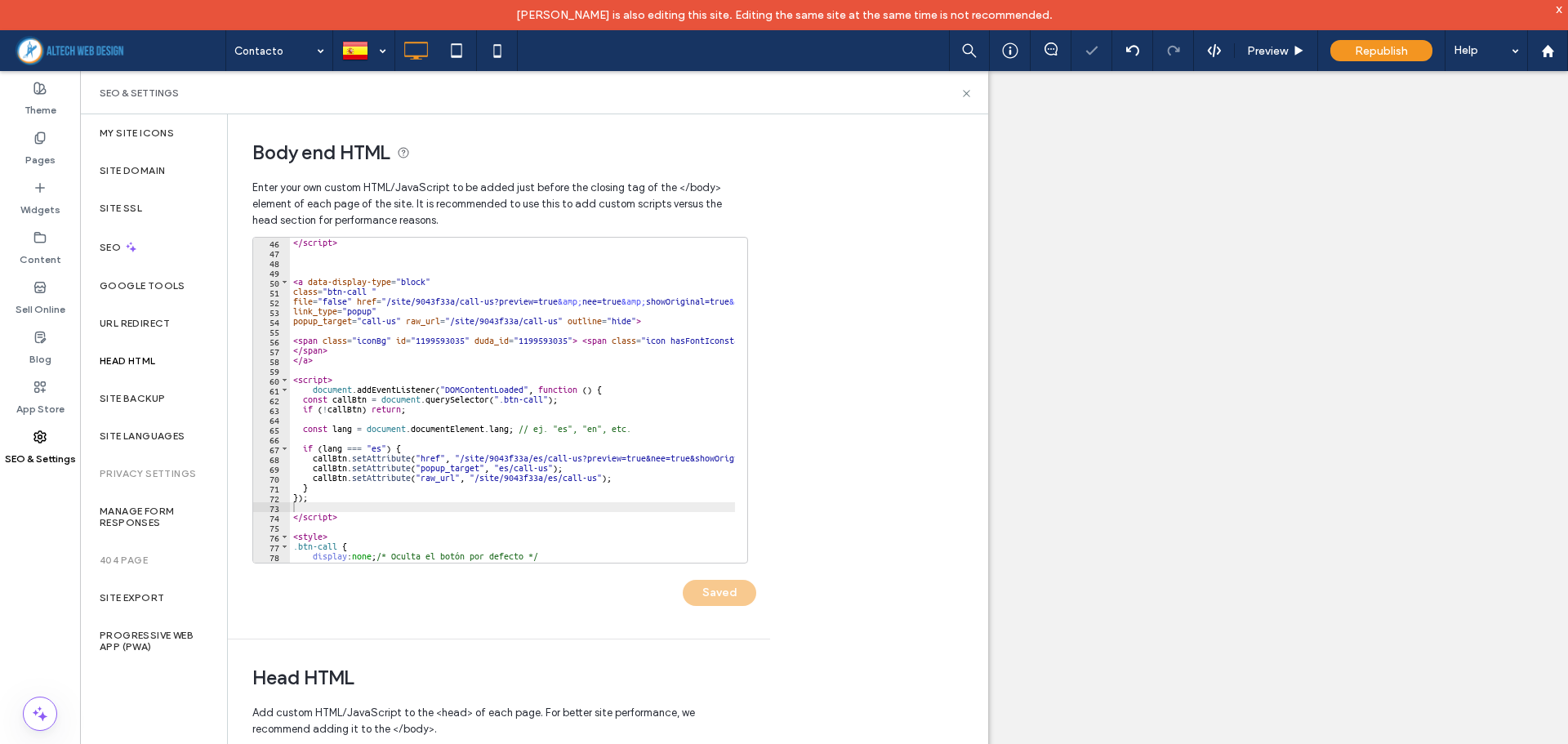
select select "**********"
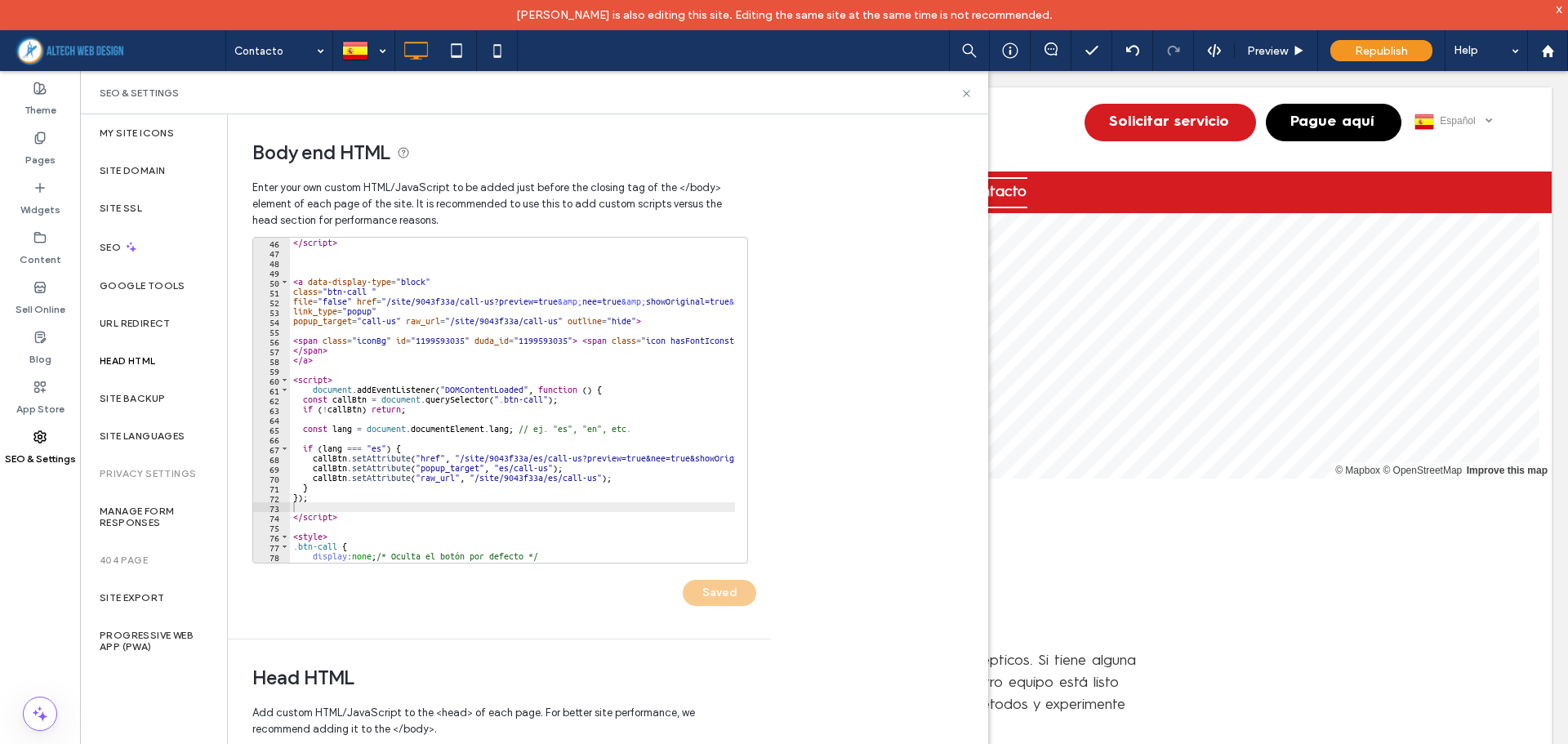
click at [1561, 9] on div "x" at bounding box center [1559, 8] width 7 height 14
click at [1367, 47] on span "Republish" at bounding box center [1381, 51] width 53 height 14
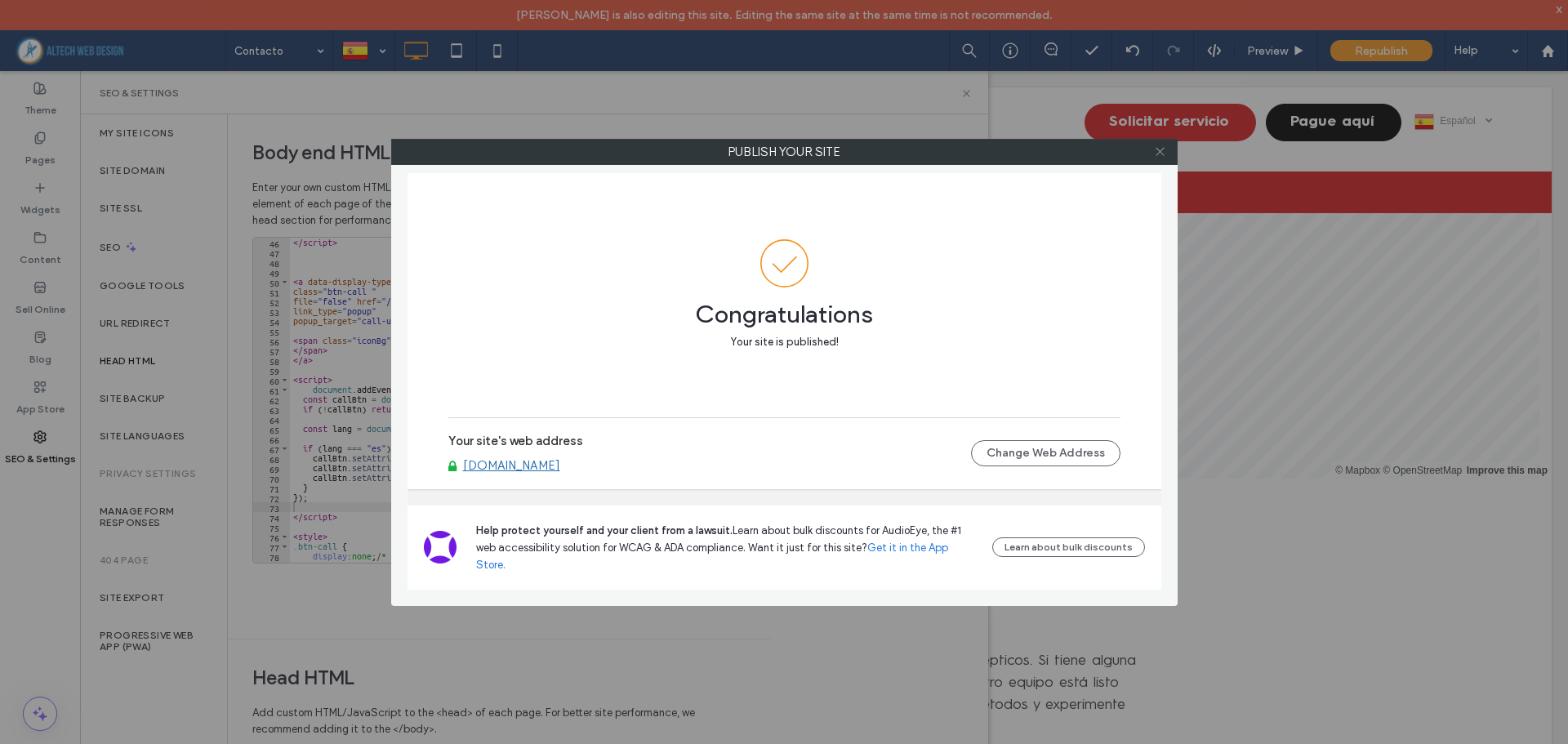
click at [1166, 148] on icon at bounding box center [1160, 151] width 12 height 12
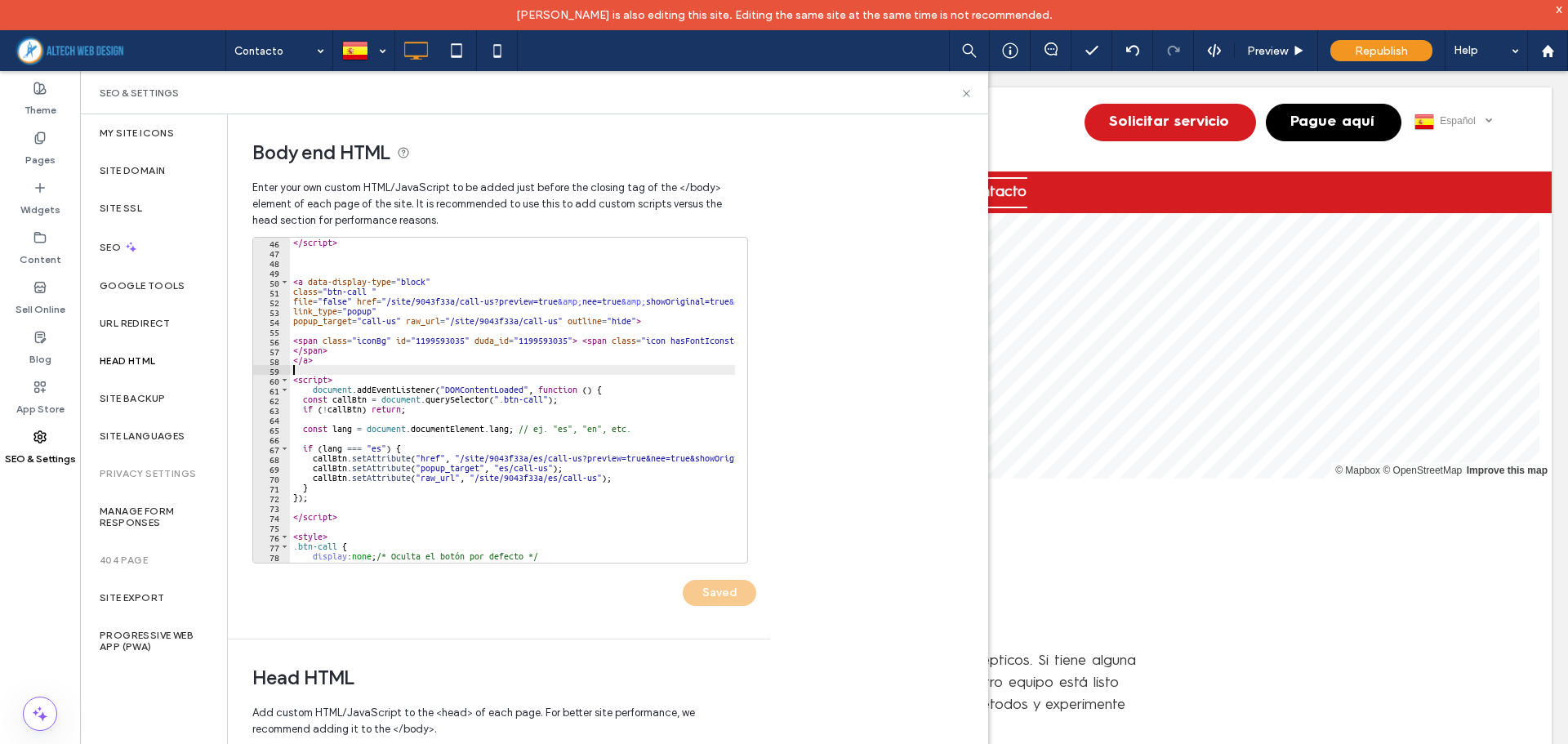
click at [323, 370] on div "</ script > < a data-display-type = "block" class = "btn-call " file = "false" …" at bounding box center [697, 403] width 815 height 333
click at [338, 384] on div "</ script > < a data-display-type = "block" class = "btn-call " file = "false" …" at bounding box center [697, 403] width 815 height 333
type textarea "********"
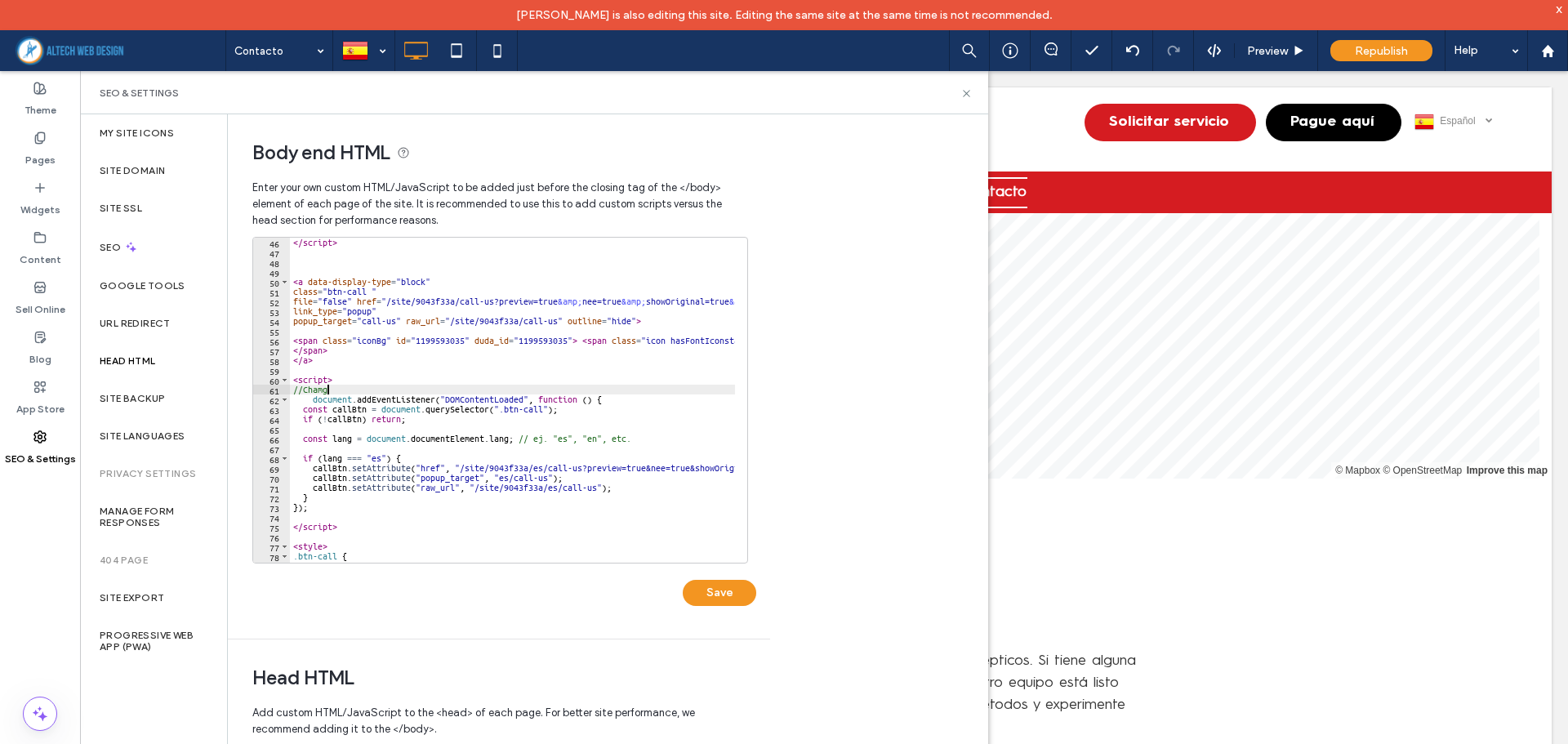
scroll to position [0, 2]
type textarea "*****"
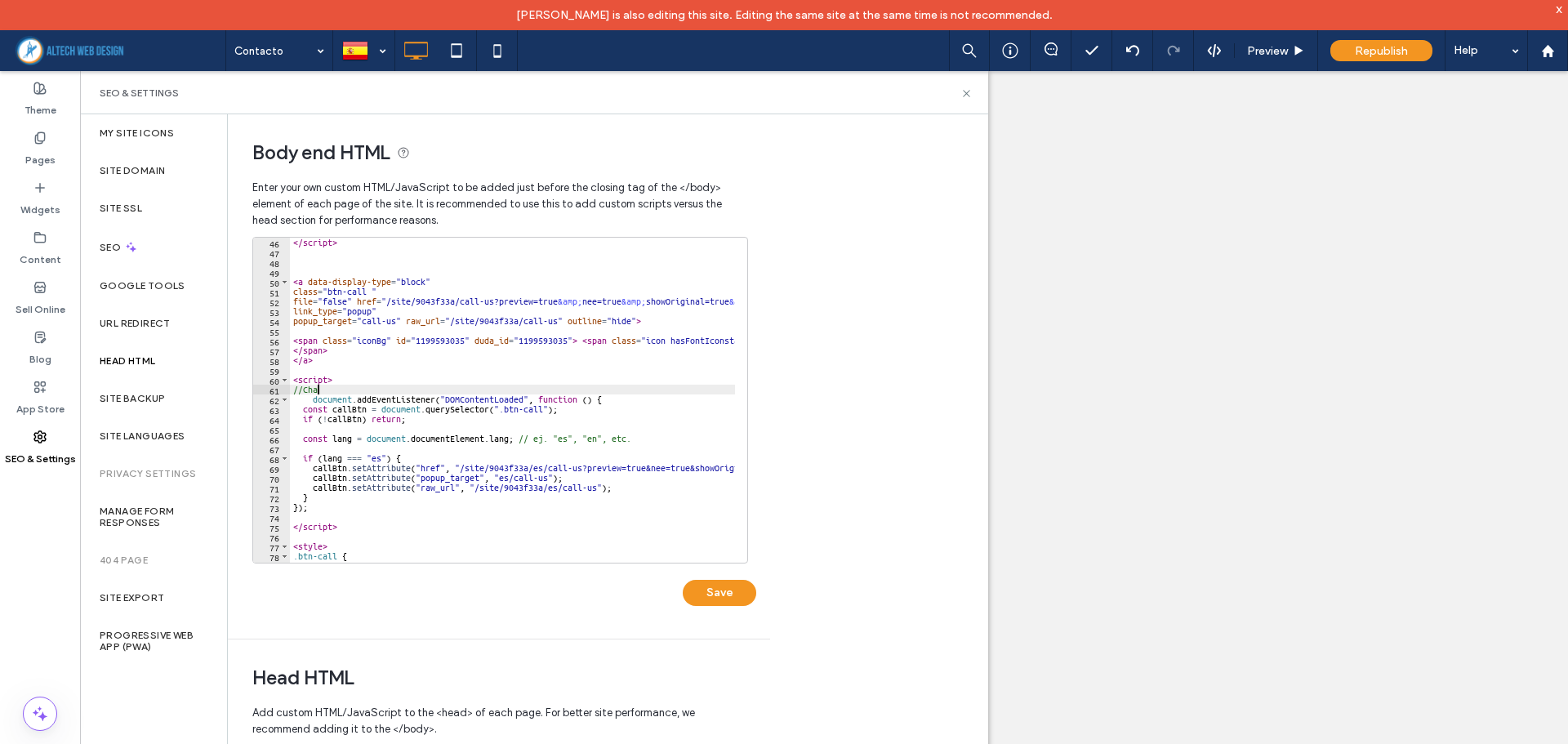
select select "**********"
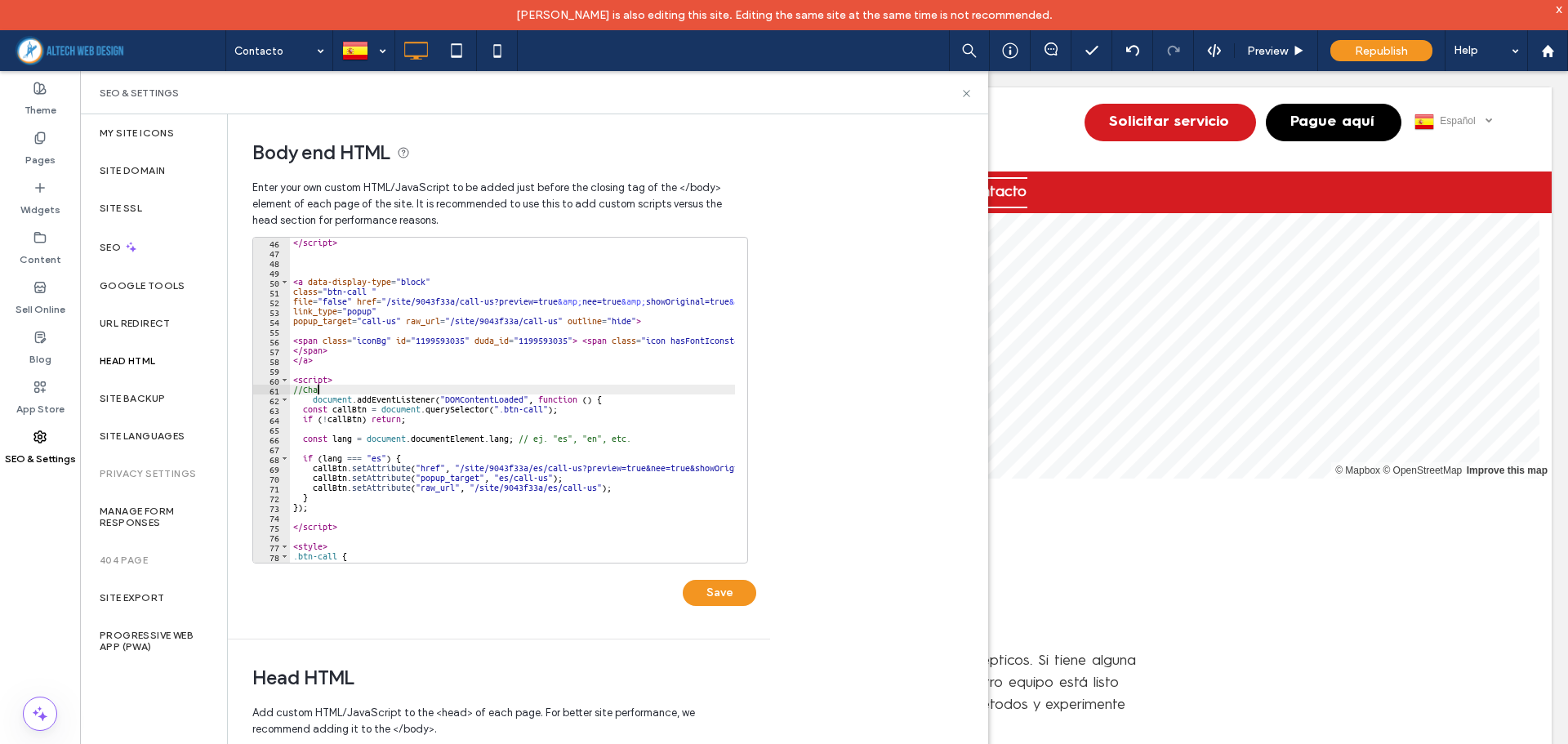
scroll to position [441, 0]
type textarea "*******"
click at [553, 387] on div "</ script > < a data-display-type = "block" class = "btn-call " file = "false" …" at bounding box center [697, 403] width 815 height 333
type textarea "**********"
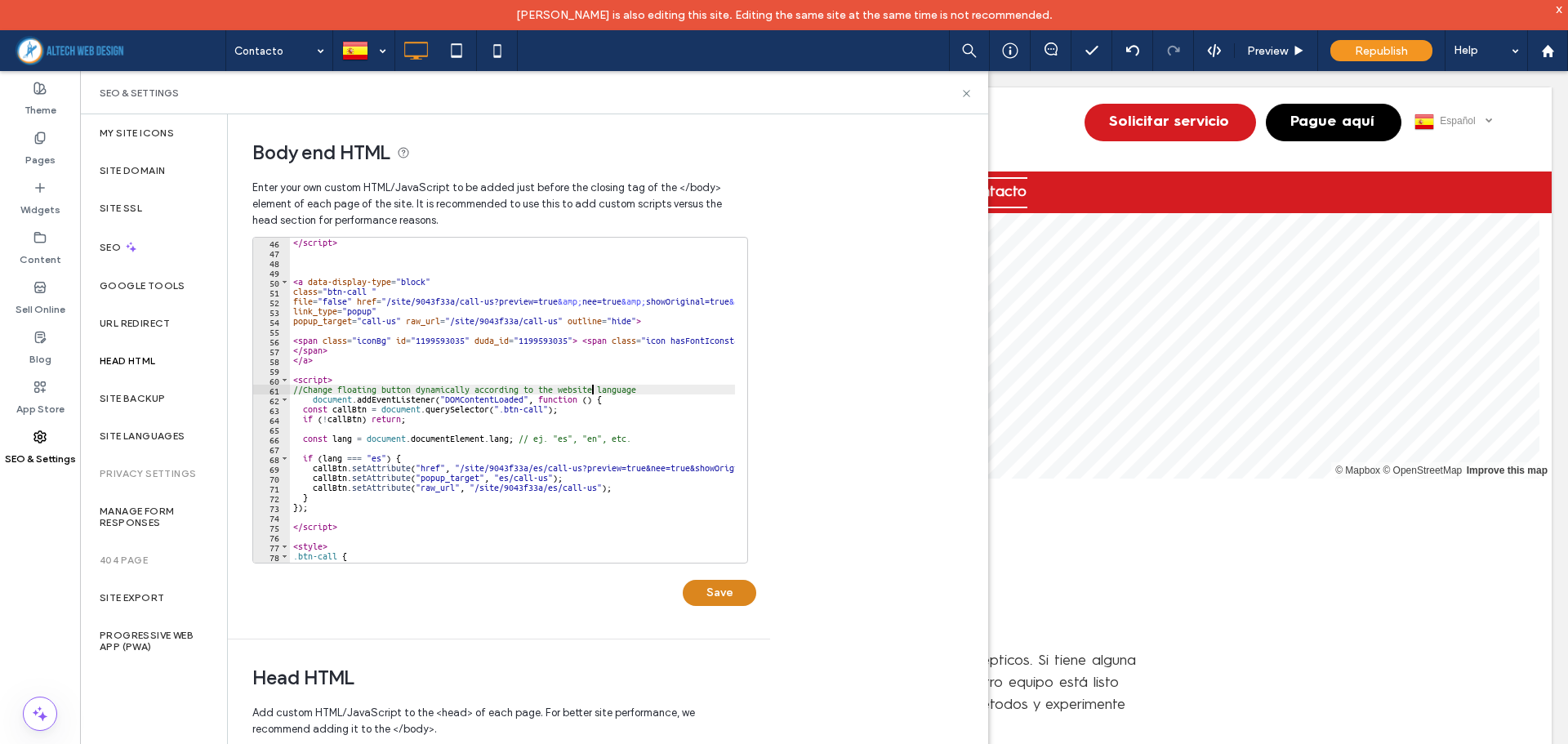
click at [735, 596] on button "Save" at bounding box center [719, 592] width 74 height 26
